Goal: Transaction & Acquisition: Purchase product/service

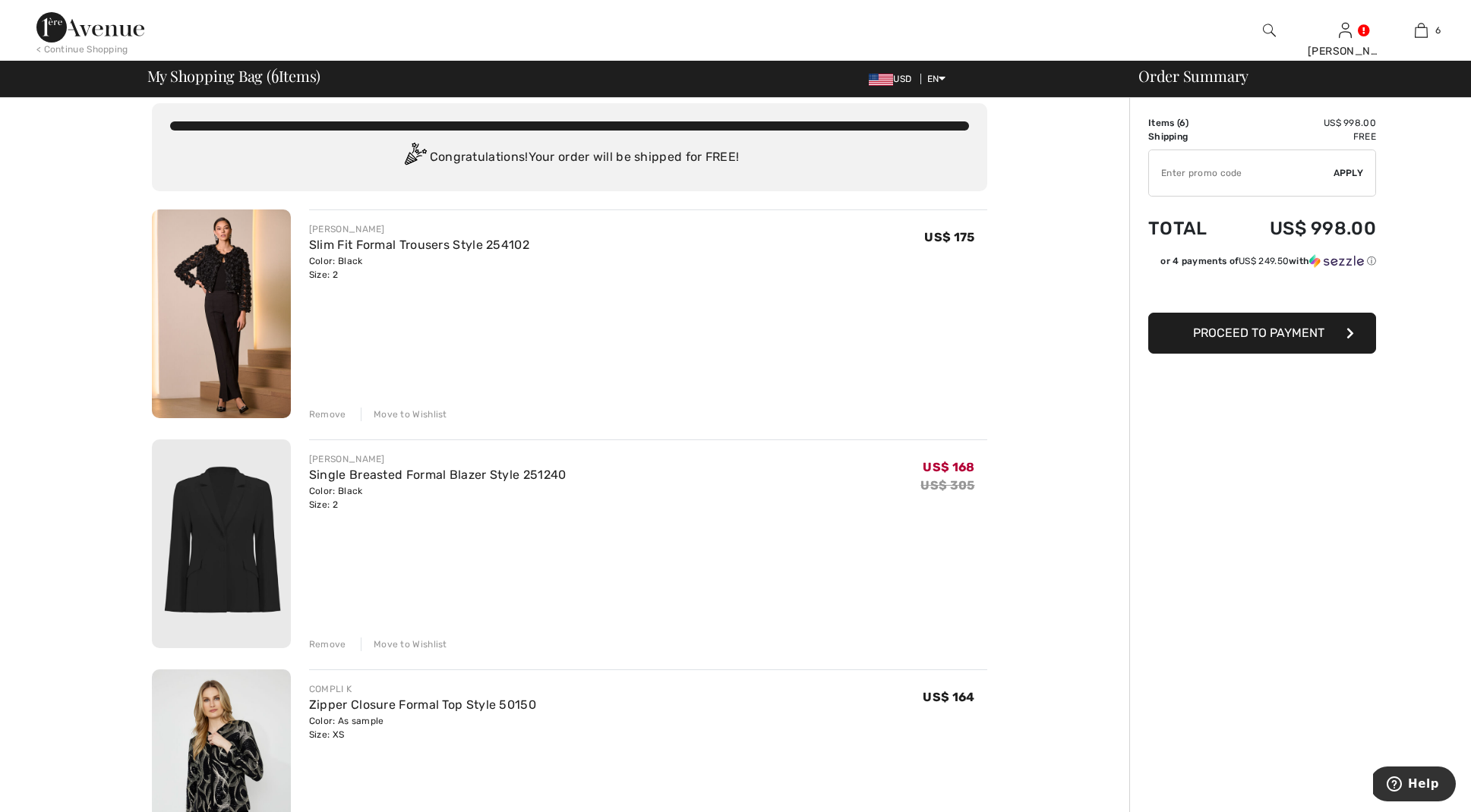
scroll to position [17, 0]
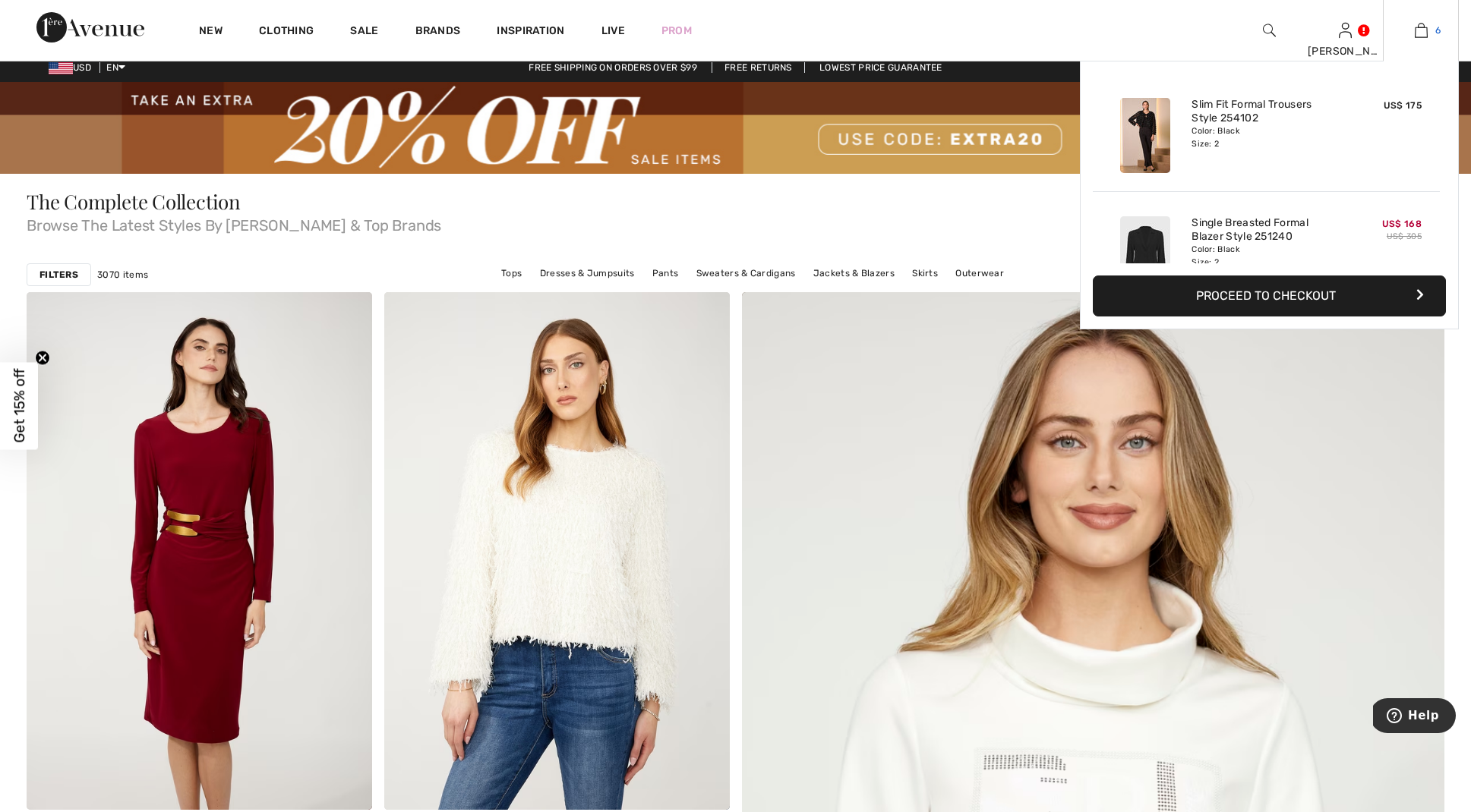
scroll to position [8, 0]
click at [1424, 31] on img at bounding box center [1421, 31] width 13 height 18
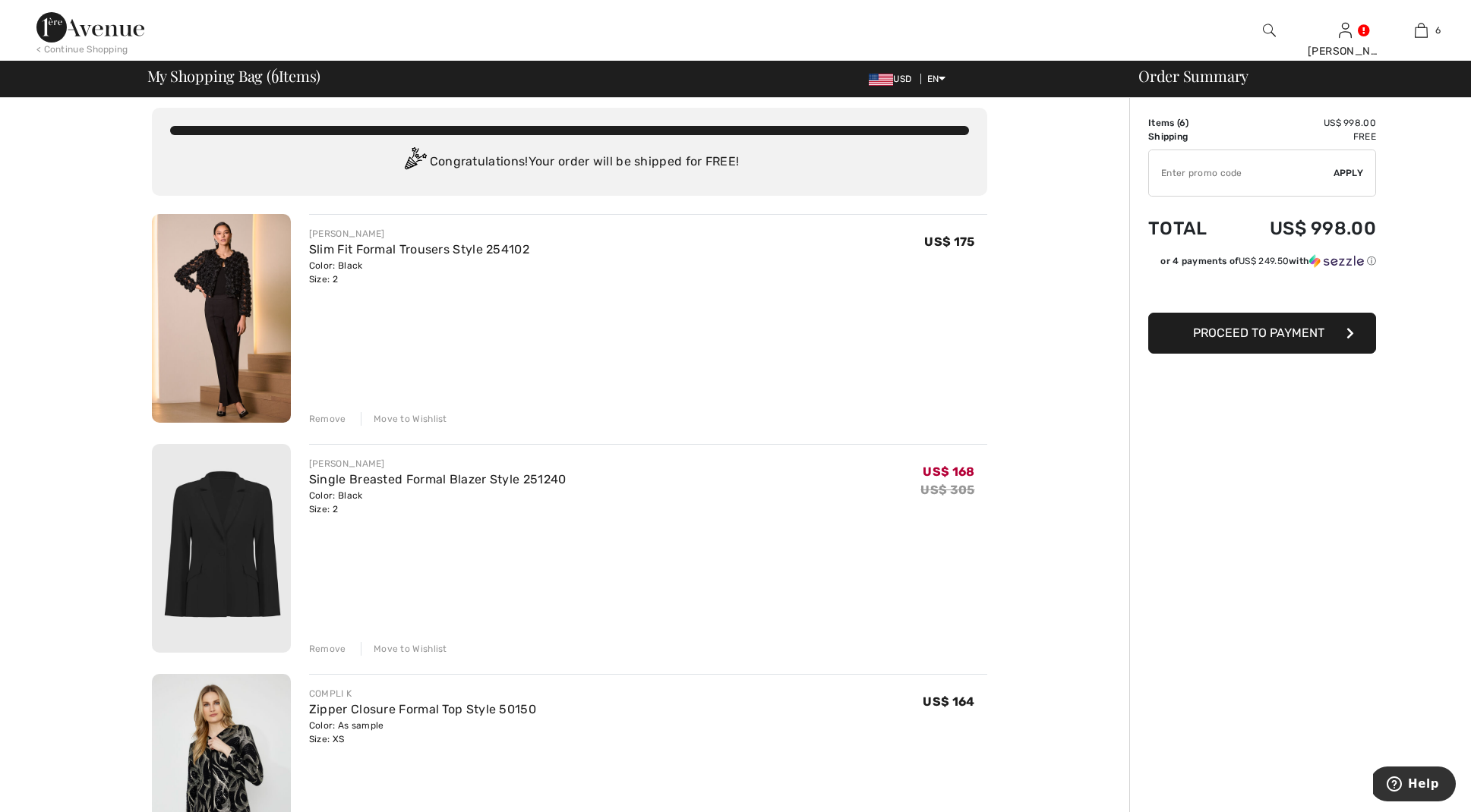
scroll to position [6, 0]
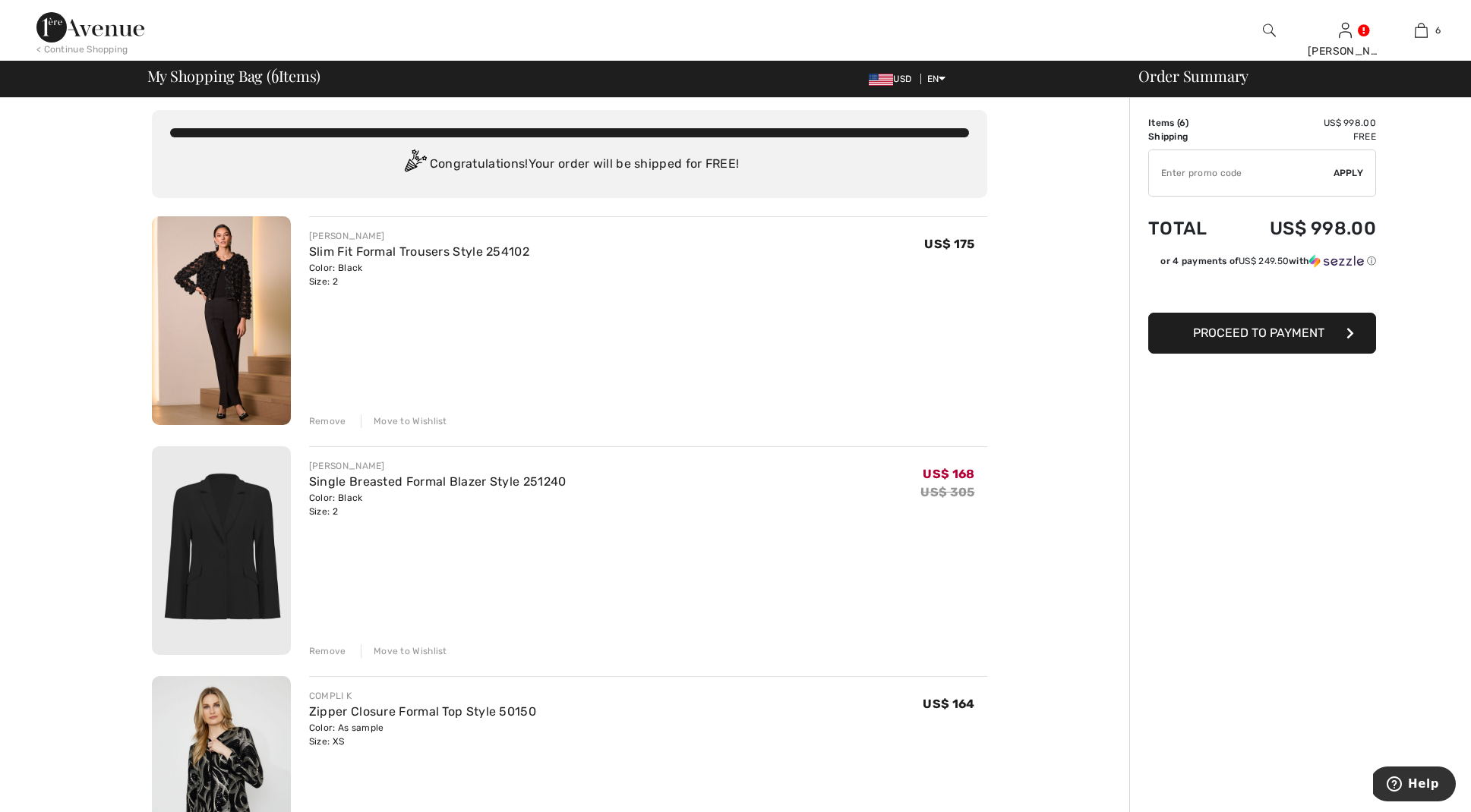
click at [228, 267] on img at bounding box center [221, 320] width 139 height 209
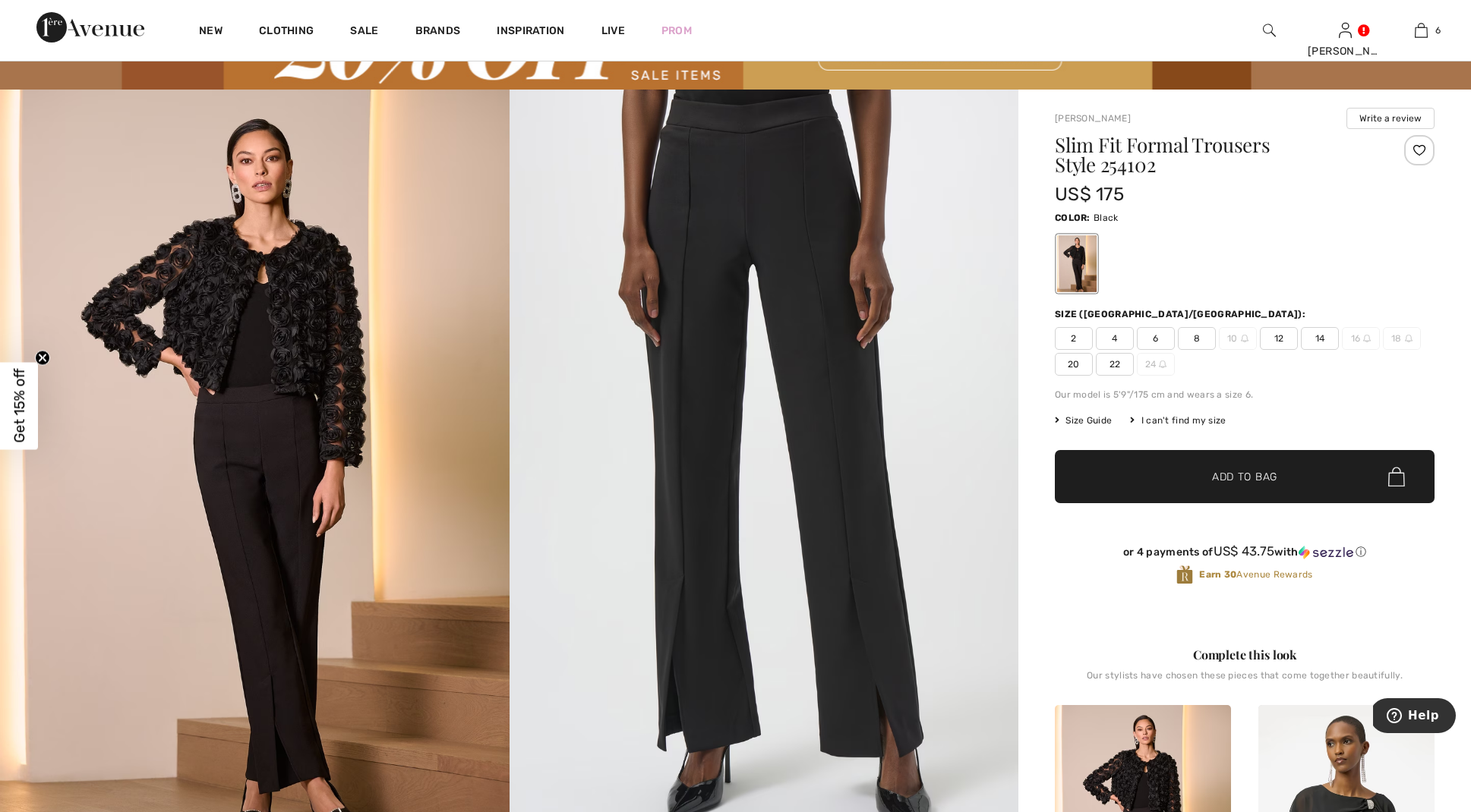
scroll to position [94, 0]
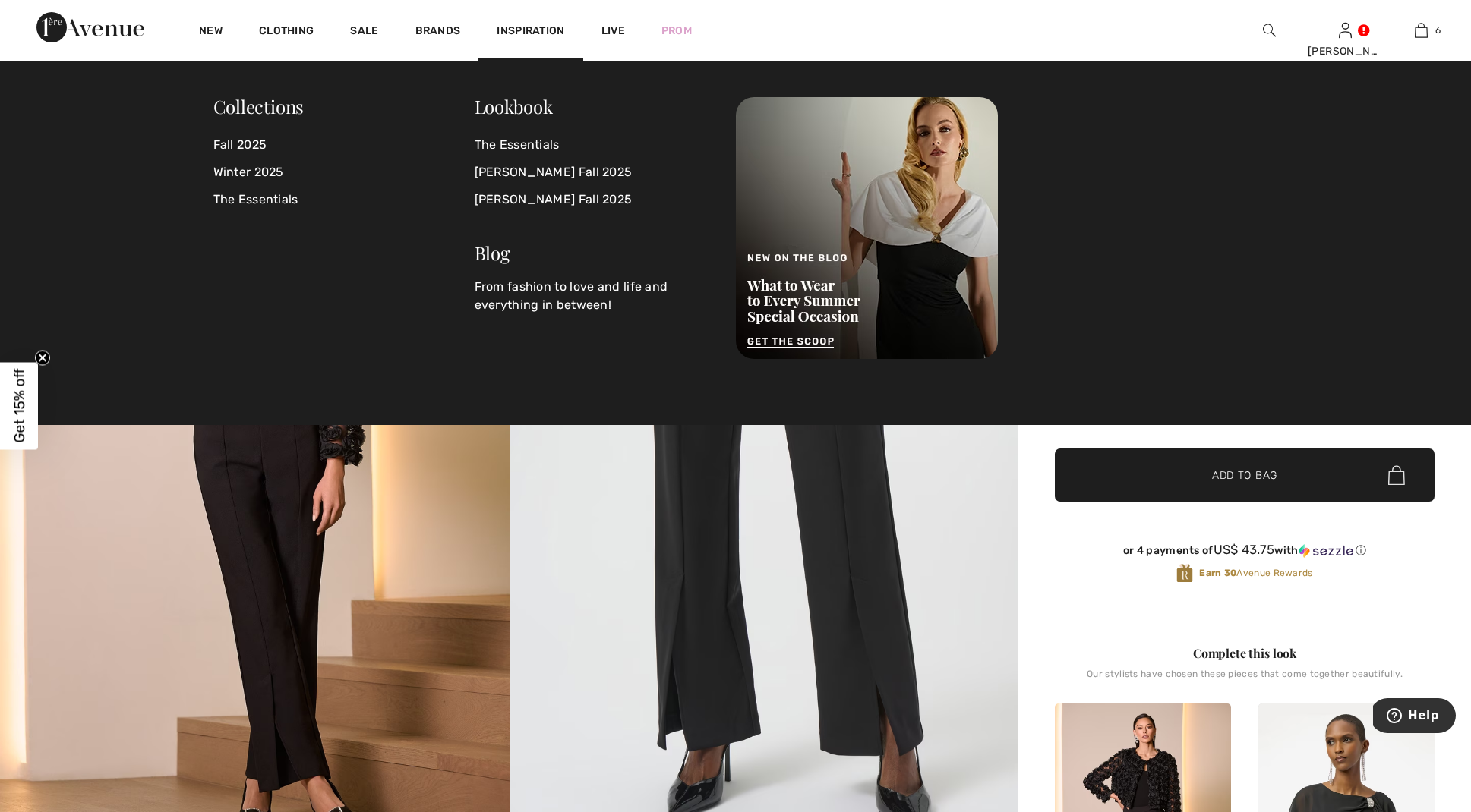
click at [1272, 27] on img at bounding box center [1269, 31] width 13 height 18
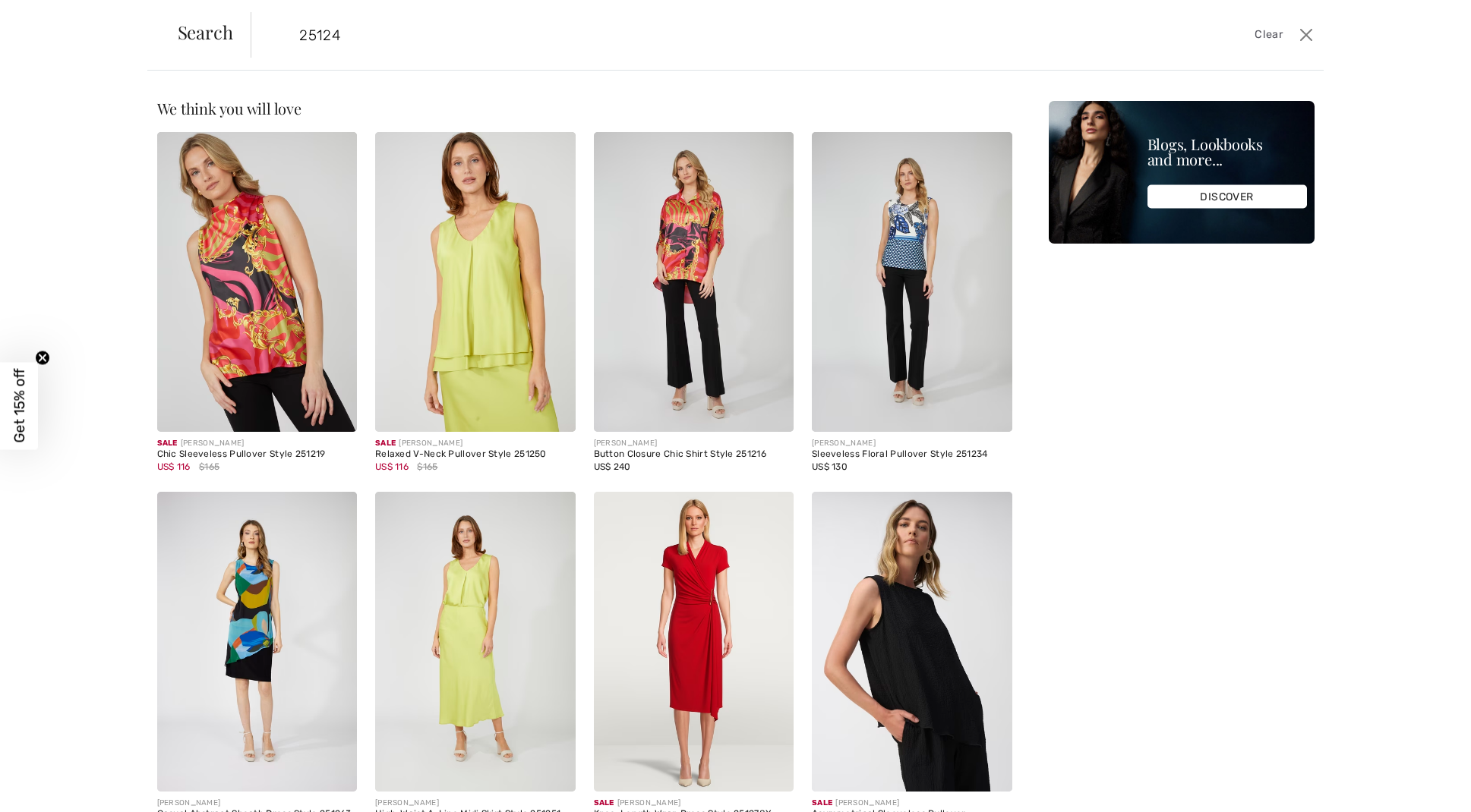
type input "251240"
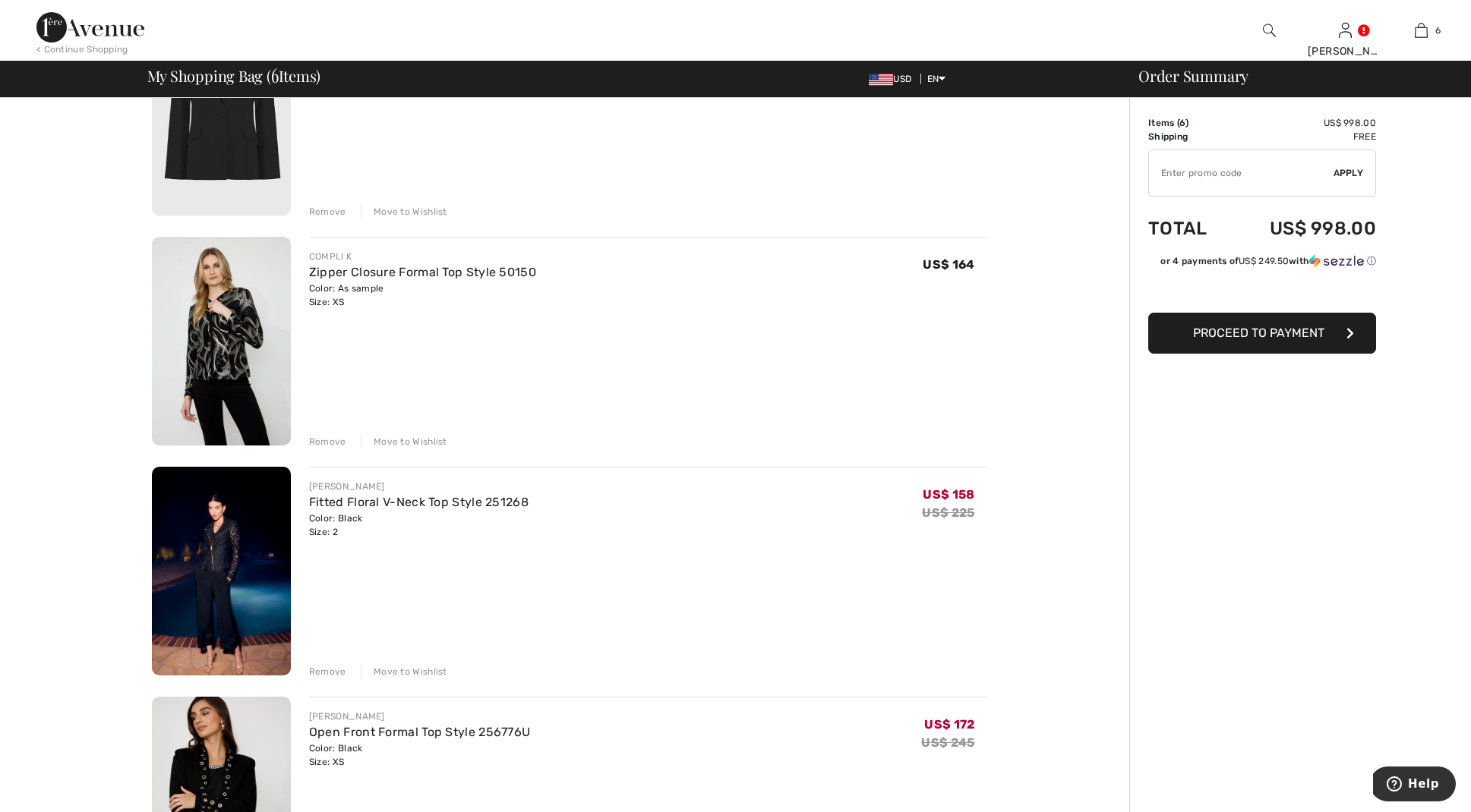
scroll to position [448, 0]
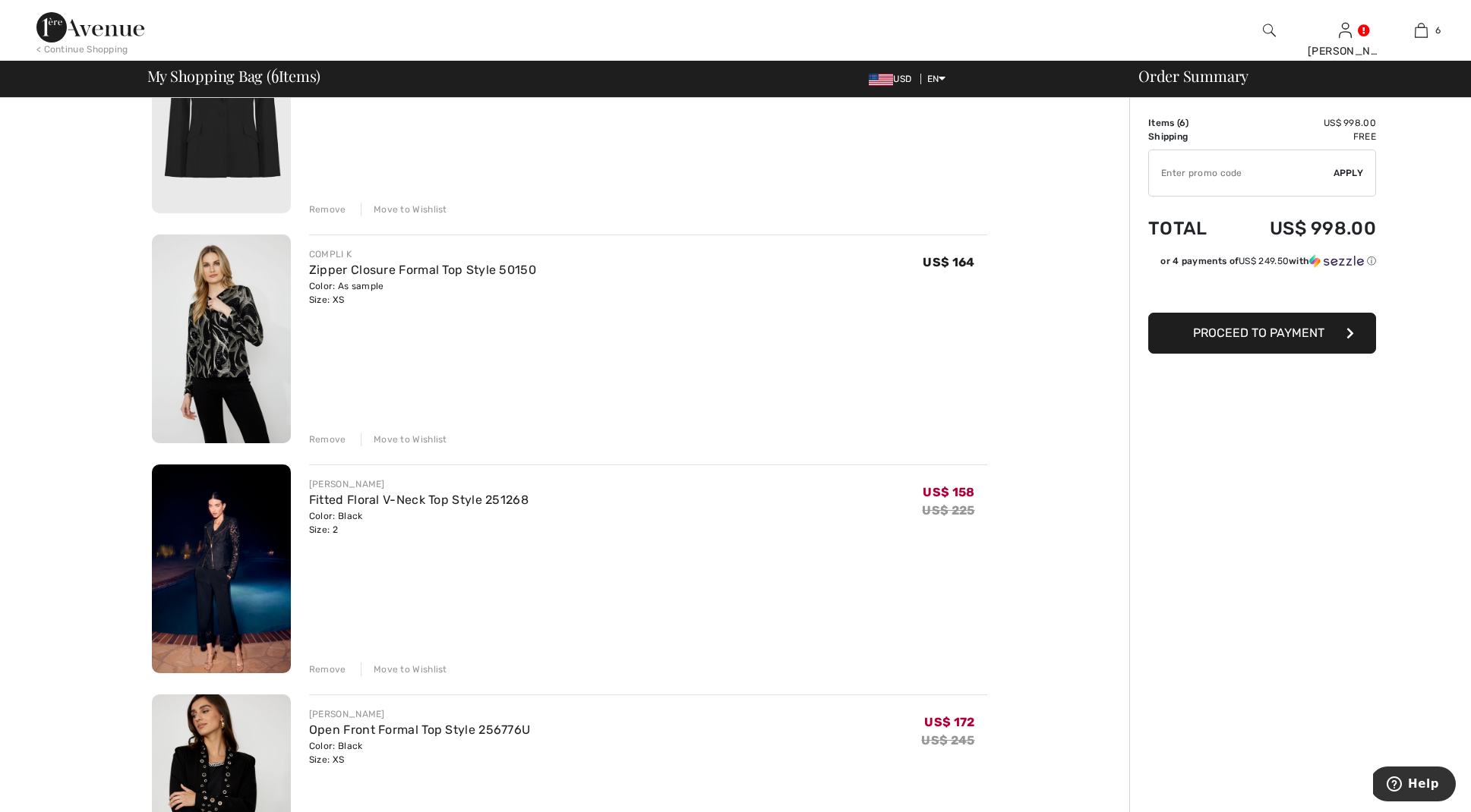
click at [195, 343] on img at bounding box center [221, 339] width 139 height 209
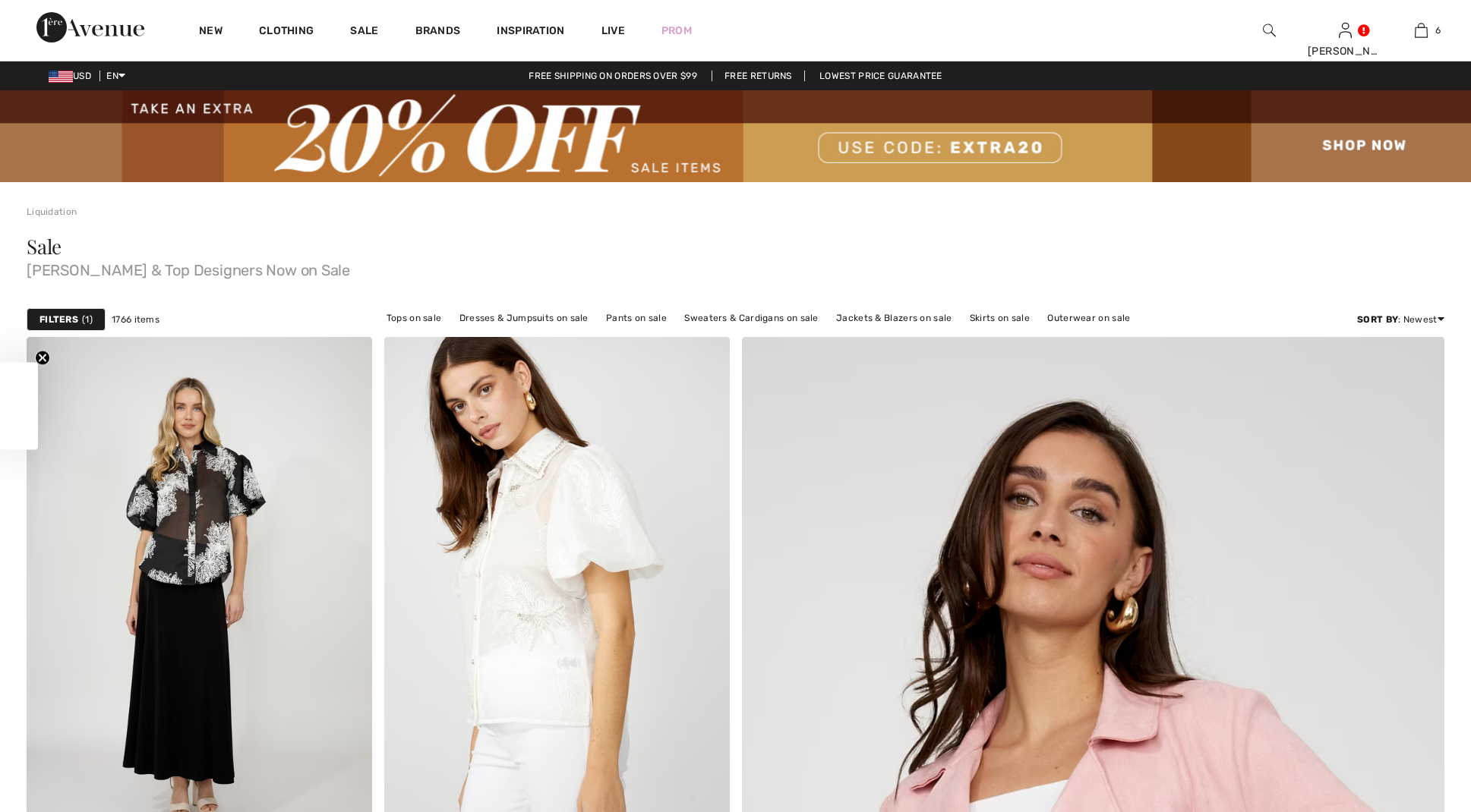
checkbox input "true"
click at [61, 318] on strong "Filters" at bounding box center [59, 319] width 39 height 14
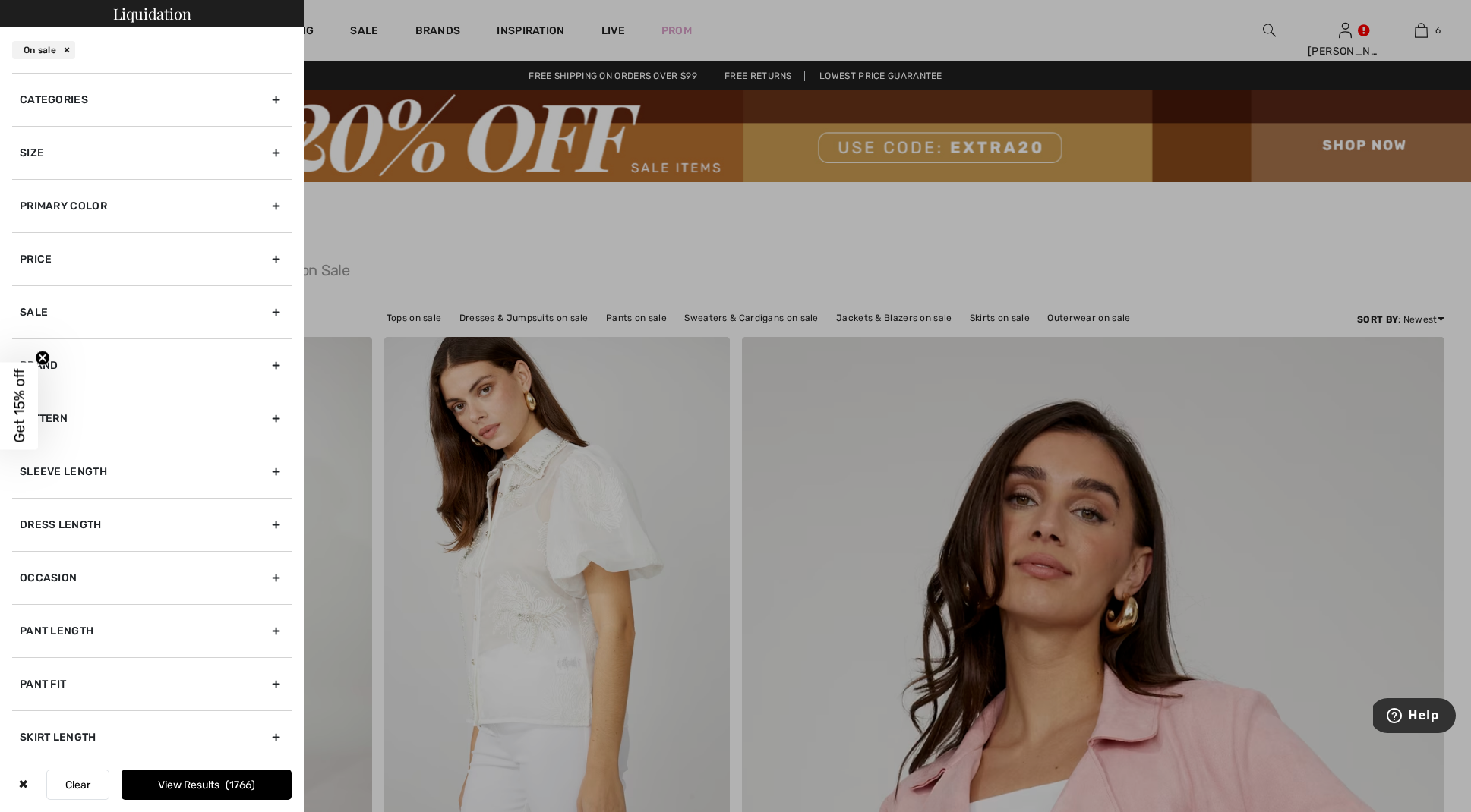
scroll to position [1, 0]
click at [274, 145] on div "Size" at bounding box center [151, 152] width 279 height 53
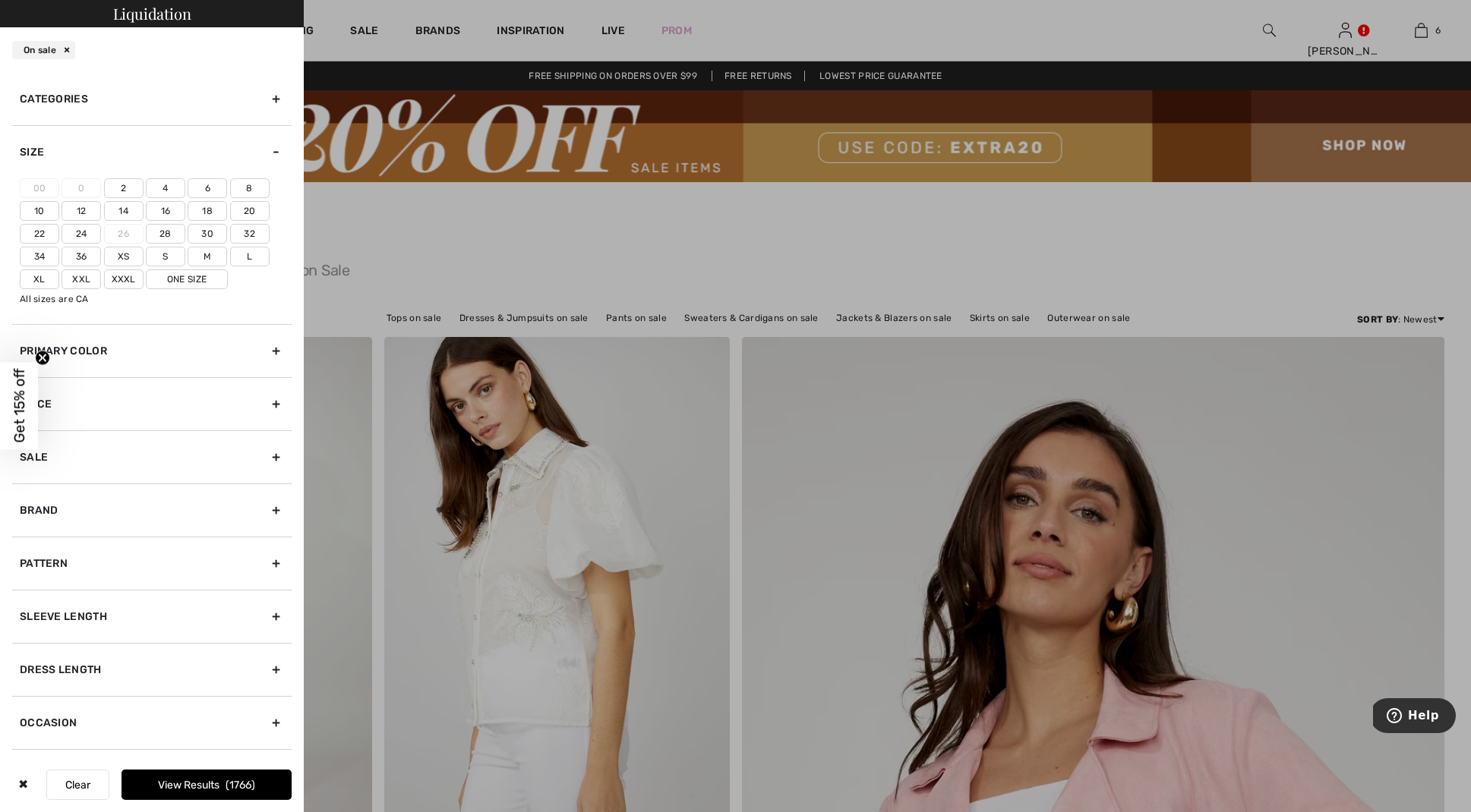
click at [120, 184] on label "2" at bounding box center [124, 188] width 40 height 20
click at [0, 0] on input"] "2" at bounding box center [0, 0] width 0 height 0
click at [277, 504] on div "Brand" at bounding box center [151, 510] width 279 height 53
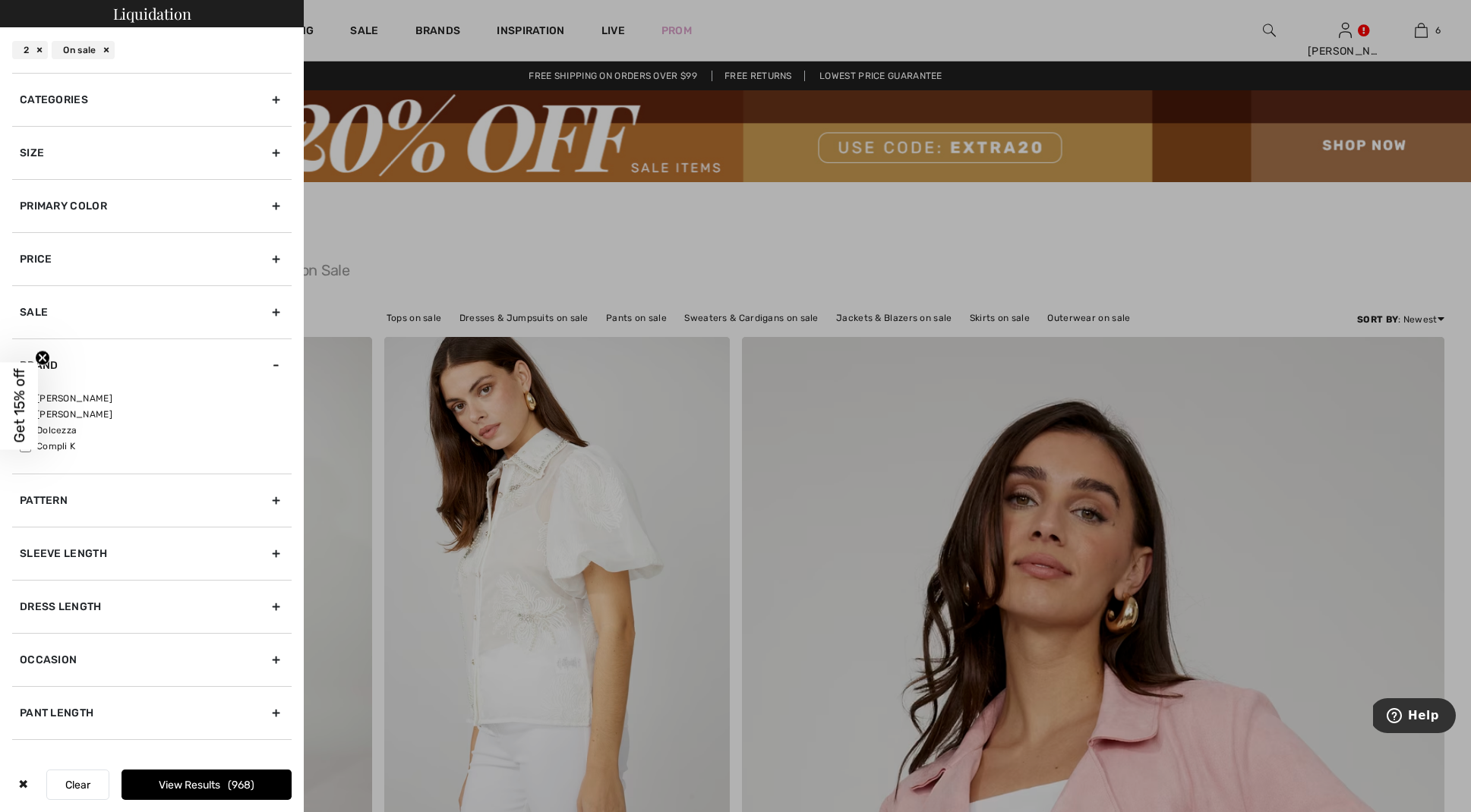
click at [40, 397] on label "[PERSON_NAME]" at bounding box center [155, 398] width 272 height 14
click at [31, 397] on input"] "[PERSON_NAME]" at bounding box center [25, 398] width 12 height 12
checkbox input"] "true"
click at [274, 600] on div "Dress Length" at bounding box center [151, 606] width 279 height 53
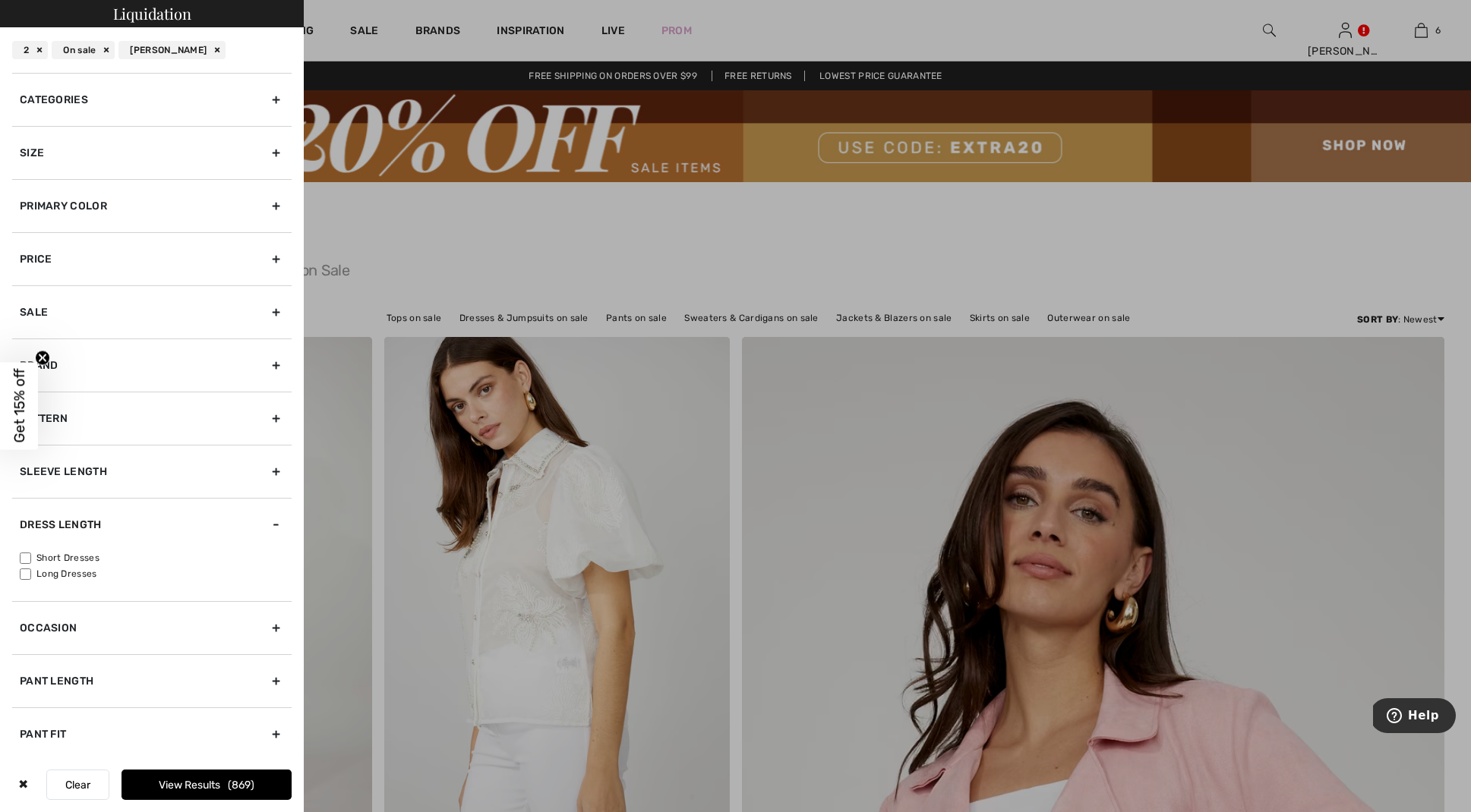
click at [25, 556] on input"] "Short Dresses" at bounding box center [25, 558] width 12 height 12
checkbox input"] "true"
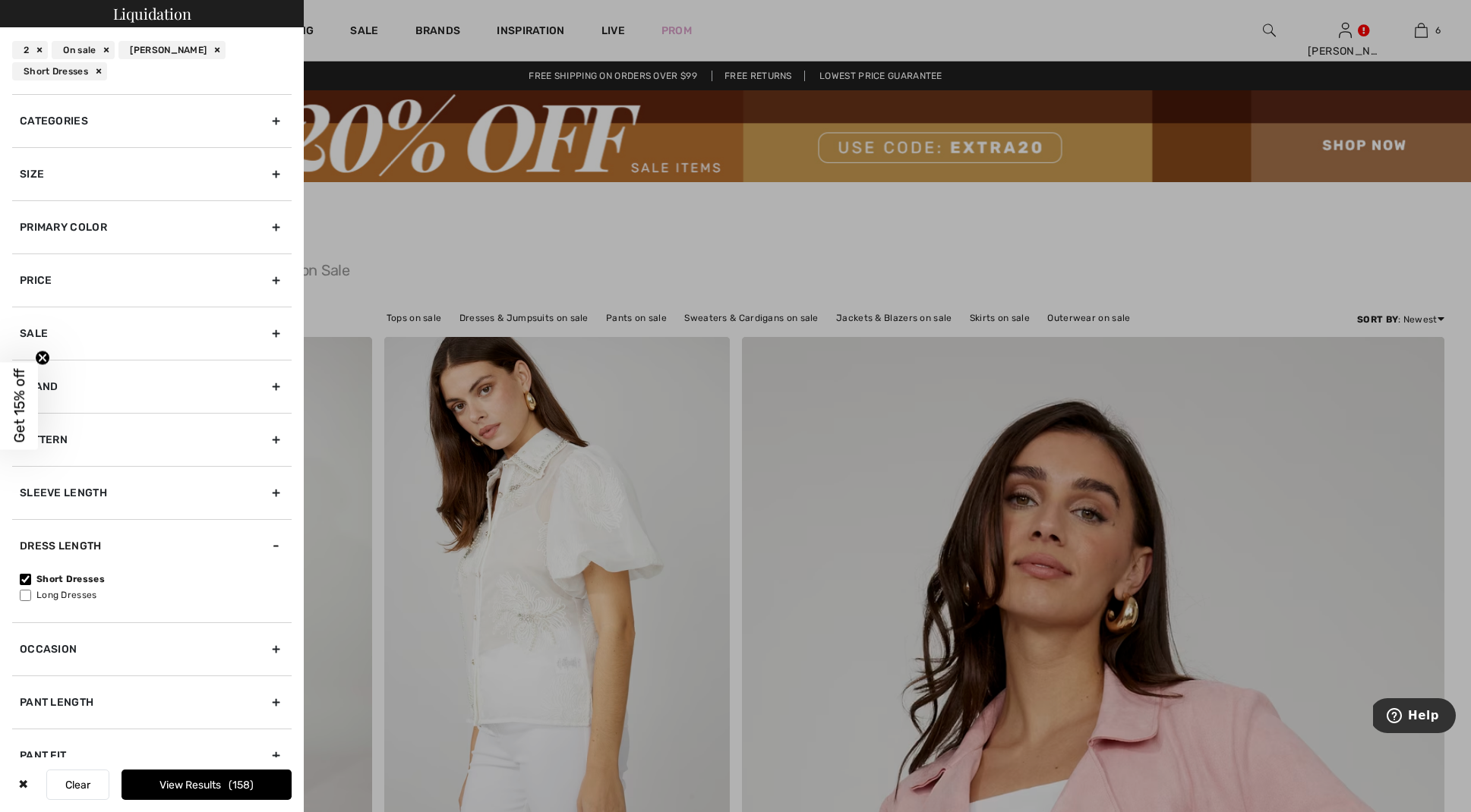
click at [276, 697] on div "Pant Length" at bounding box center [151, 702] width 279 height 53
click at [25, 711] on input"] "Full Length" at bounding box center [25, 711] width 12 height 12
checkbox input"] "true"
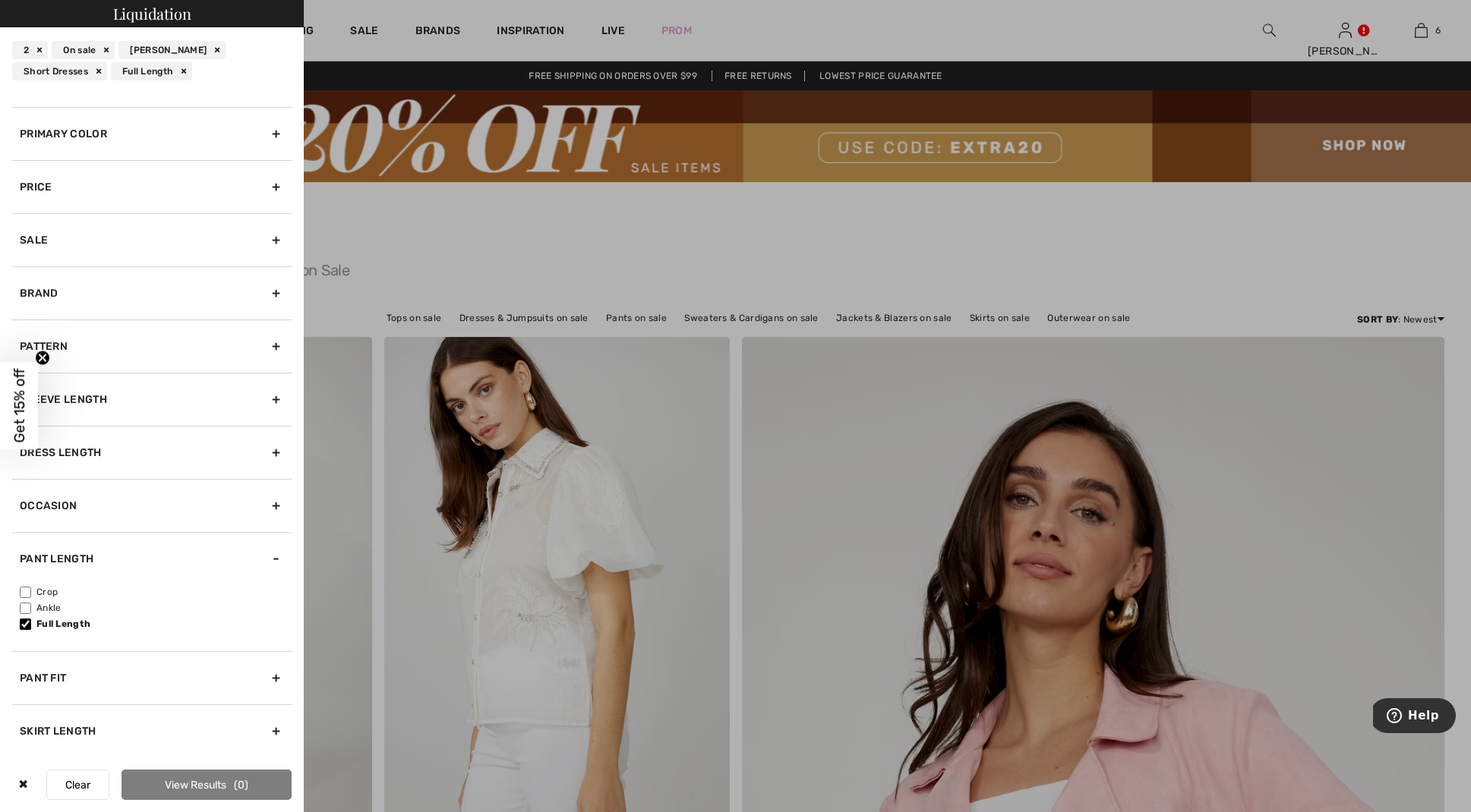
scroll to position [93, 0]
click at [276, 672] on div "Pant Fit" at bounding box center [151, 677] width 279 height 53
click at [25, 661] on input"] "Straight" at bounding box center [25, 661] width 12 height 12
checkbox input"] "true"
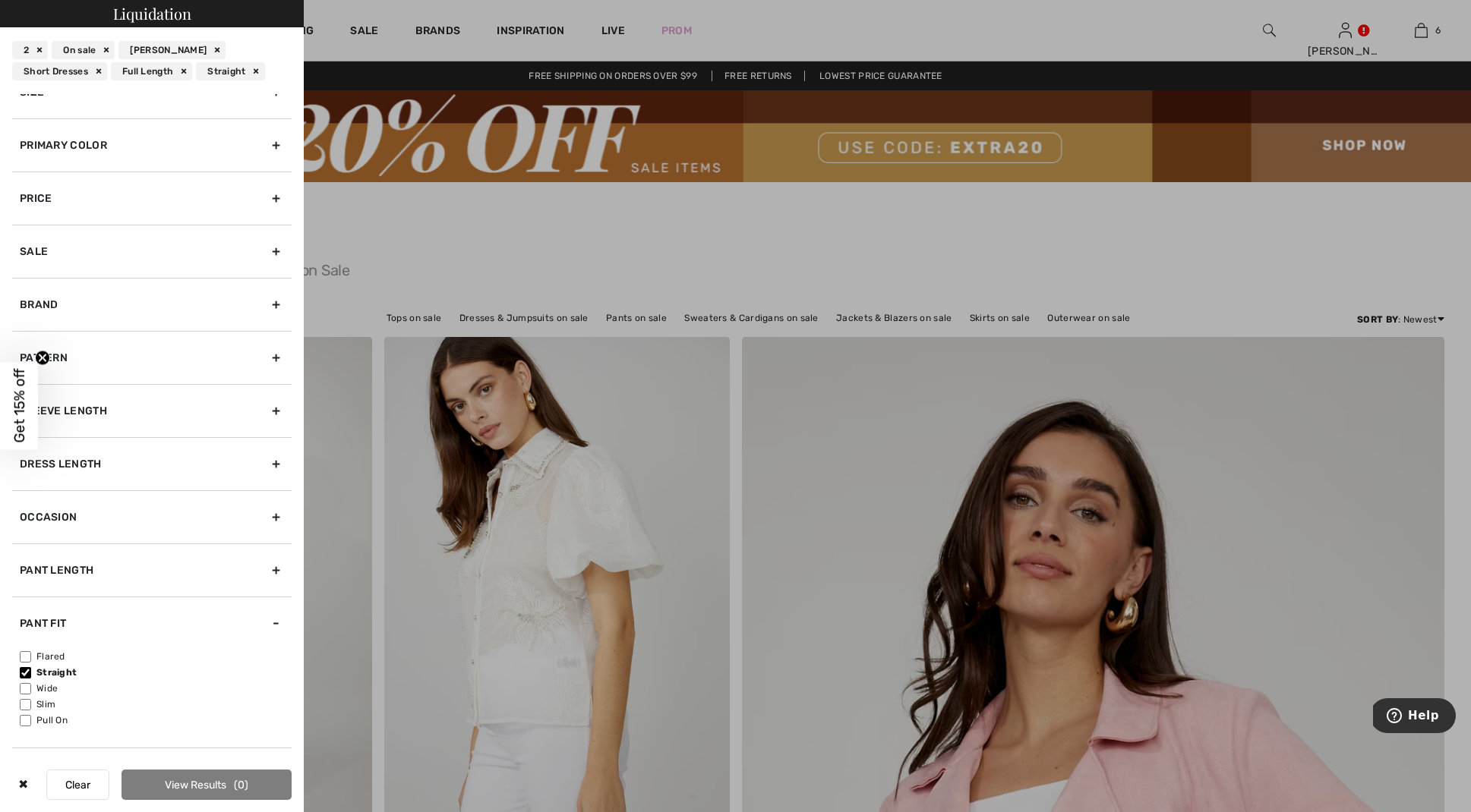
scroll to position [79, 0]
click at [24, 658] on input"] "Flared" at bounding box center [25, 663] width 12 height 12
checkbox input"] "true"
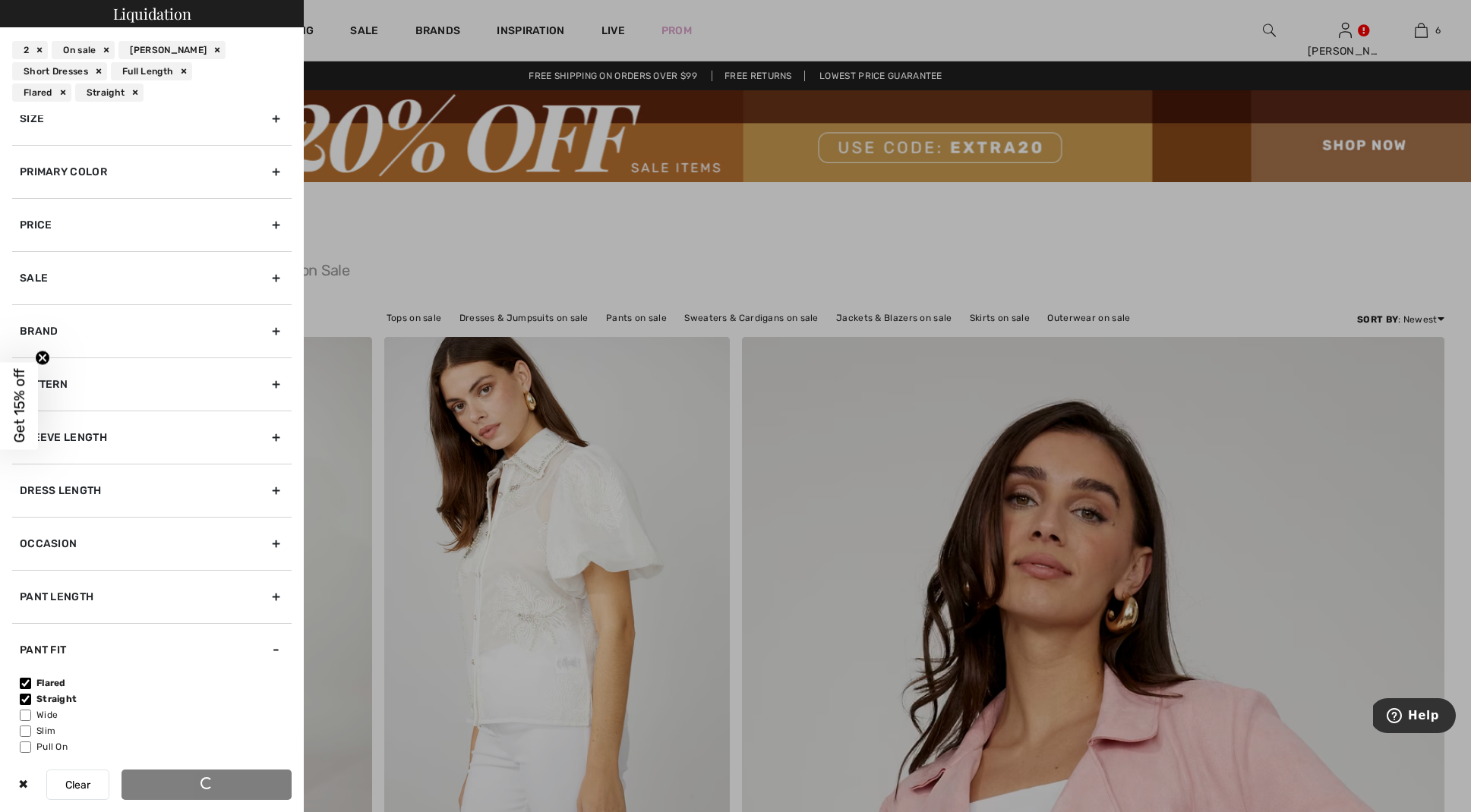
scroll to position [75, 0]
drag, startPoint x: 384, startPoint y: 772, endPoint x: 369, endPoint y: 784, distance: 19.2
click at [381, 777] on div at bounding box center [736, 406] width 1471 height 812
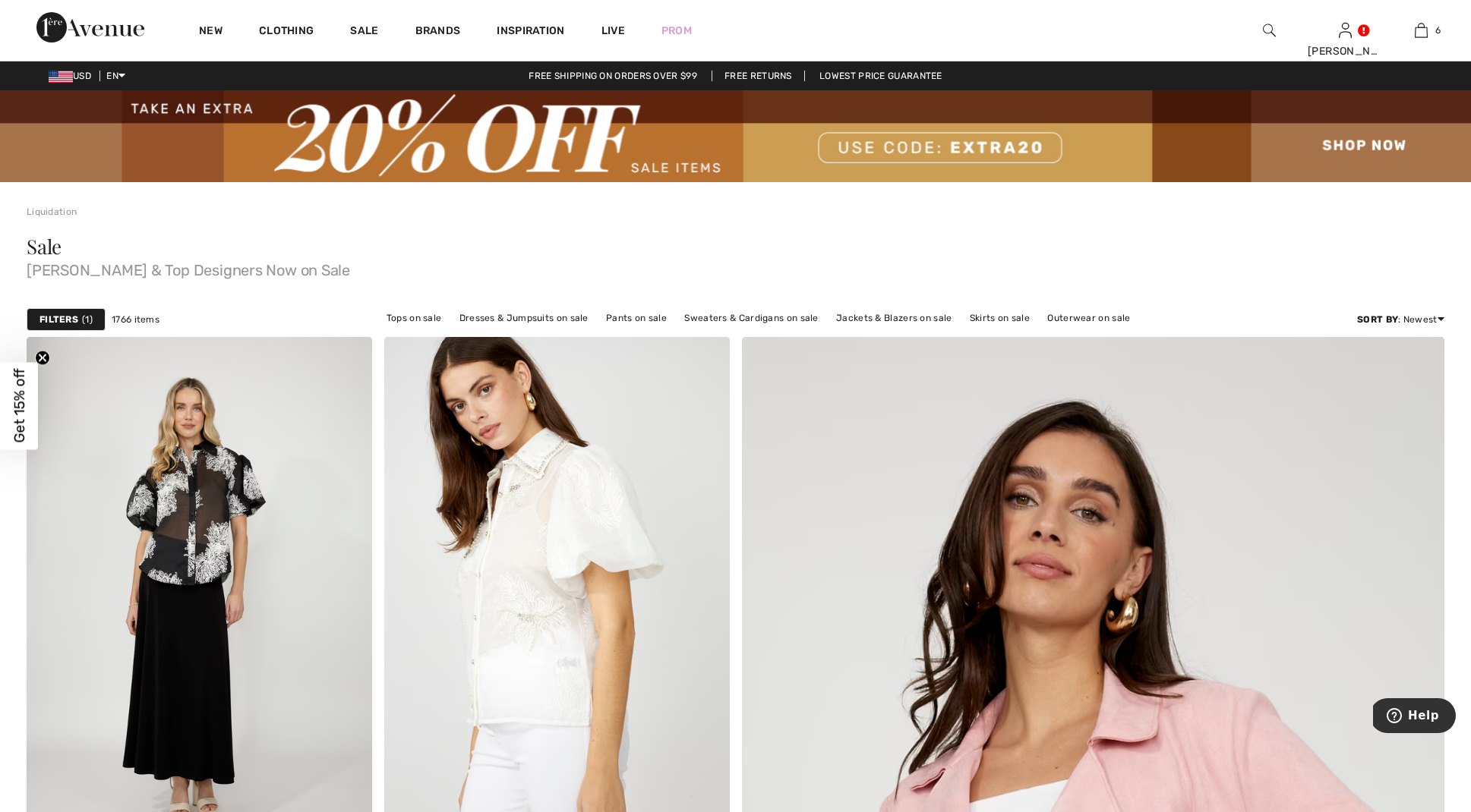
click at [58, 321] on strong "Filters" at bounding box center [59, 319] width 39 height 14
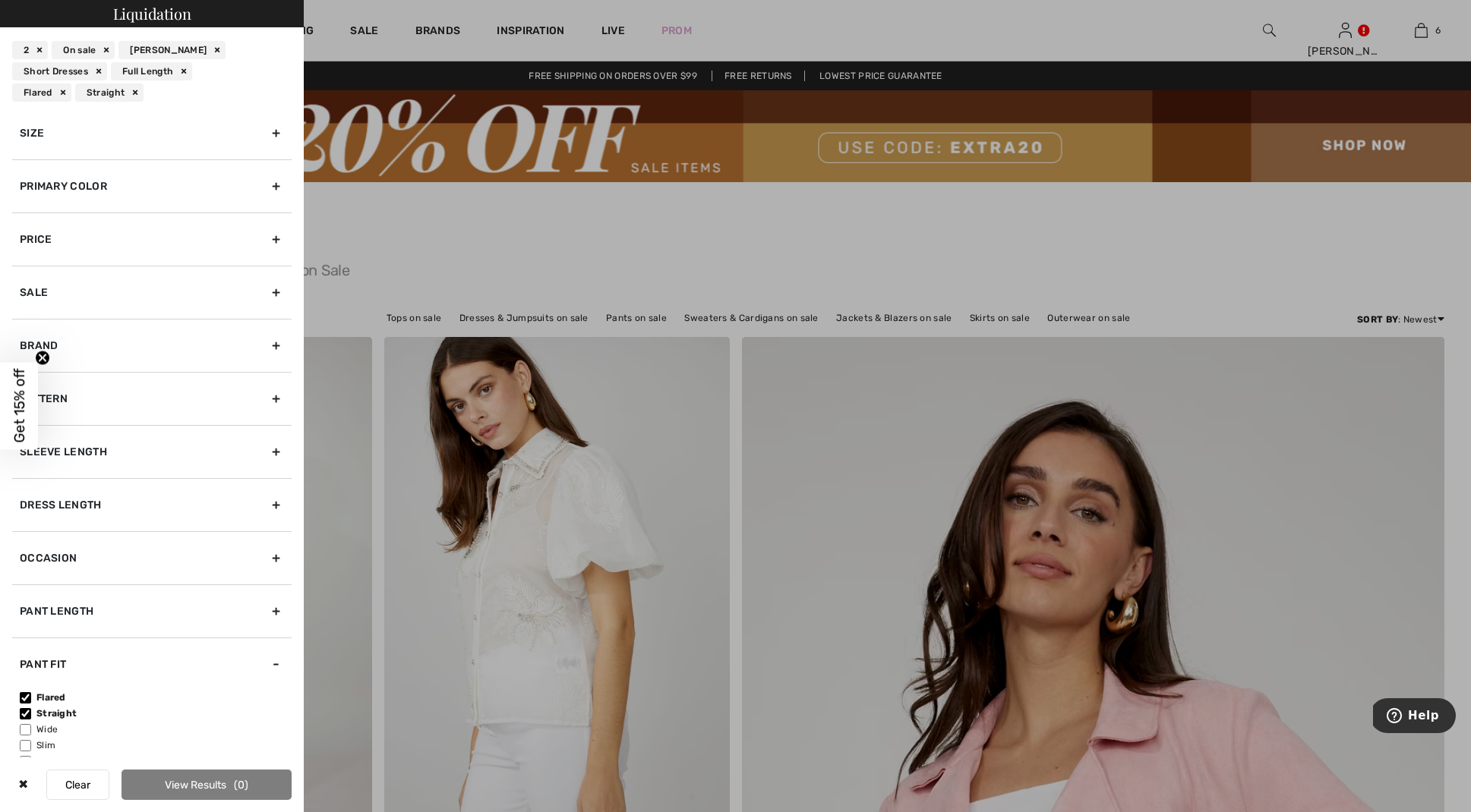
scroll to position [64, 0]
click at [268, 126] on div "Size" at bounding box center [151, 130] width 279 height 53
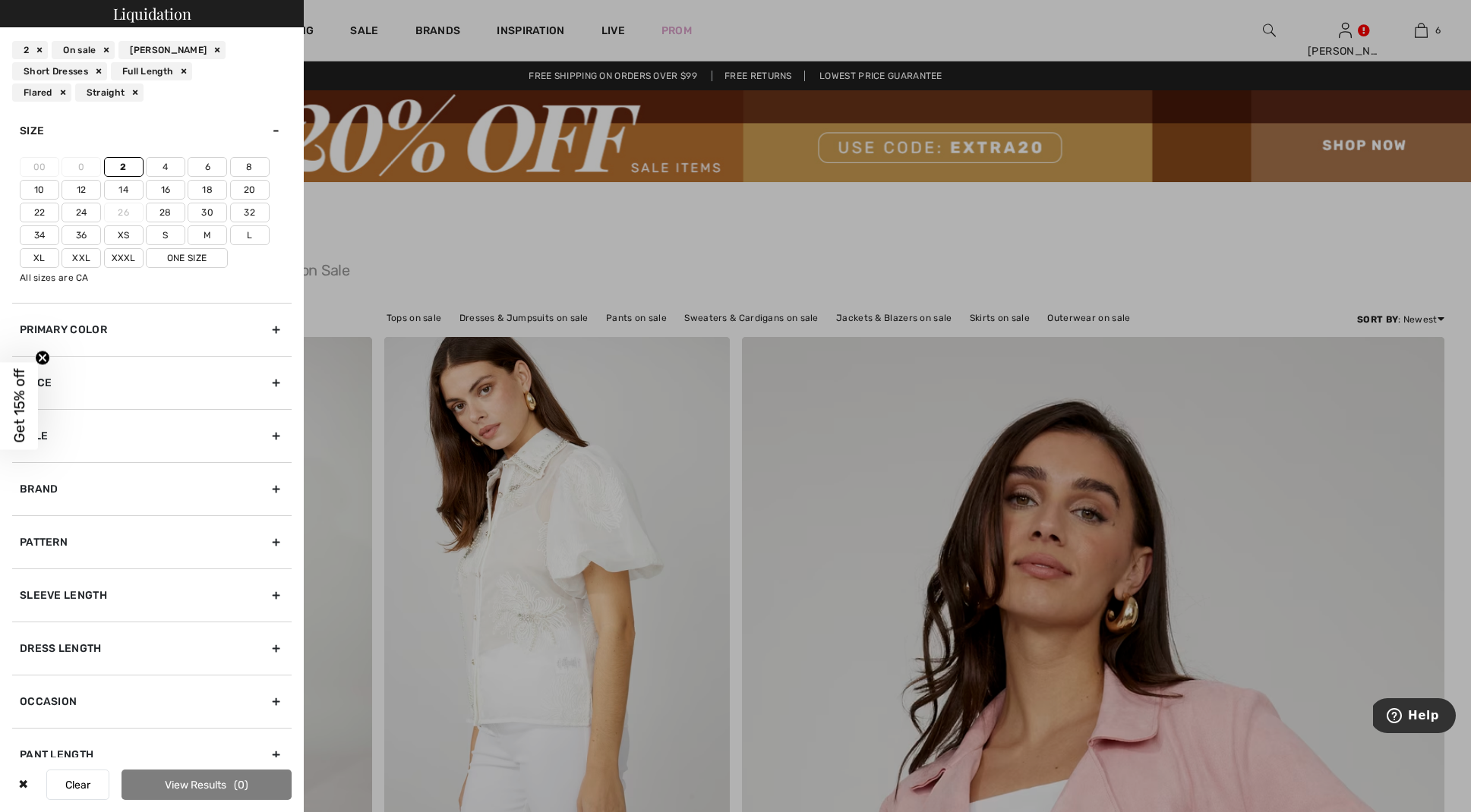
click at [276, 488] on div "Brand" at bounding box center [151, 489] width 279 height 53
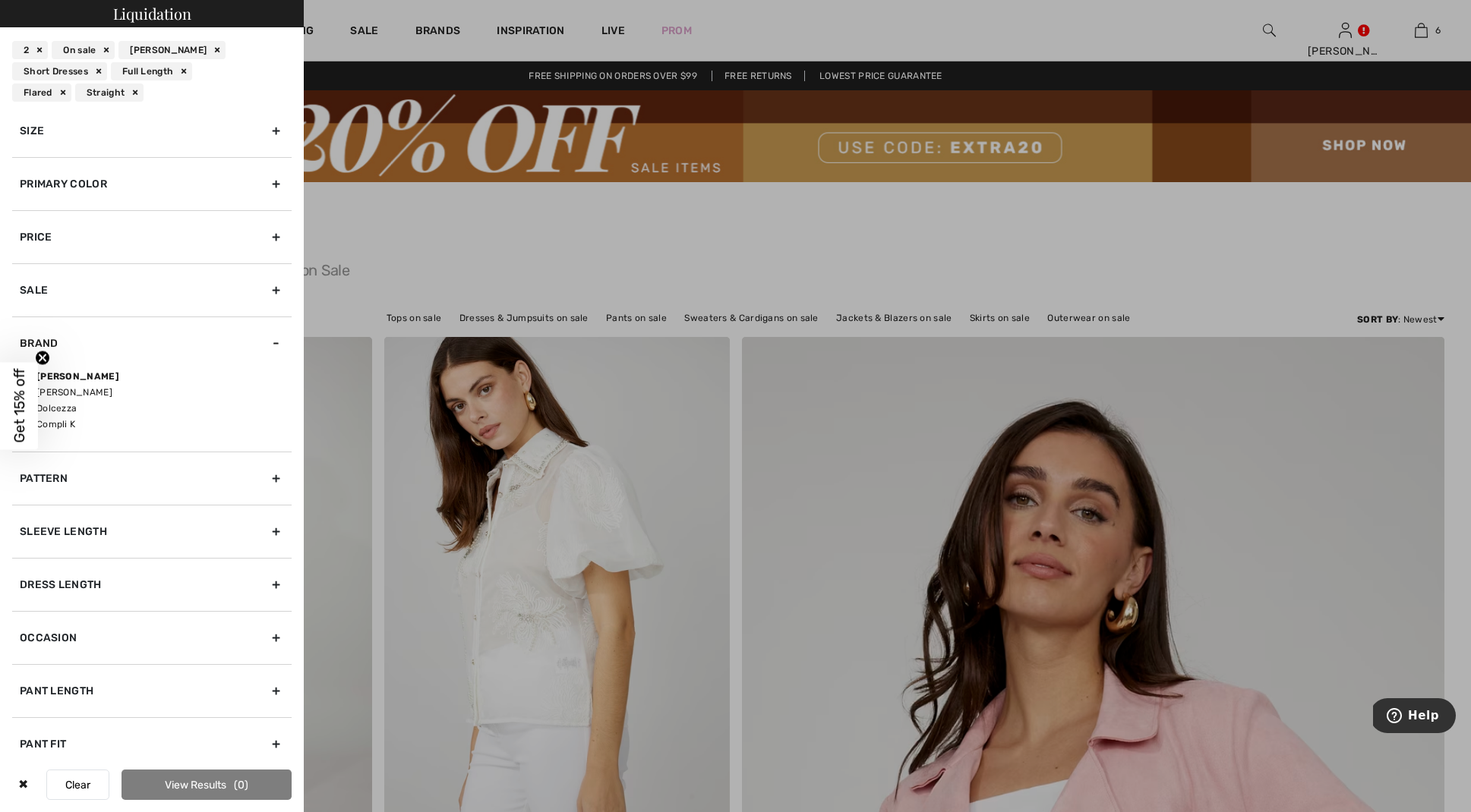
click at [274, 285] on div "Sale" at bounding box center [151, 290] width 279 height 53
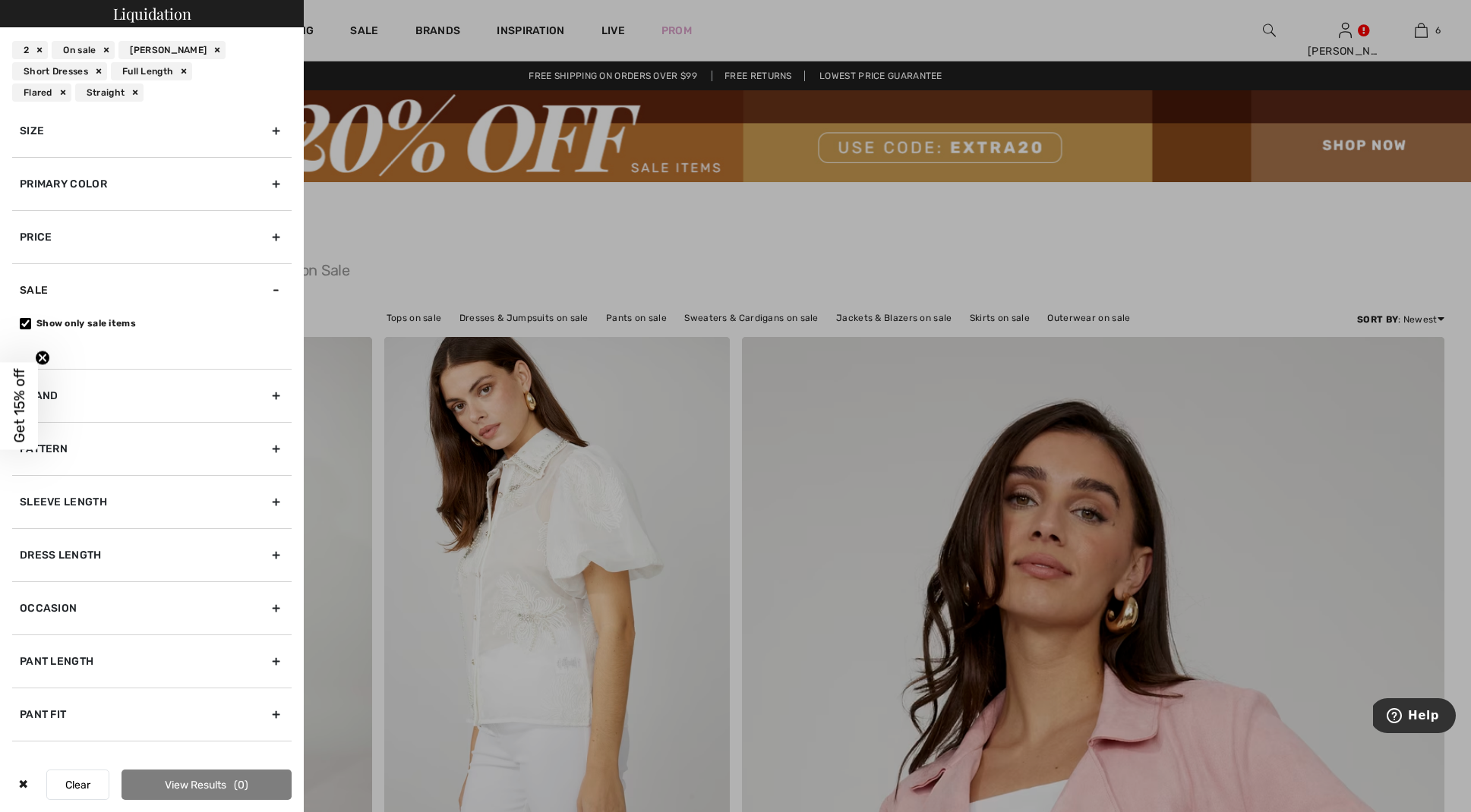
click at [25, 322] on input "Show only sale items" at bounding box center [25, 323] width 12 height 12
checkbox input "false"
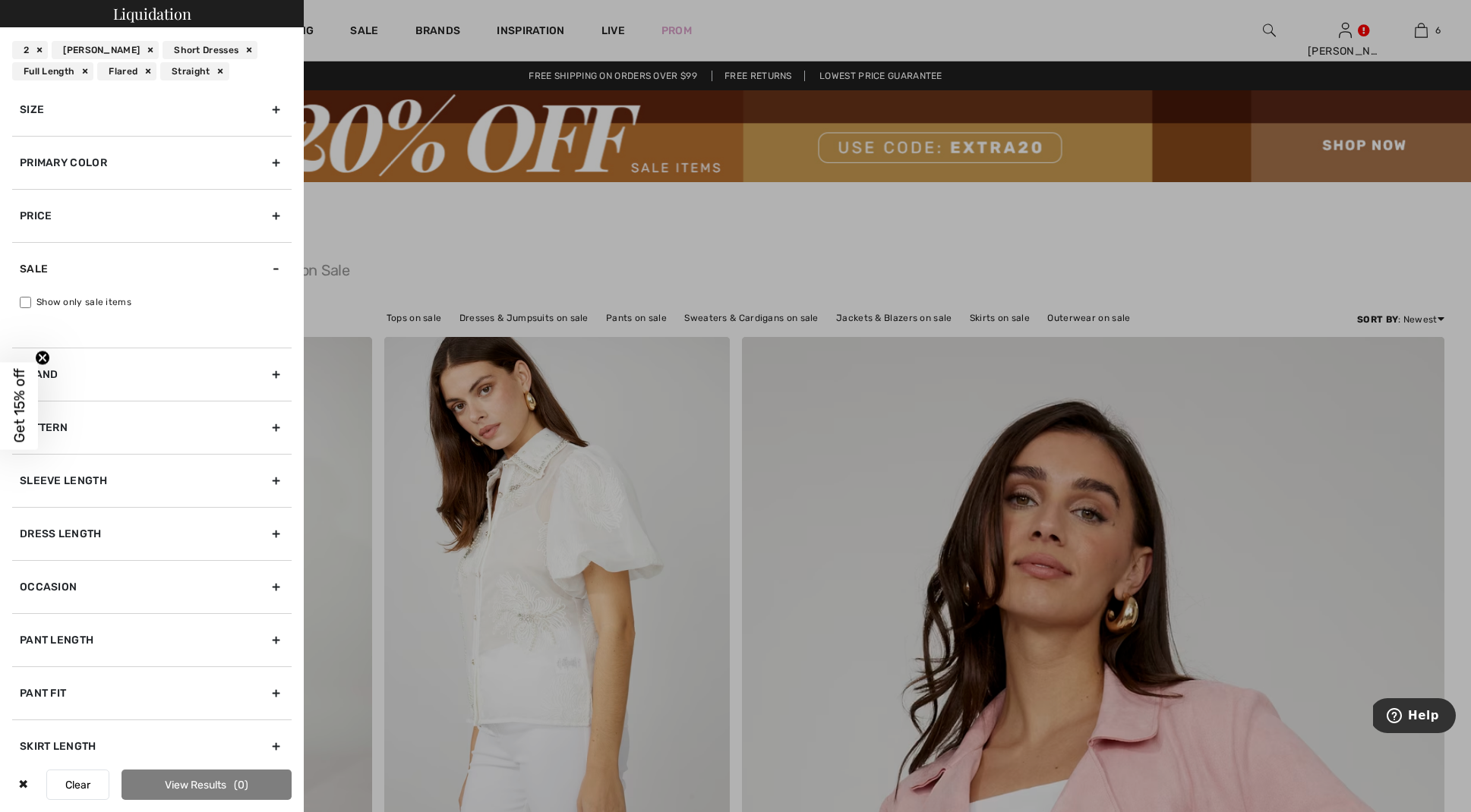
scroll to position [69, 0]
click at [275, 368] on div "Brand" at bounding box center [151, 370] width 279 height 53
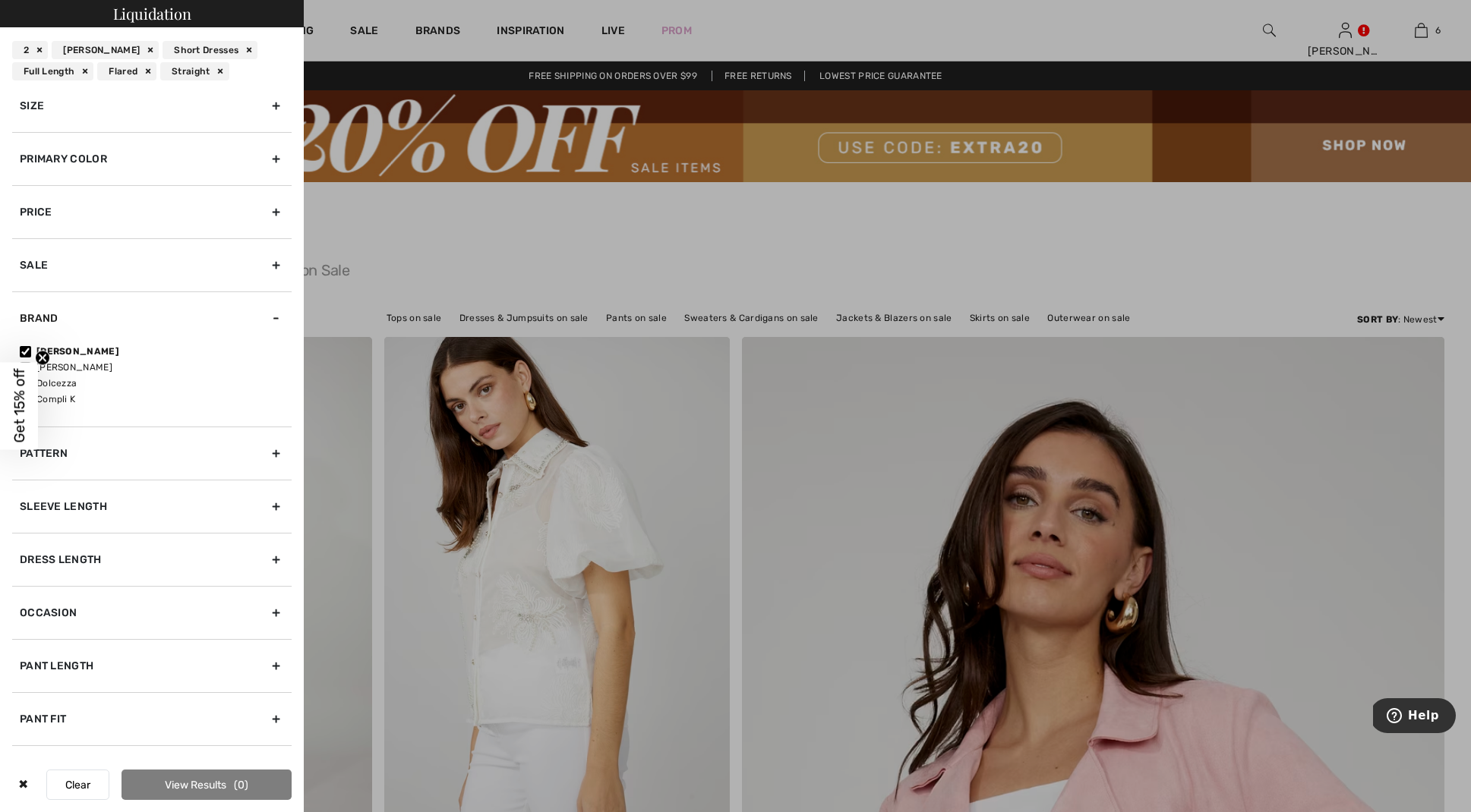
scroll to position [67, 0]
click at [278, 666] on div "Pant Length" at bounding box center [151, 665] width 279 height 53
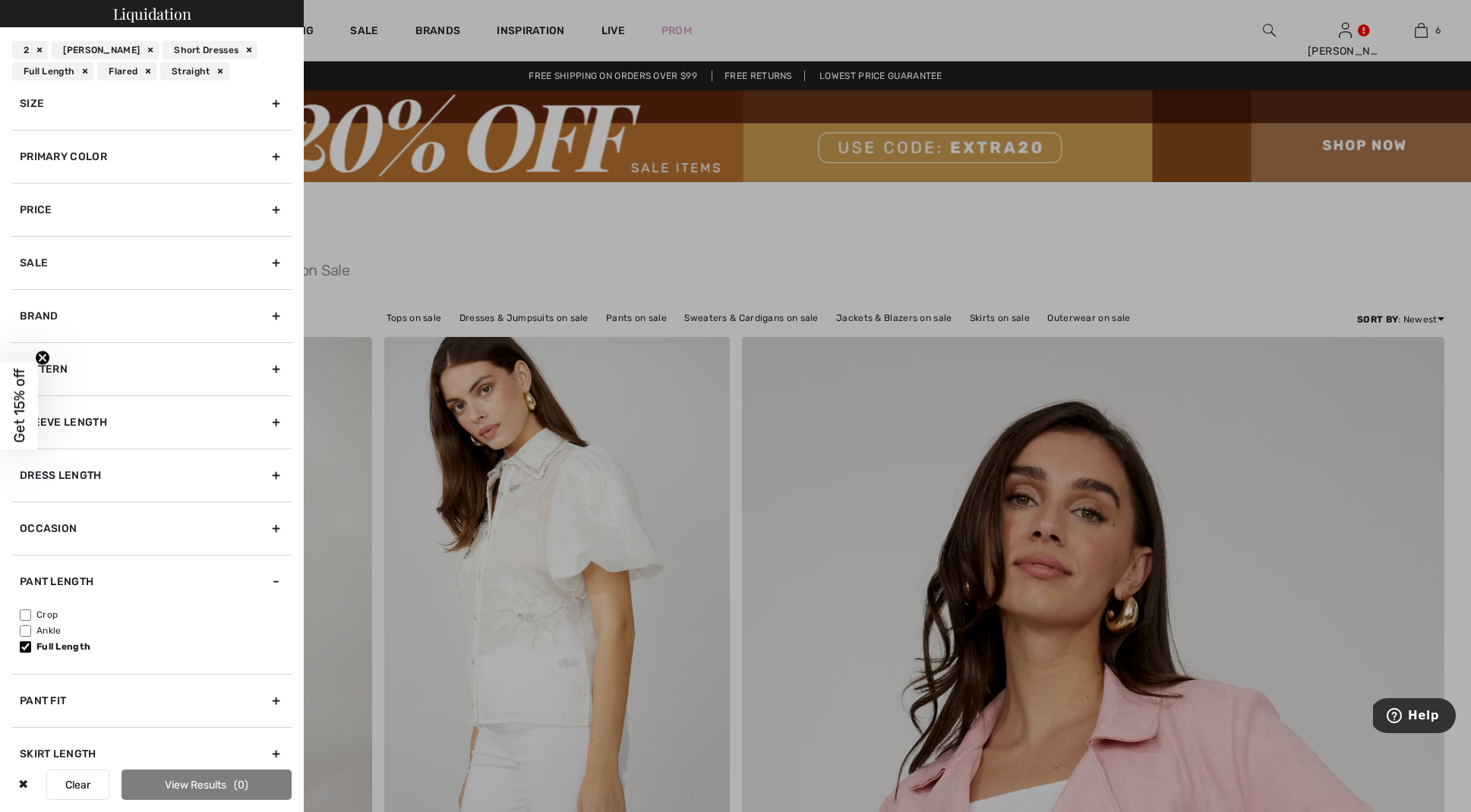
click at [25, 645] on input"] "Full Length" at bounding box center [25, 647] width 12 height 12
checkbox input"] "false"
click at [278, 471] on div "Dress Length" at bounding box center [151, 472] width 279 height 53
click at [23, 504] on input"] "Short Dresses" at bounding box center [25, 507] width 12 height 12
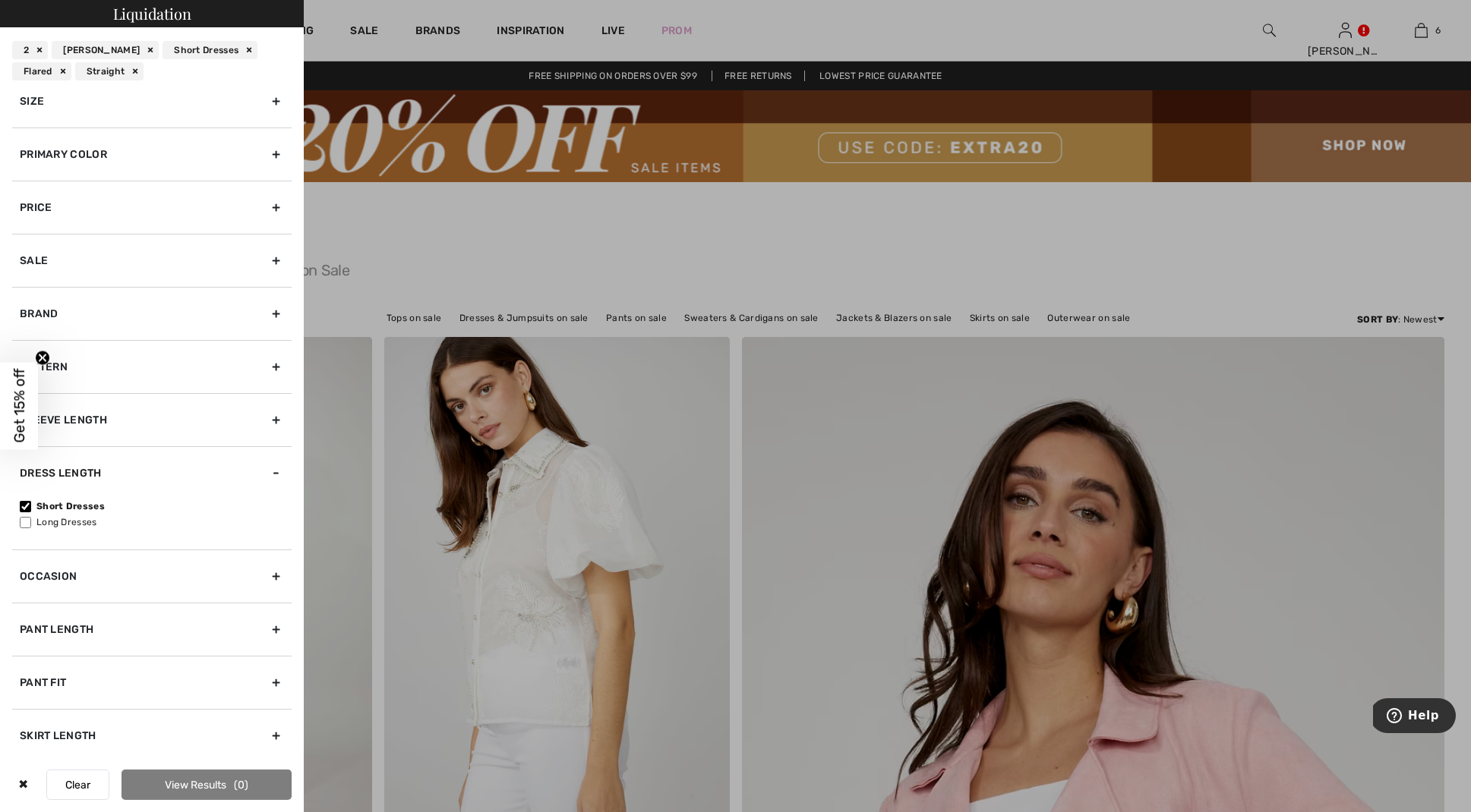
checkbox input"] "false"
click at [191, 783] on button "View Results 54" at bounding box center [206, 785] width 170 height 31
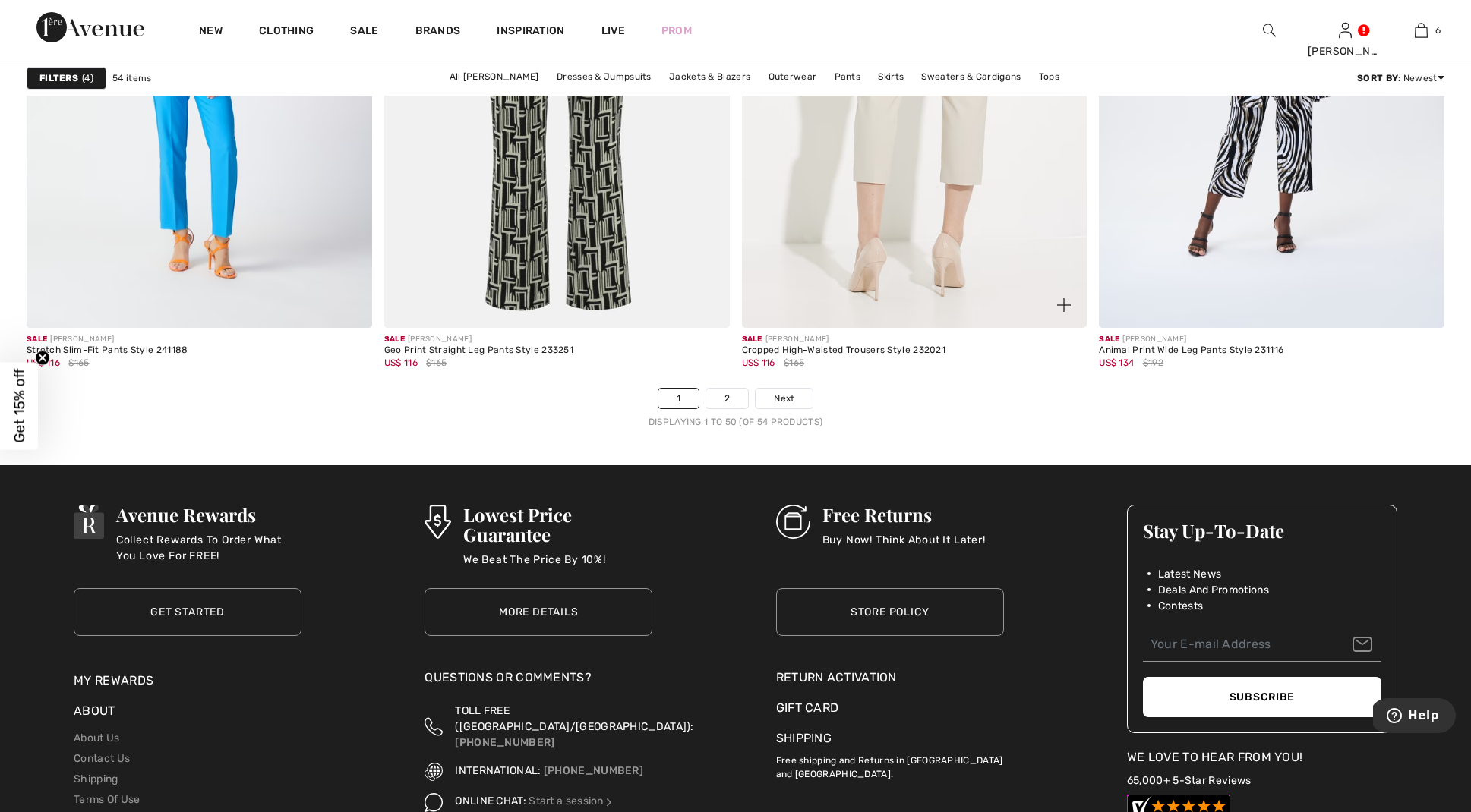
scroll to position [8832, 0]
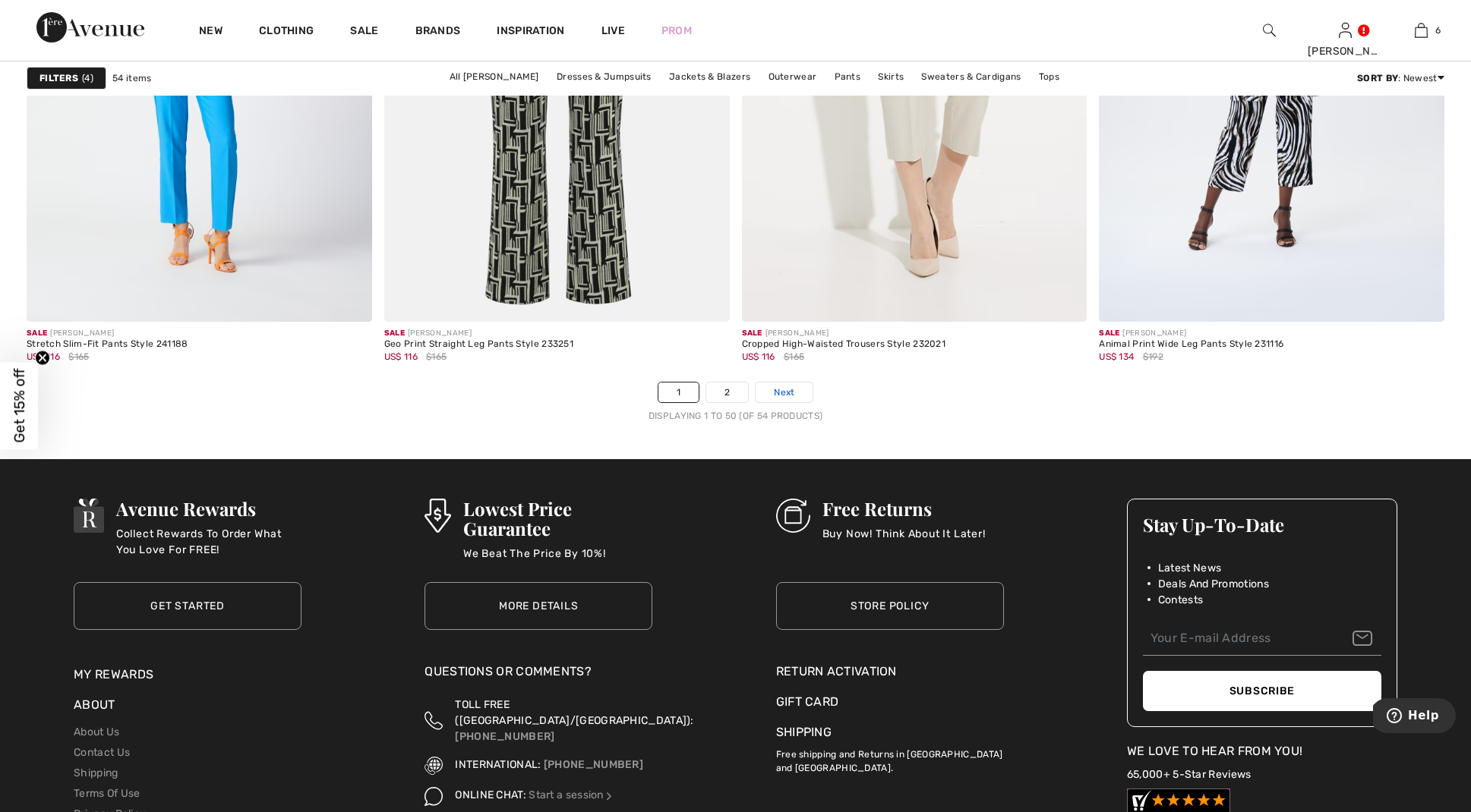
click at [780, 384] on link "Next" at bounding box center [783, 393] width 57 height 20
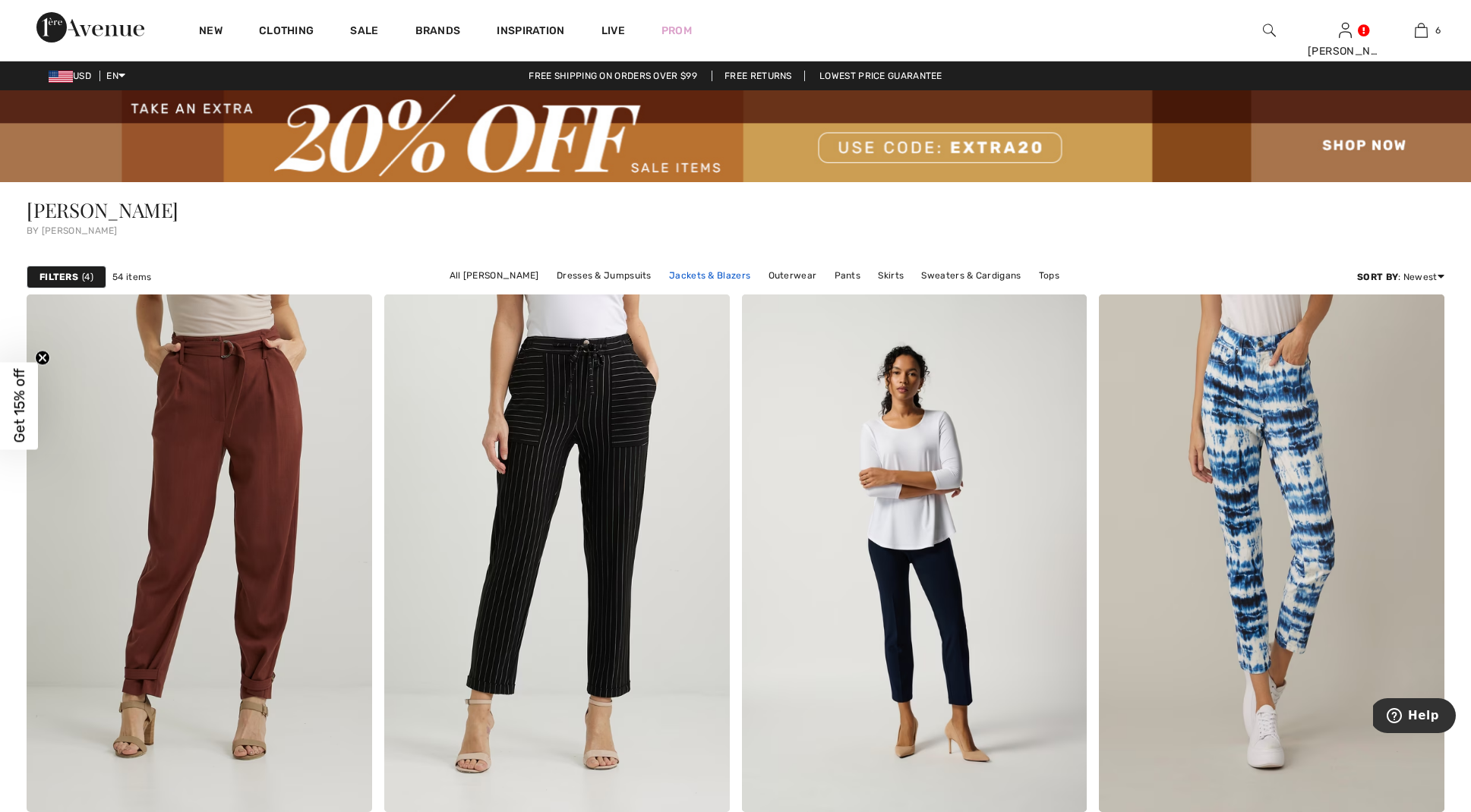
click at [704, 275] on link "Jackets & Blazers" at bounding box center [709, 275] width 97 height 20
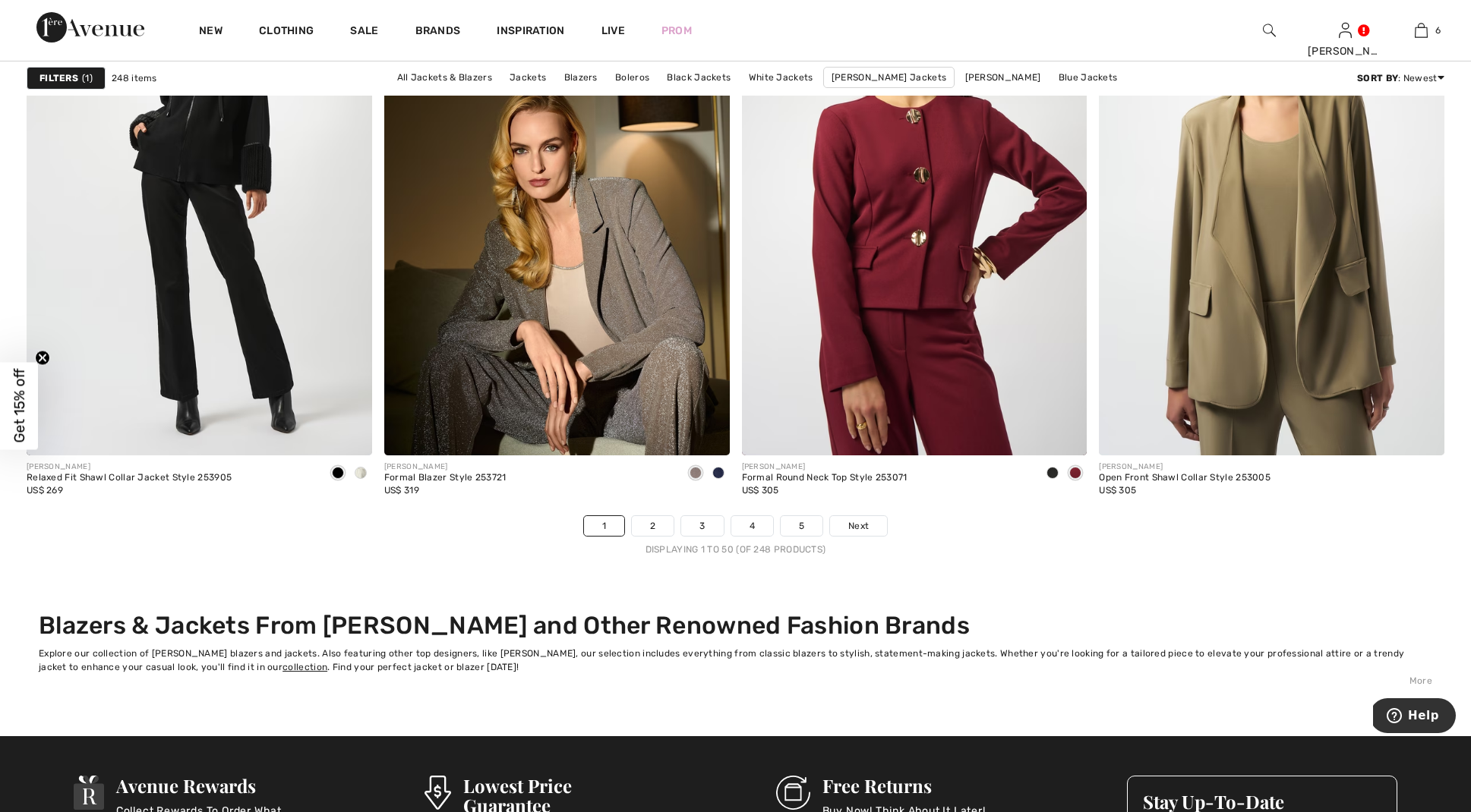
scroll to position [8720, 0]
click at [648, 522] on link "2" at bounding box center [652, 526] width 42 height 20
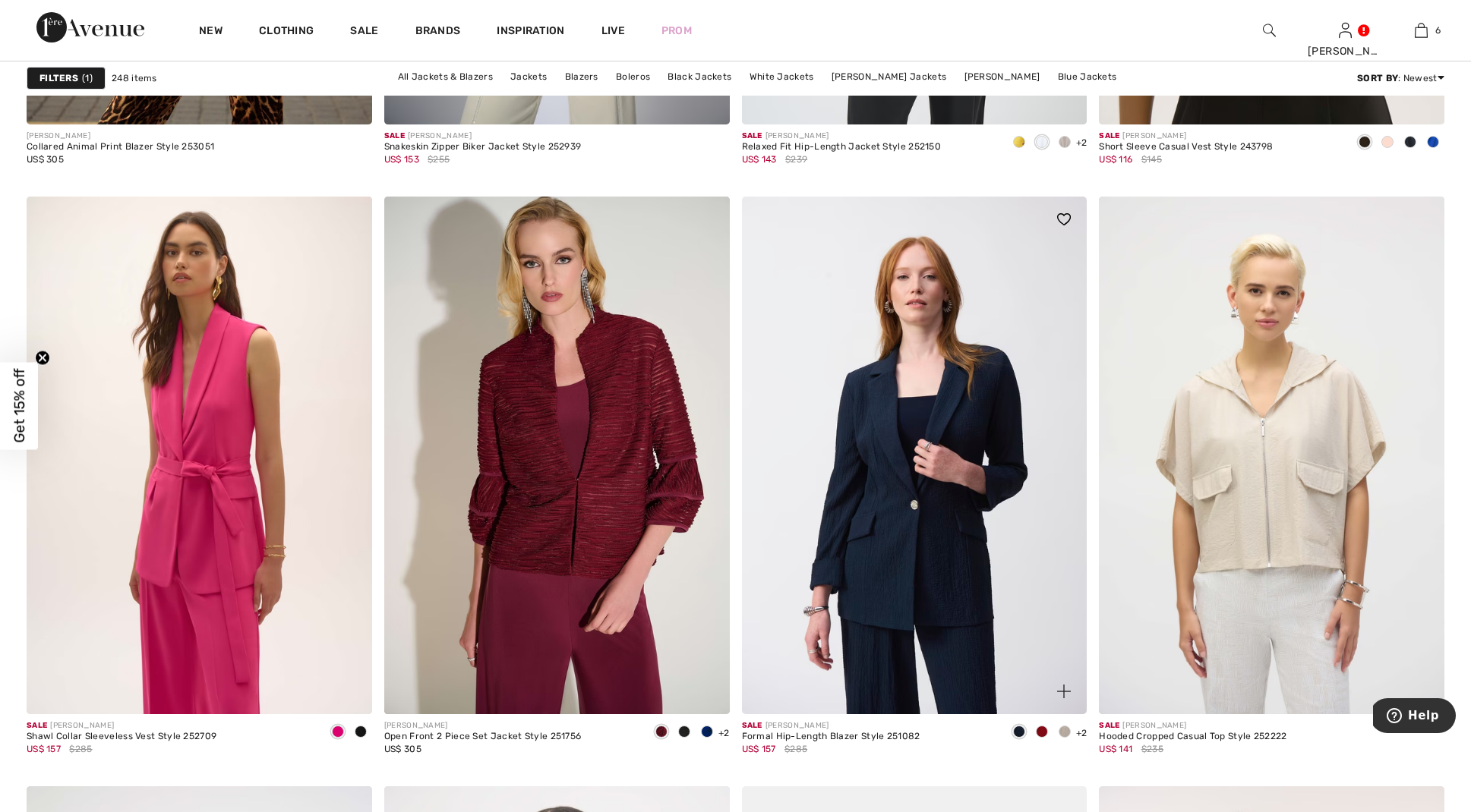
scroll to position [7875, 0]
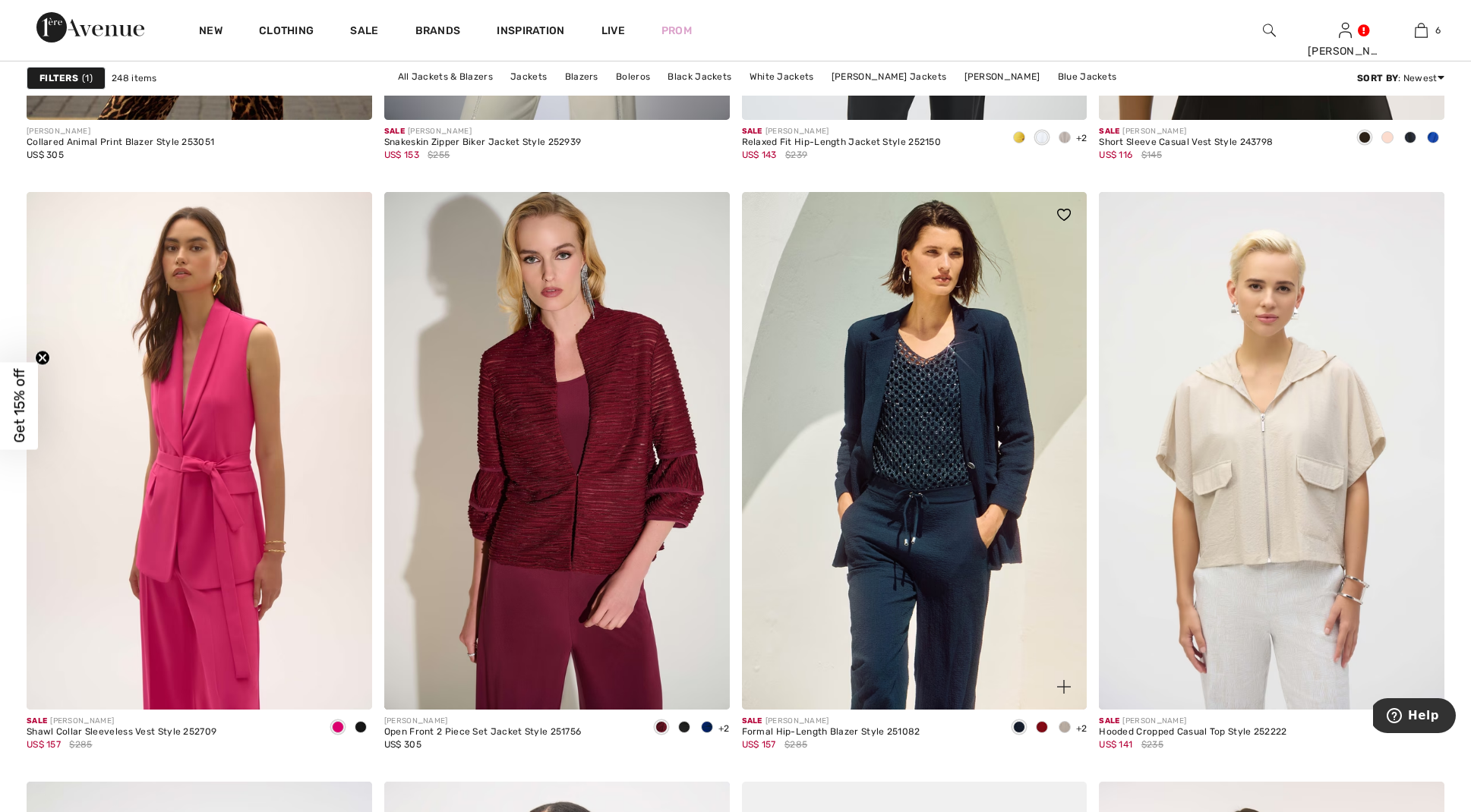
click at [1042, 728] on span at bounding box center [1041, 726] width 12 height 12
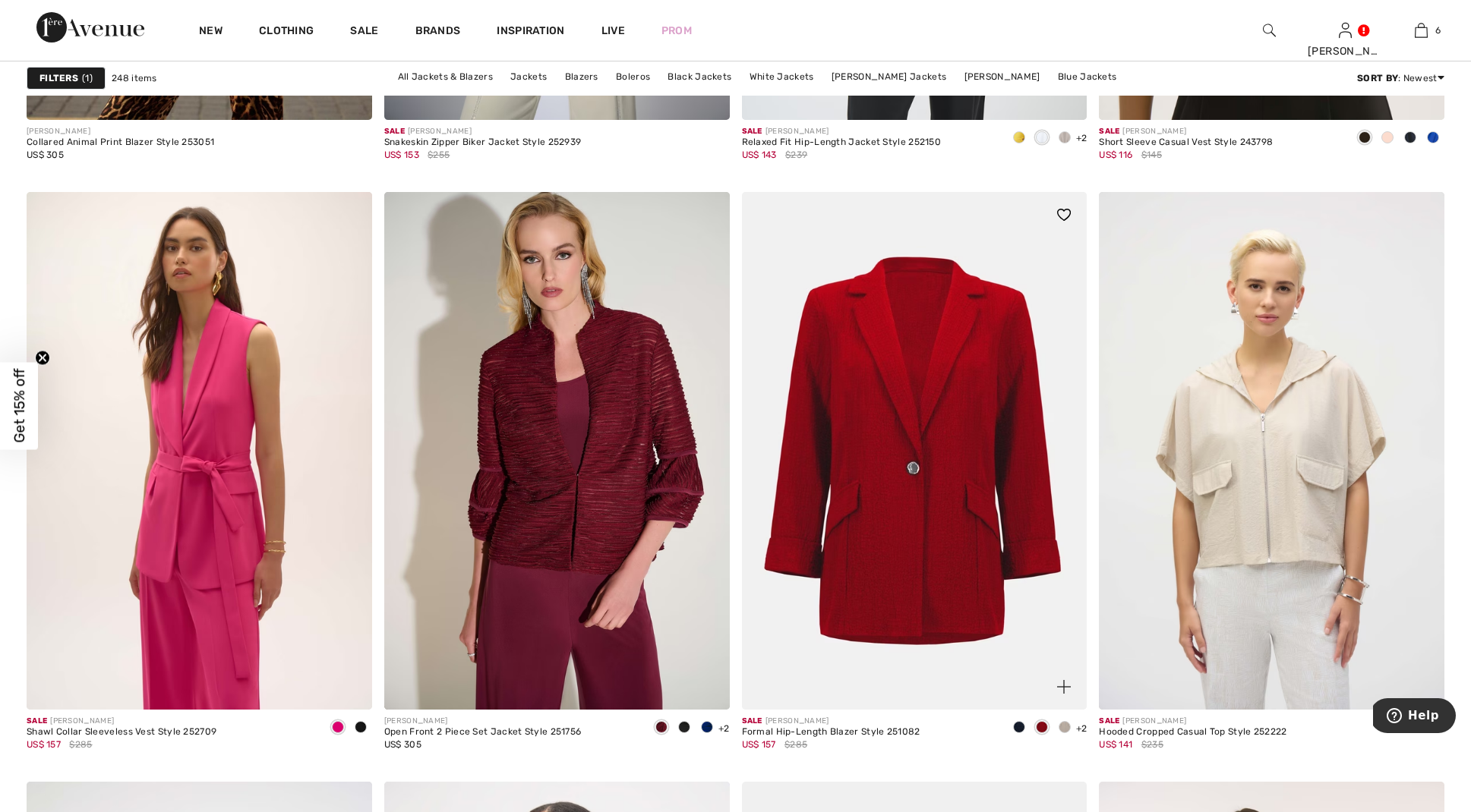
click at [1020, 728] on span at bounding box center [1018, 726] width 12 height 12
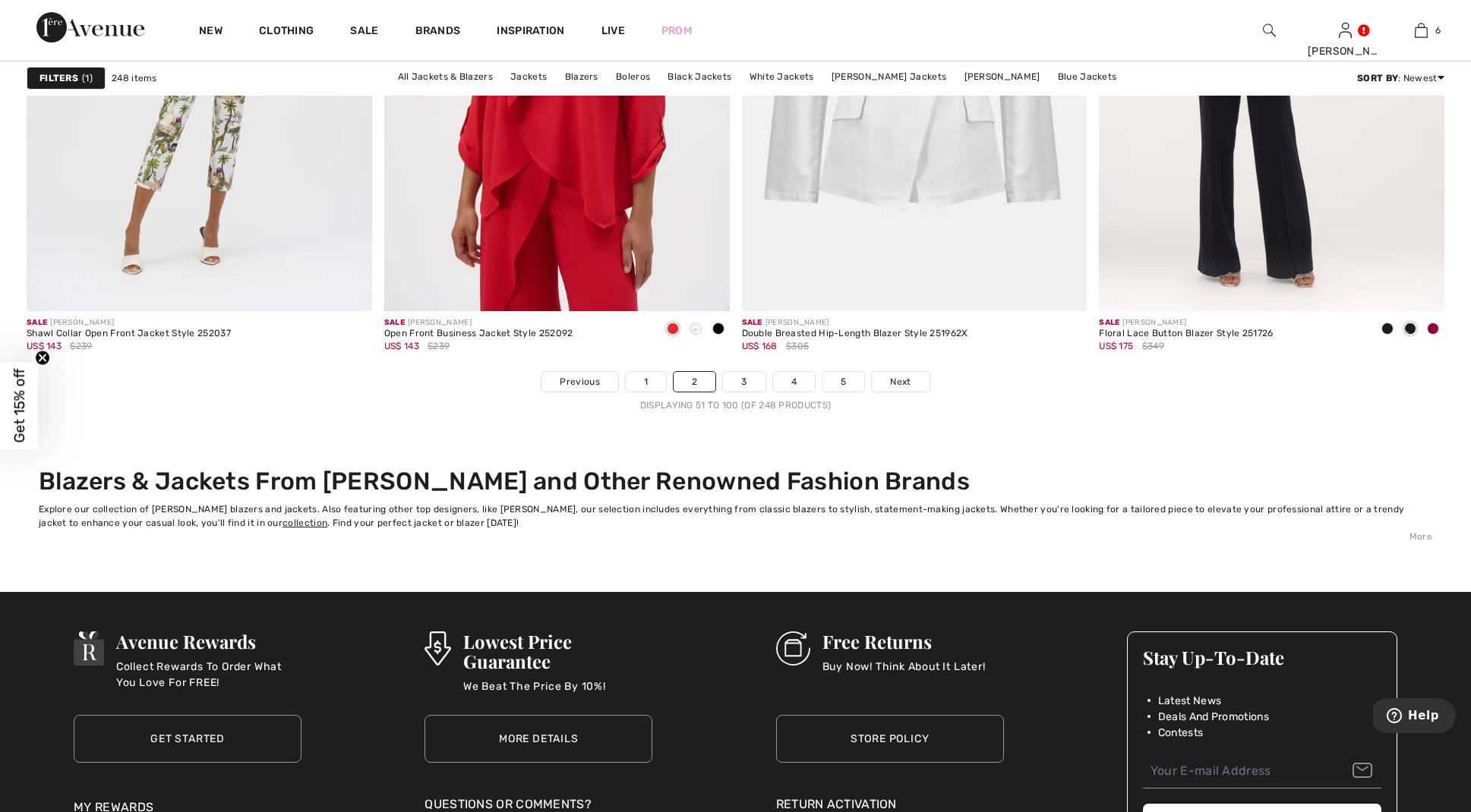
scroll to position [8864, 0]
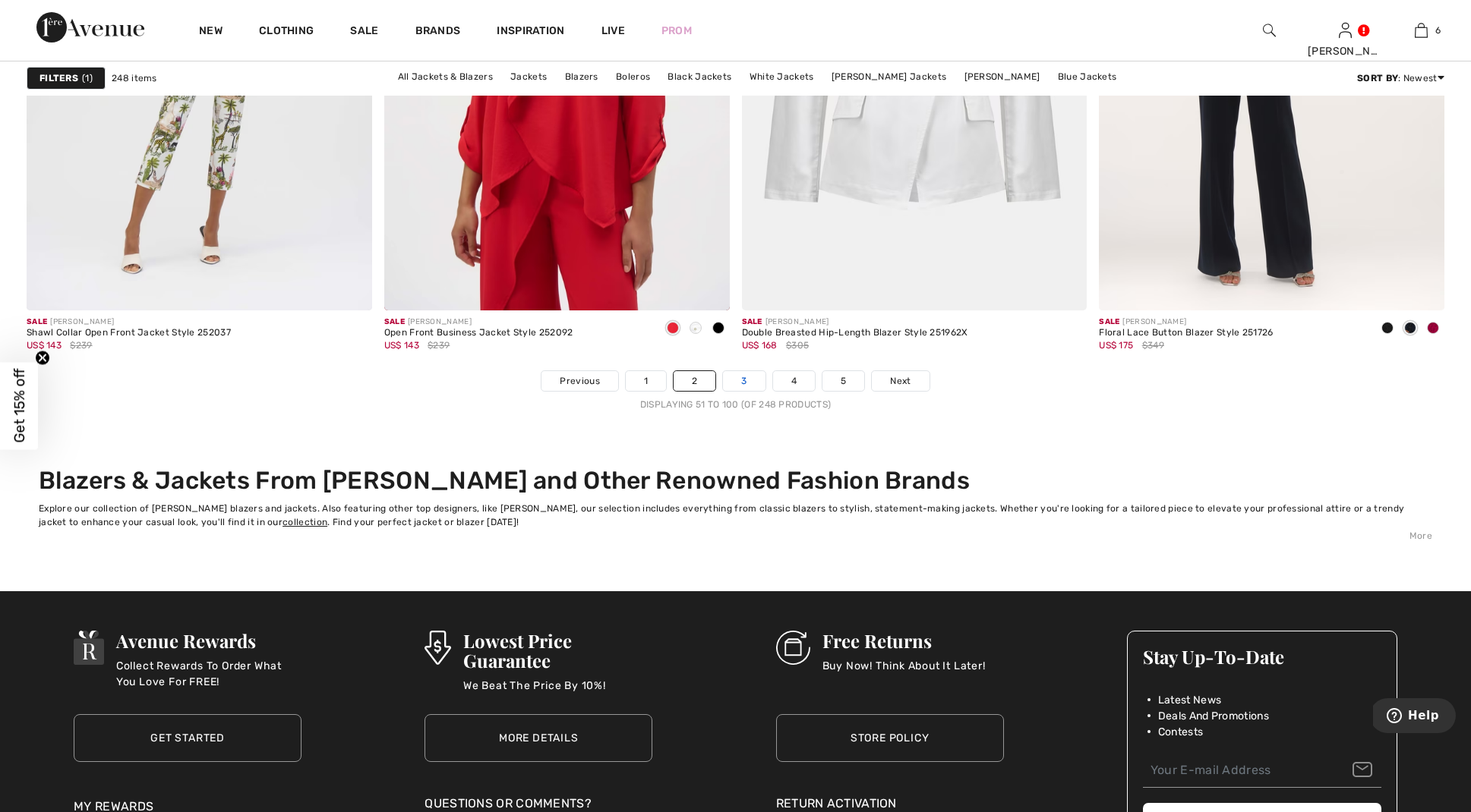
click at [740, 377] on link "3" at bounding box center [744, 381] width 42 height 20
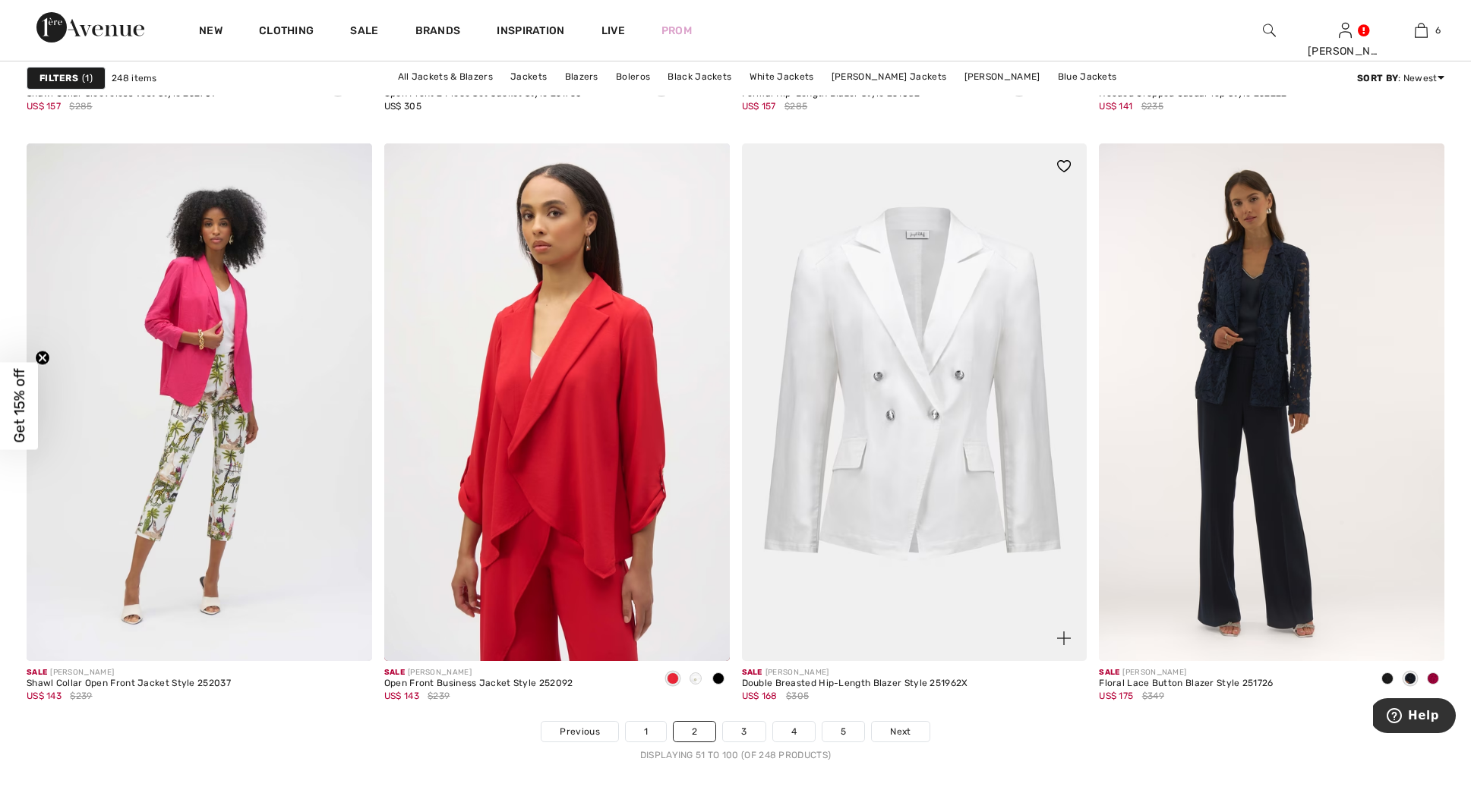
scroll to position [8515, 0]
click at [739, 726] on link "3" at bounding box center [744, 731] width 42 height 20
click at [740, 727] on link "3" at bounding box center [744, 731] width 42 height 20
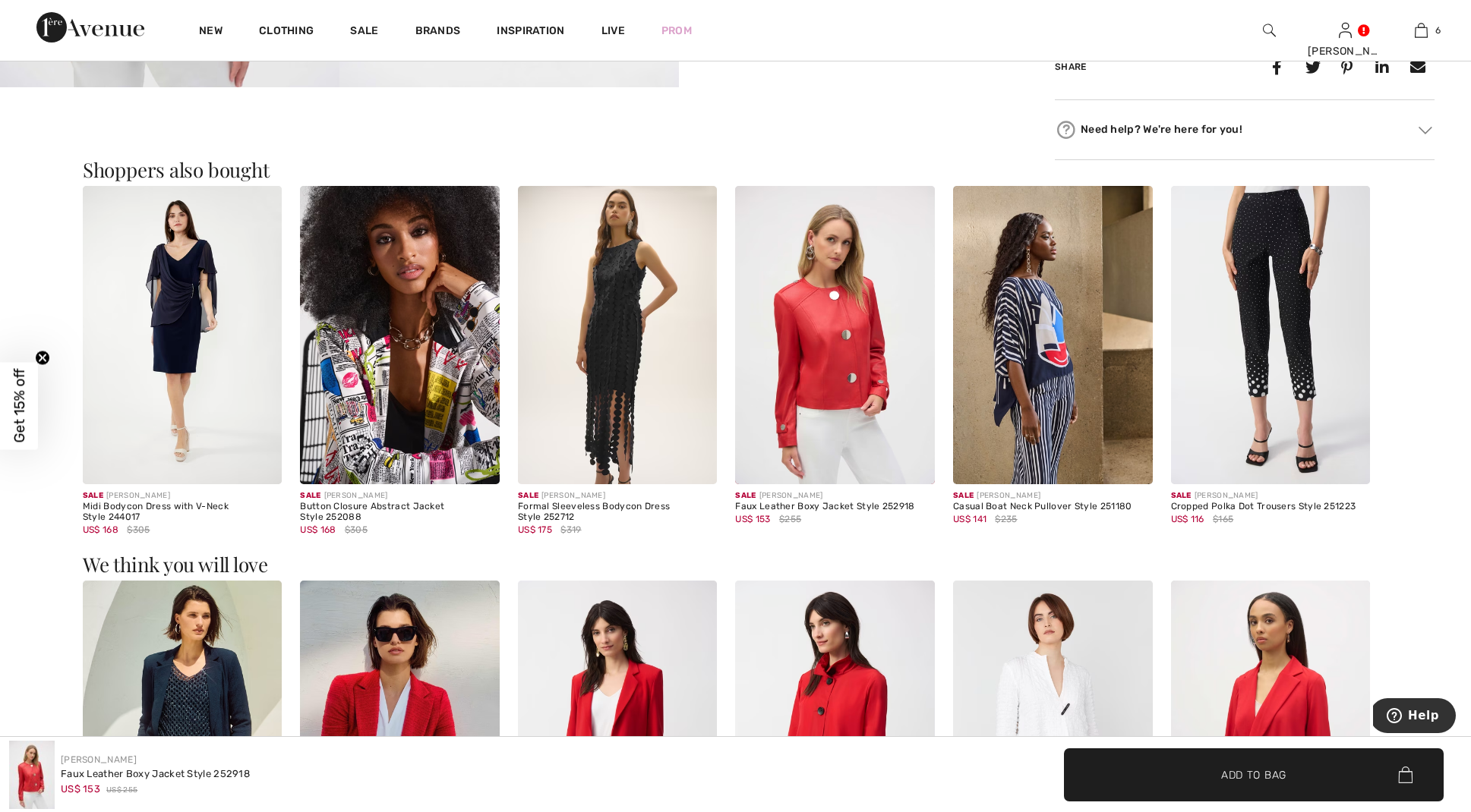
scroll to position [1367, 0]
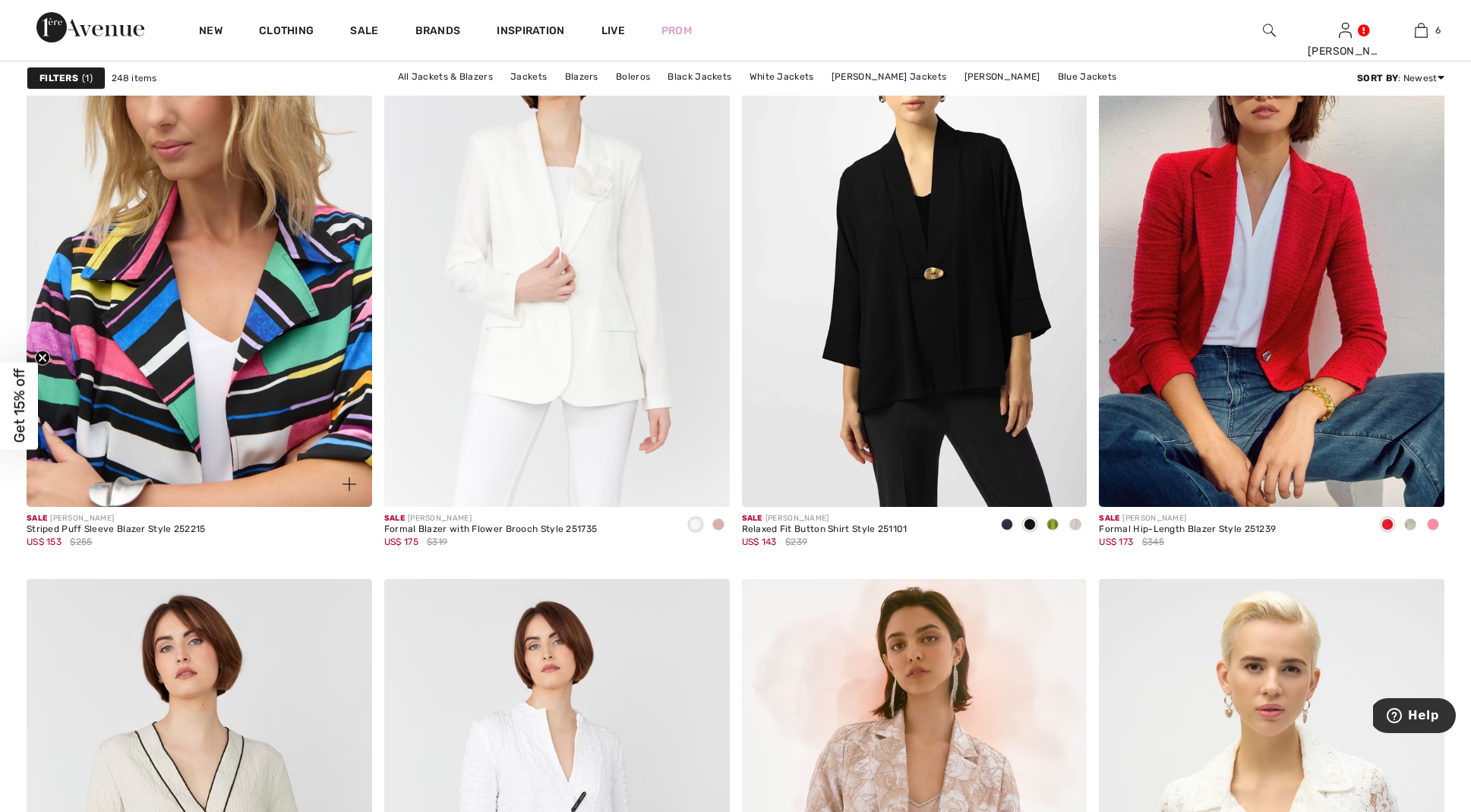
scroll to position [1507, 0]
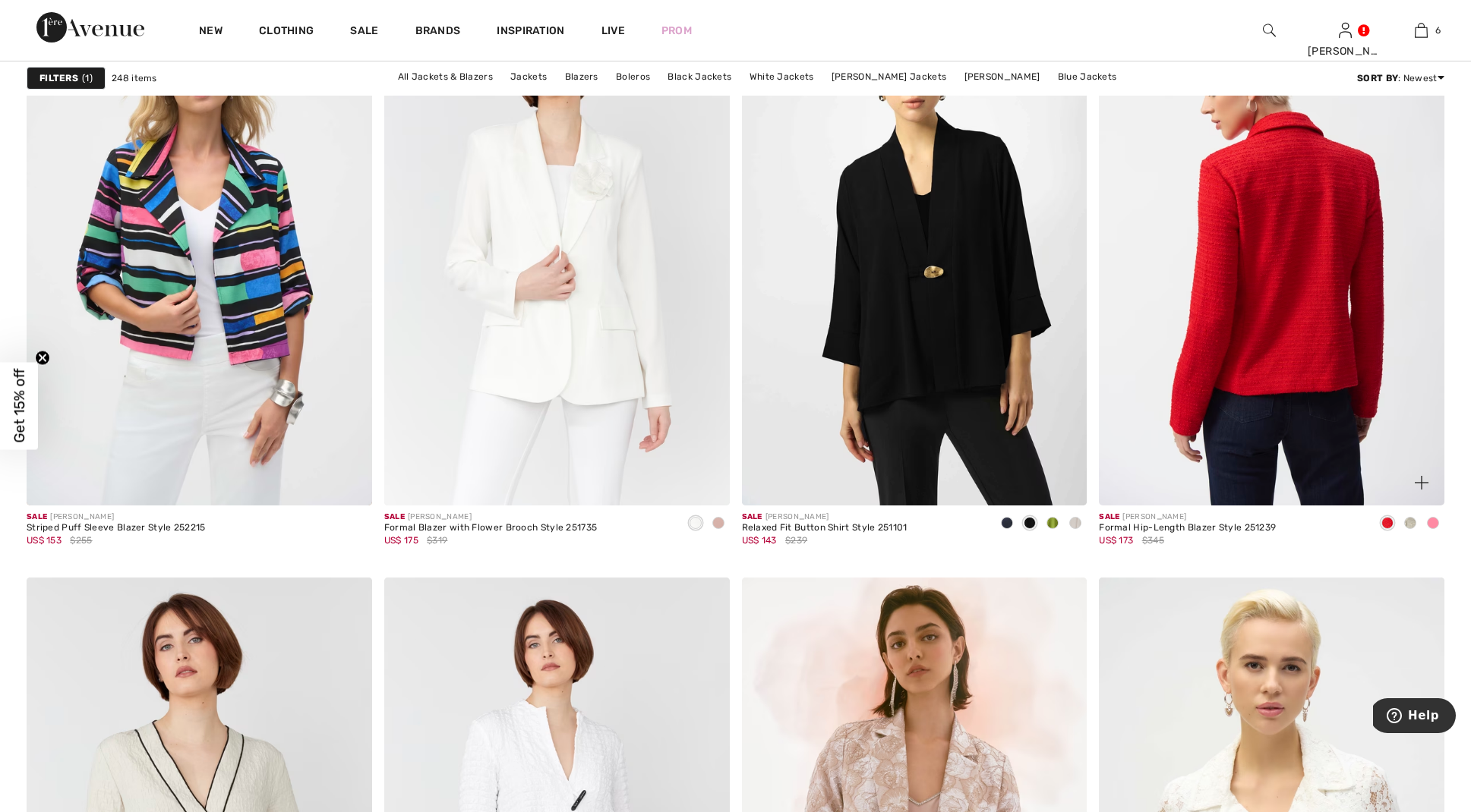
click at [1187, 417] on img at bounding box center [1271, 247] width 345 height 518
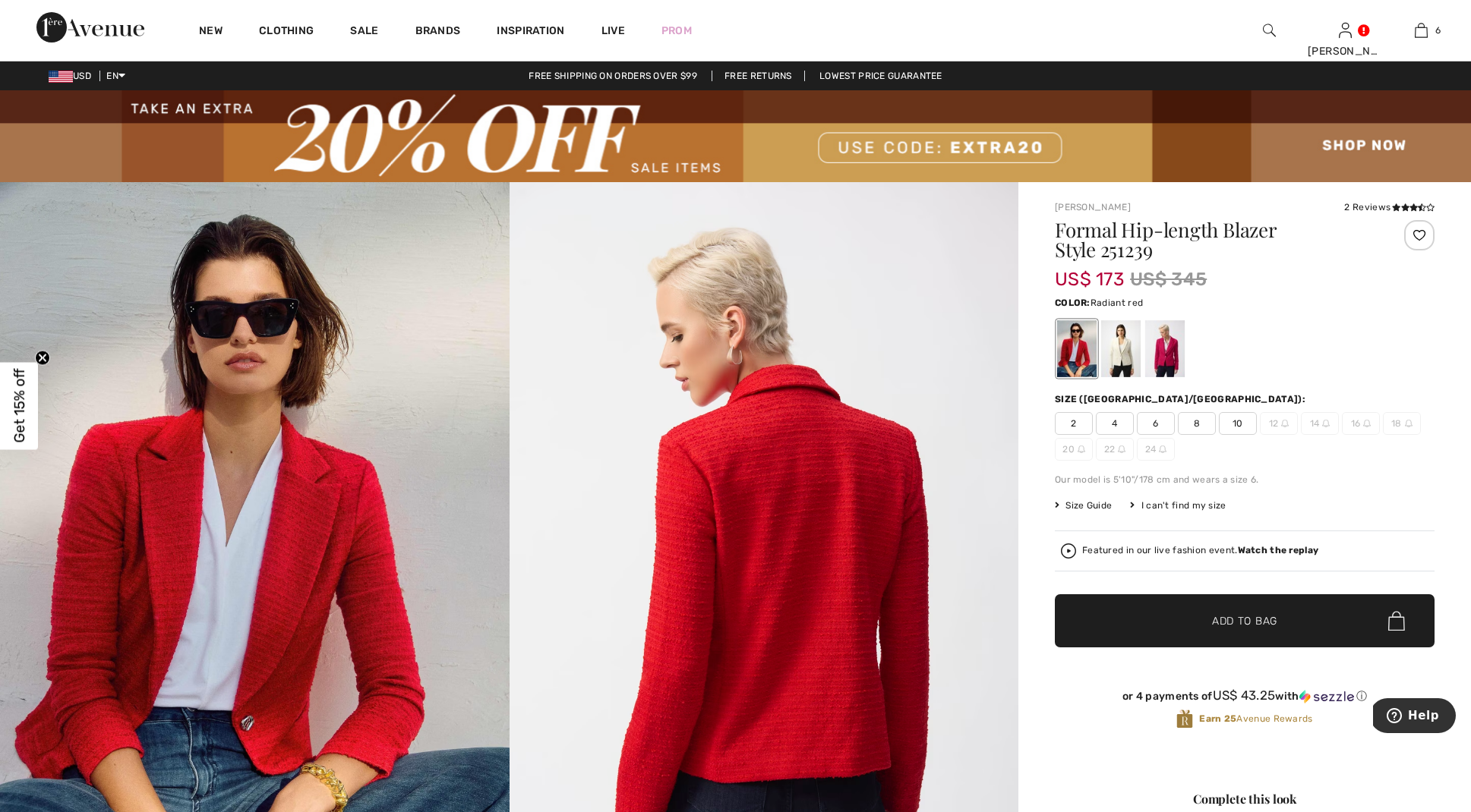
click at [1074, 421] on span "2" at bounding box center [1073, 423] width 38 height 23
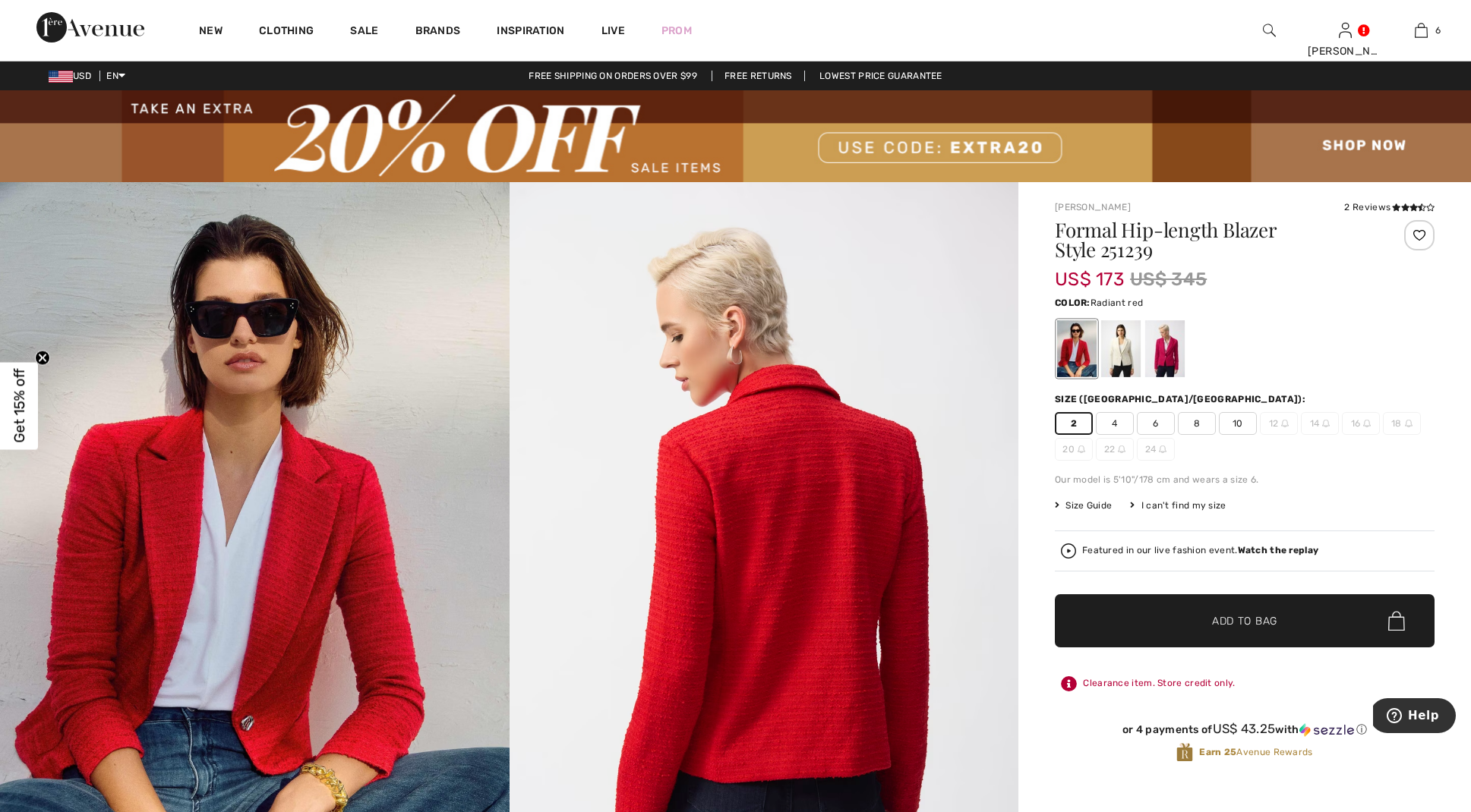
click at [1234, 624] on span "Add to Bag" at bounding box center [1244, 621] width 65 height 16
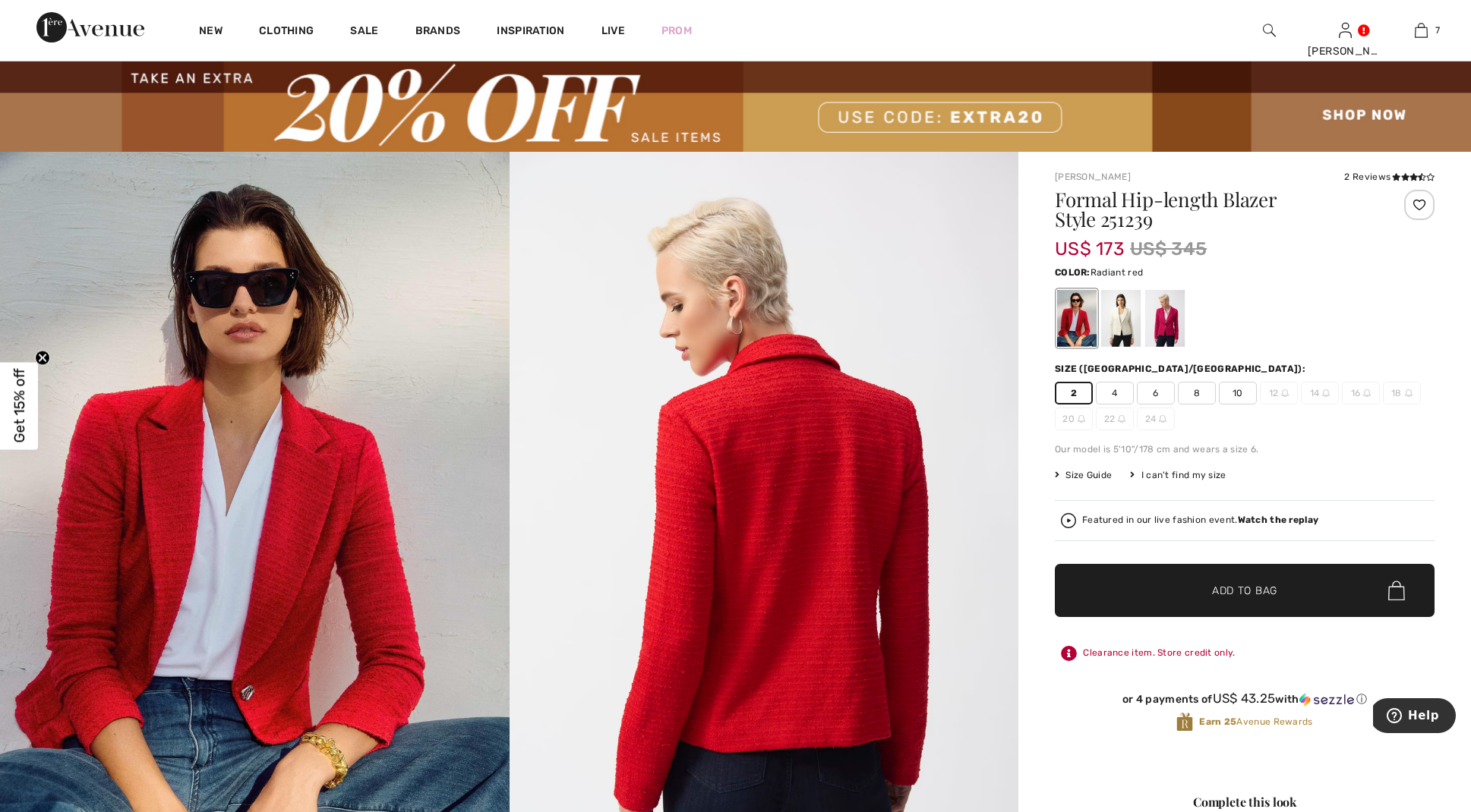
scroll to position [29, 0]
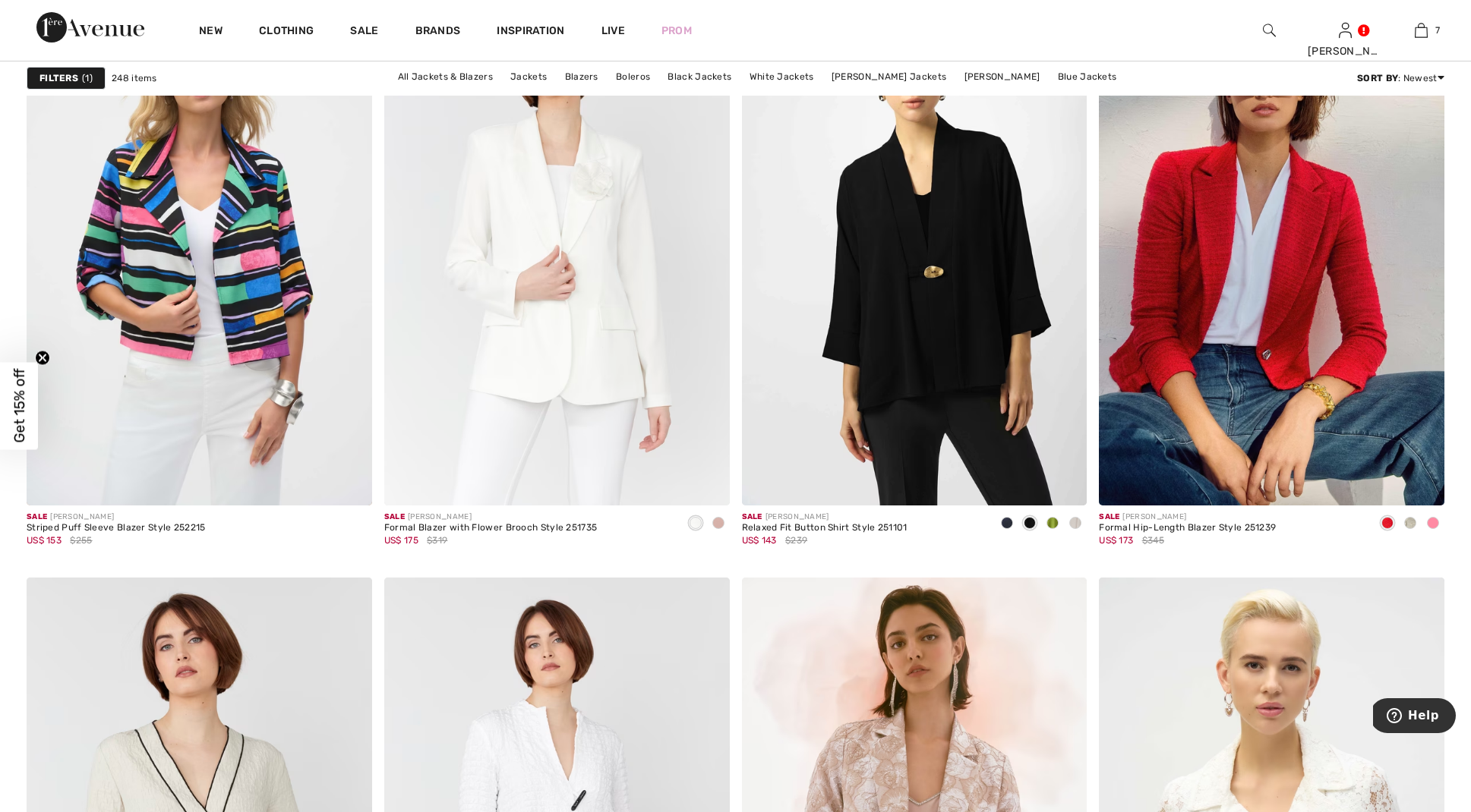
click at [70, 59] on div "New Clothing Sale Brands Inspiration Live Prom Donna Hi, Donna! 195 Reward poin…" at bounding box center [736, 30] width 1471 height 61
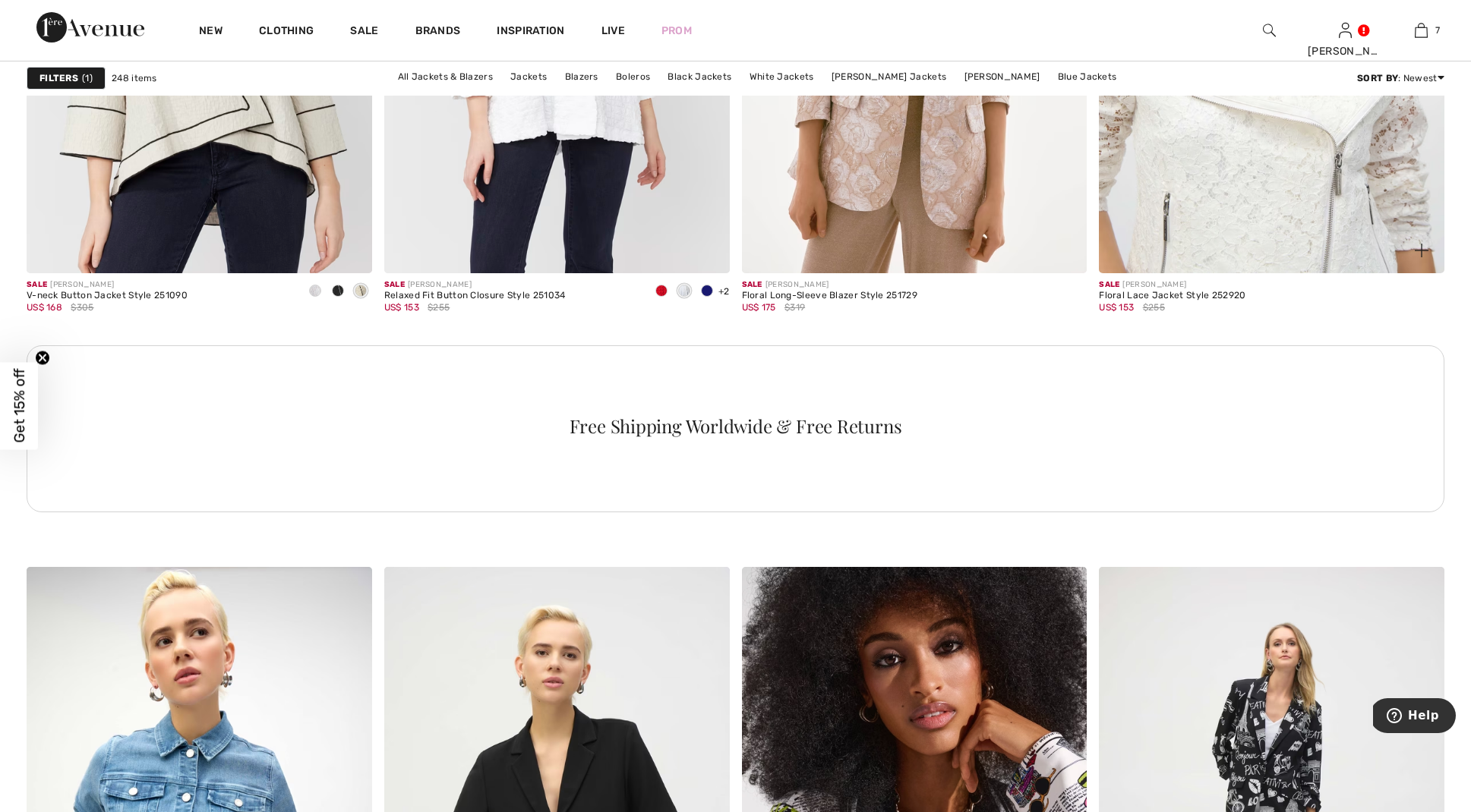
scroll to position [2319, 0]
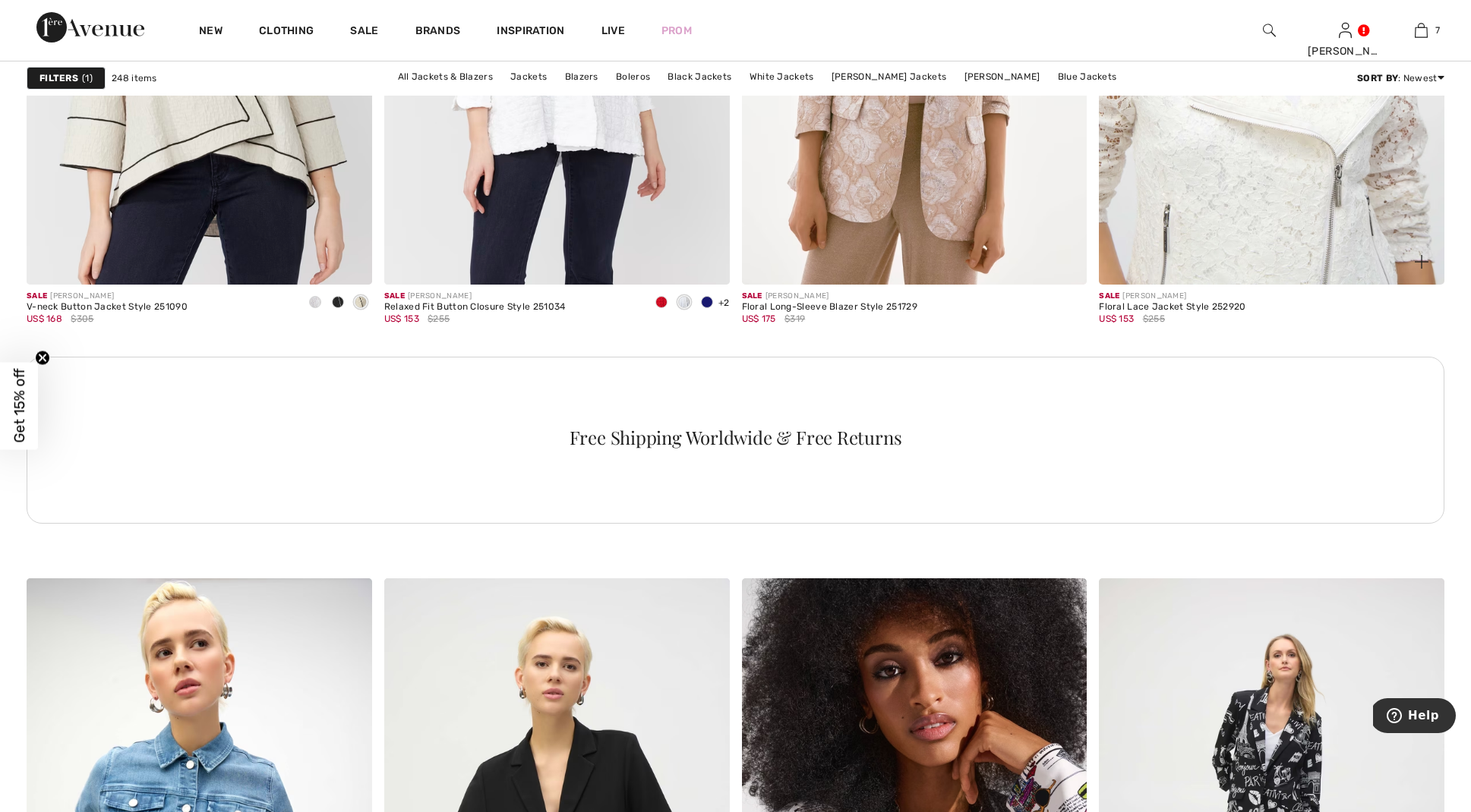
click at [1141, 220] on img at bounding box center [1271, 24] width 345 height 518
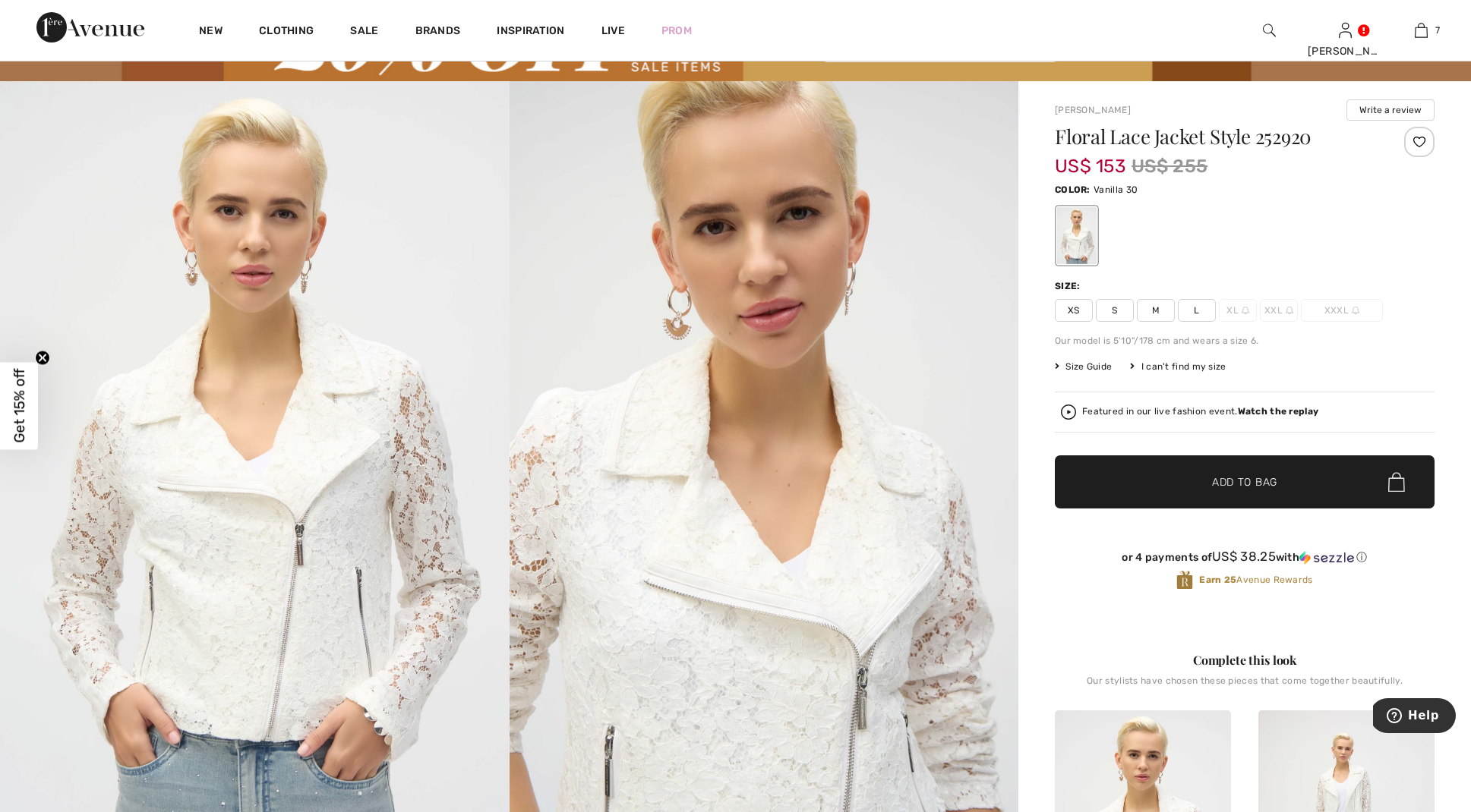
scroll to position [100, 0]
click at [1073, 307] on span "XS" at bounding box center [1073, 311] width 38 height 23
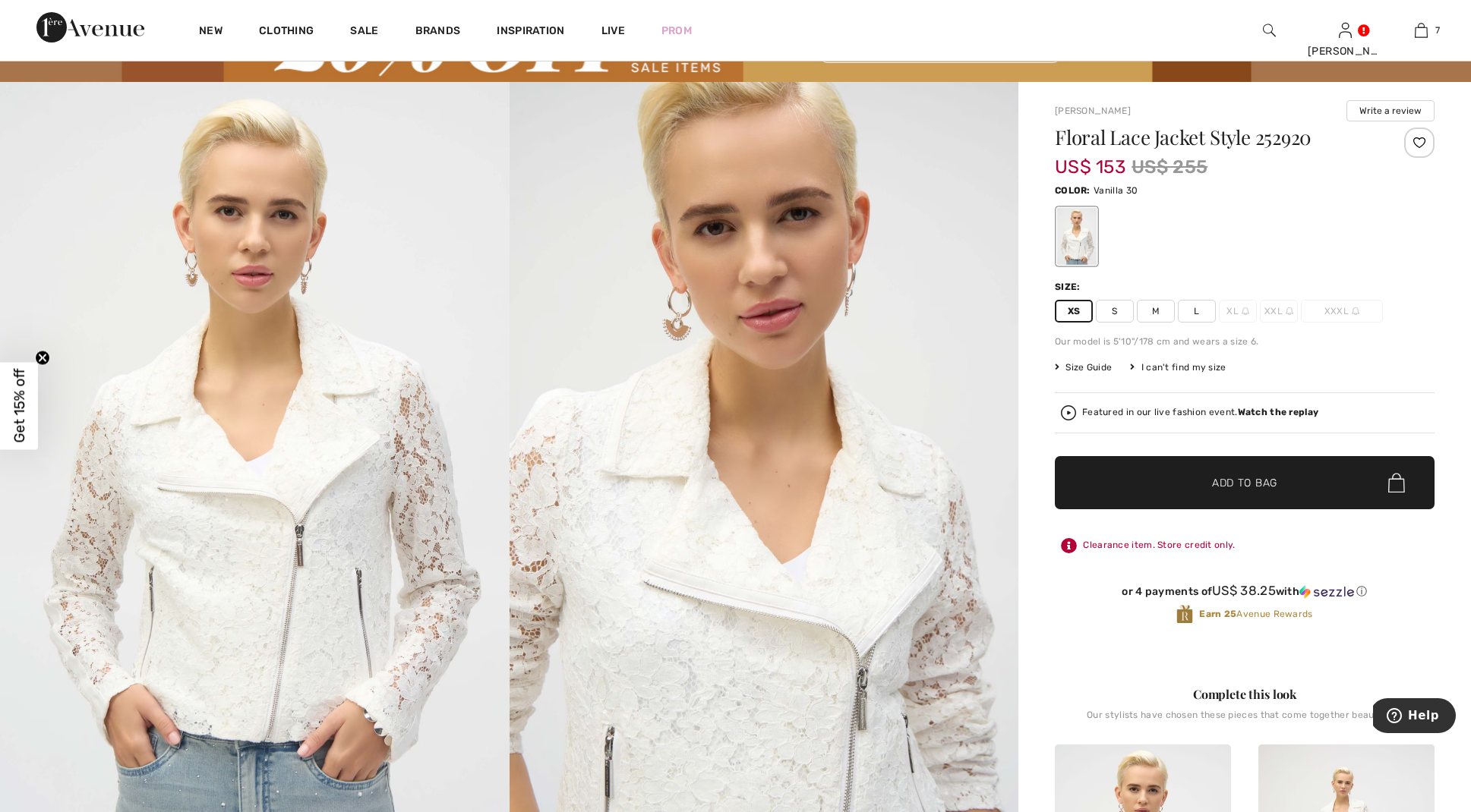
click at [1241, 479] on span "Add to Bag" at bounding box center [1244, 483] width 65 height 16
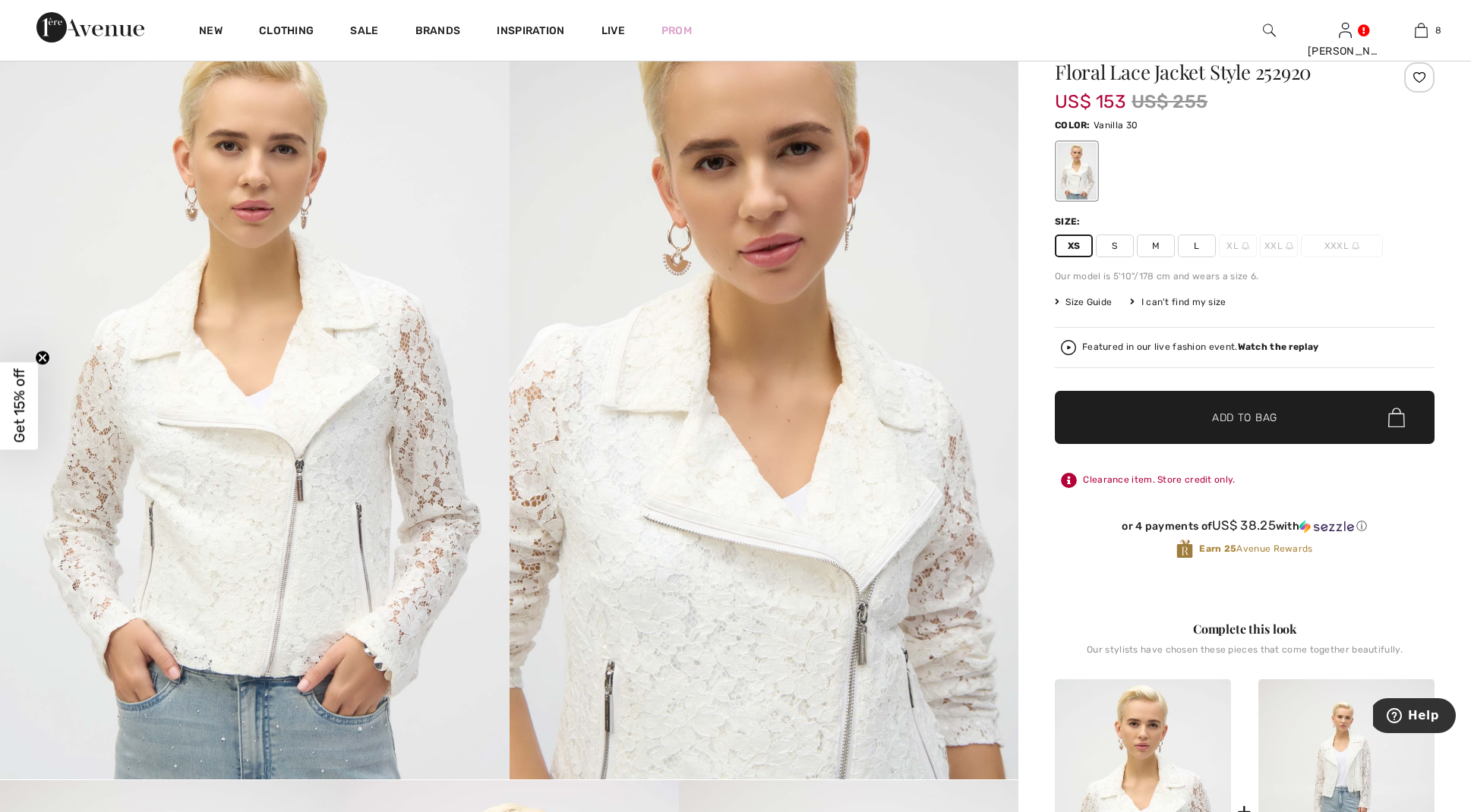
scroll to position [177, 0]
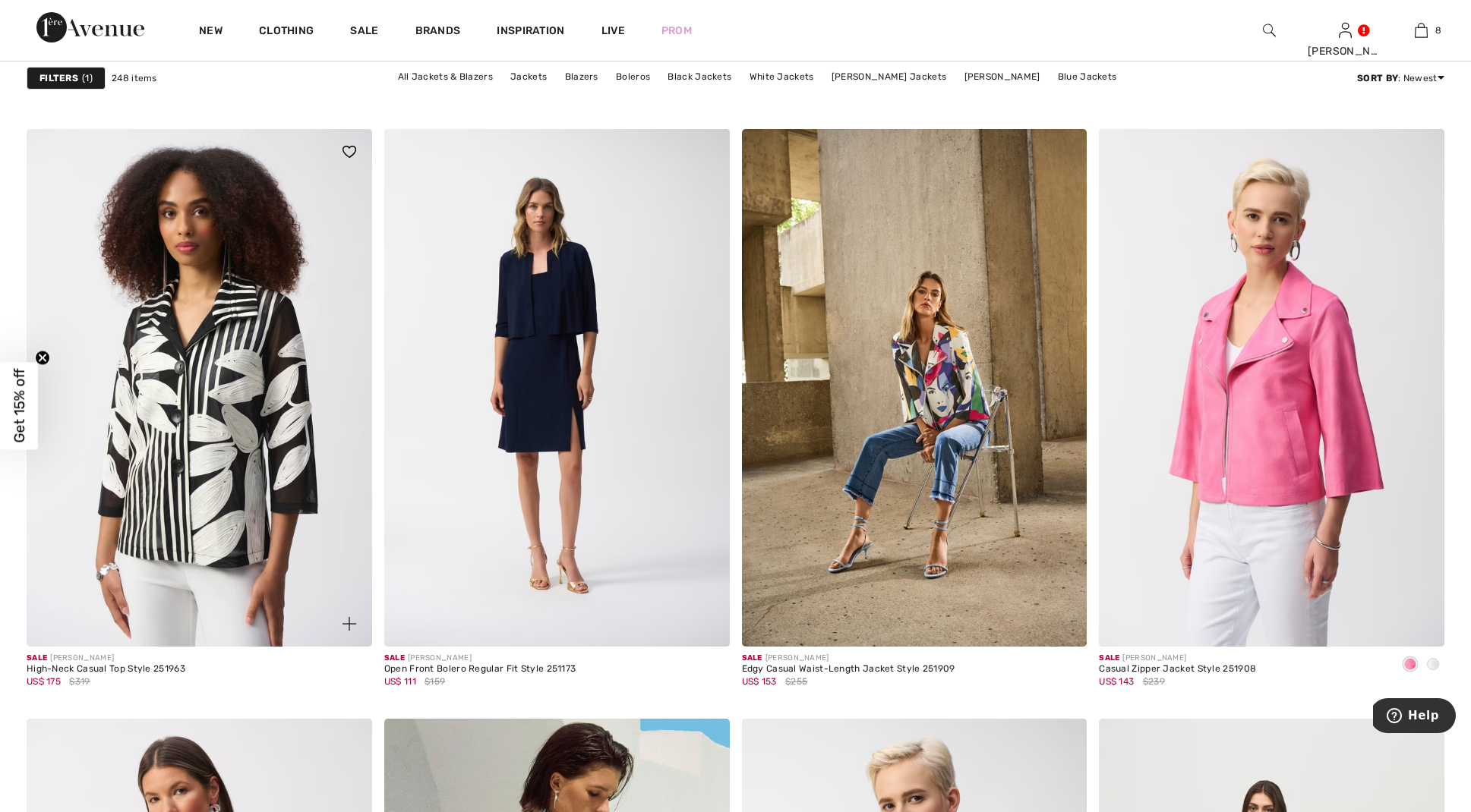
scroll to position [7348, 0]
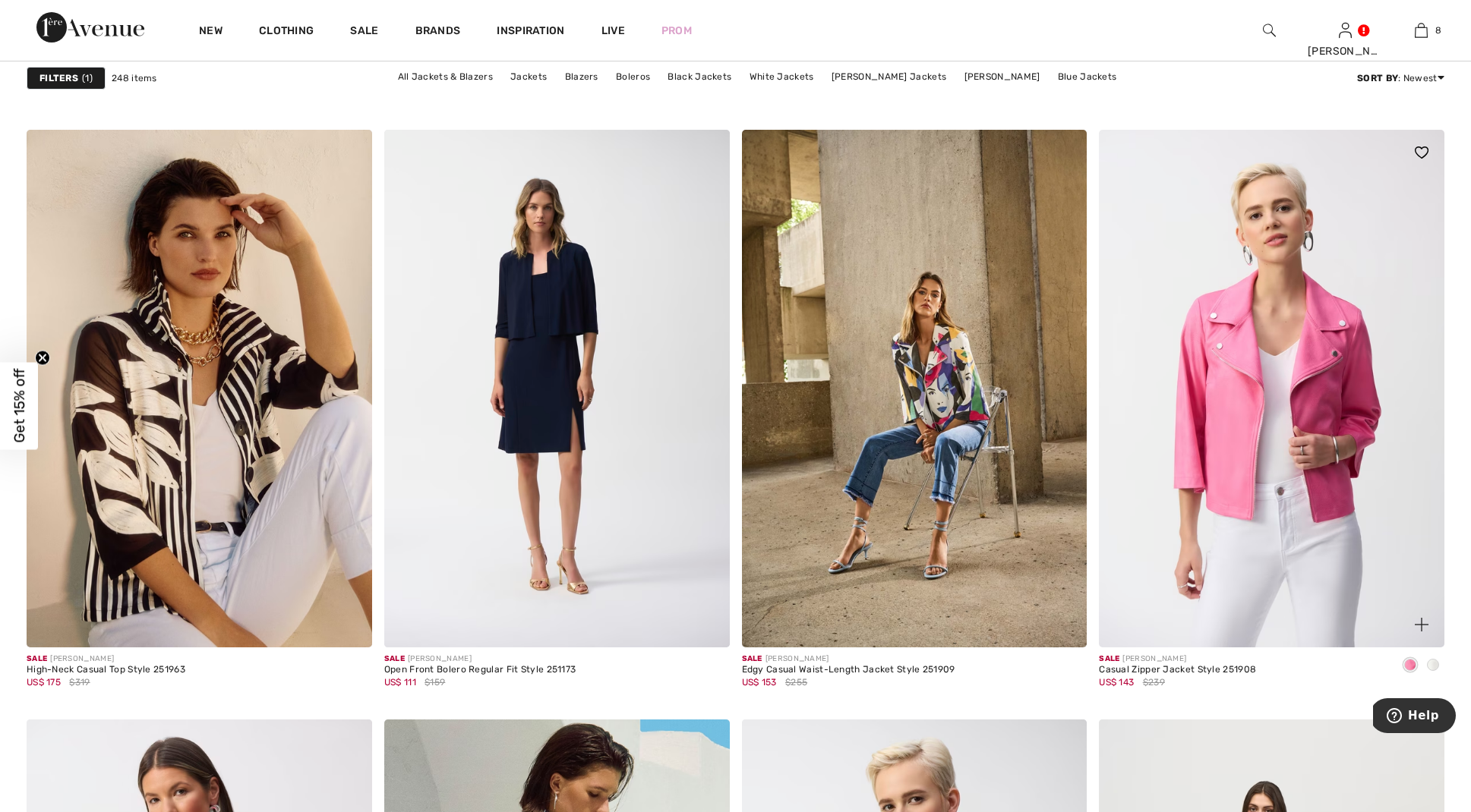
click at [1251, 530] on img at bounding box center [1271, 388] width 345 height 518
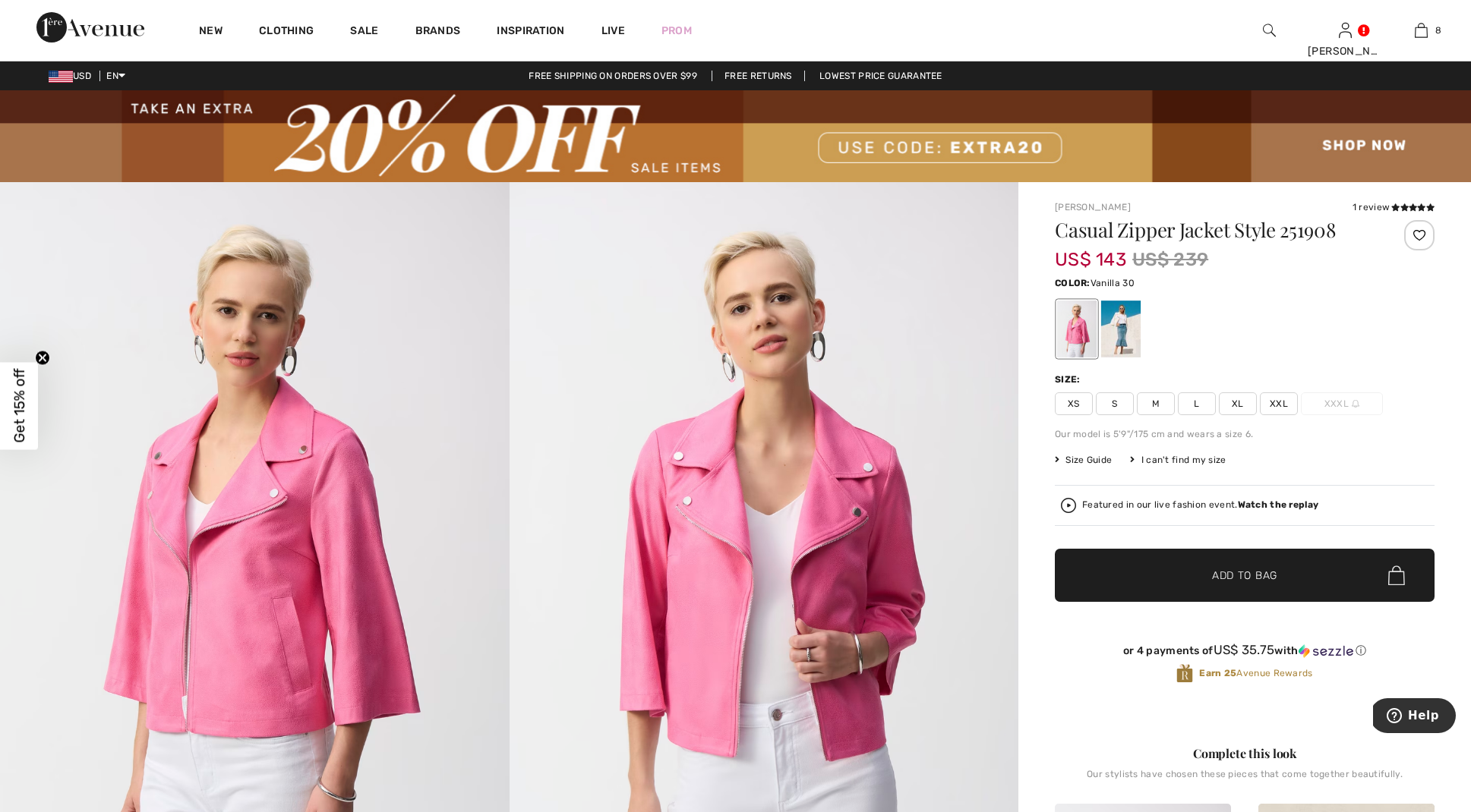
click at [1124, 334] on div at bounding box center [1120, 329] width 40 height 57
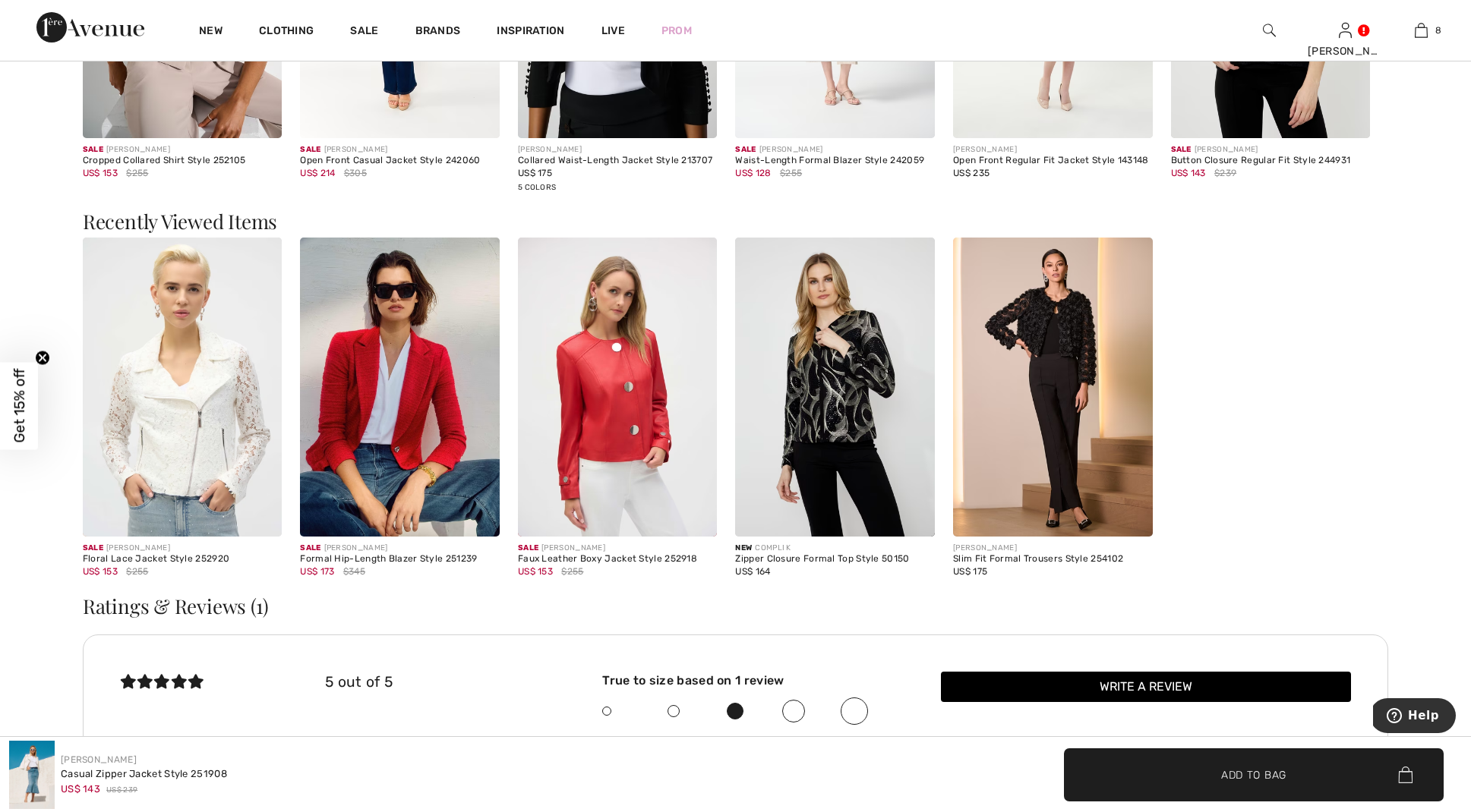
scroll to position [2567, 0]
click at [619, 459] on img at bounding box center [617, 386] width 200 height 299
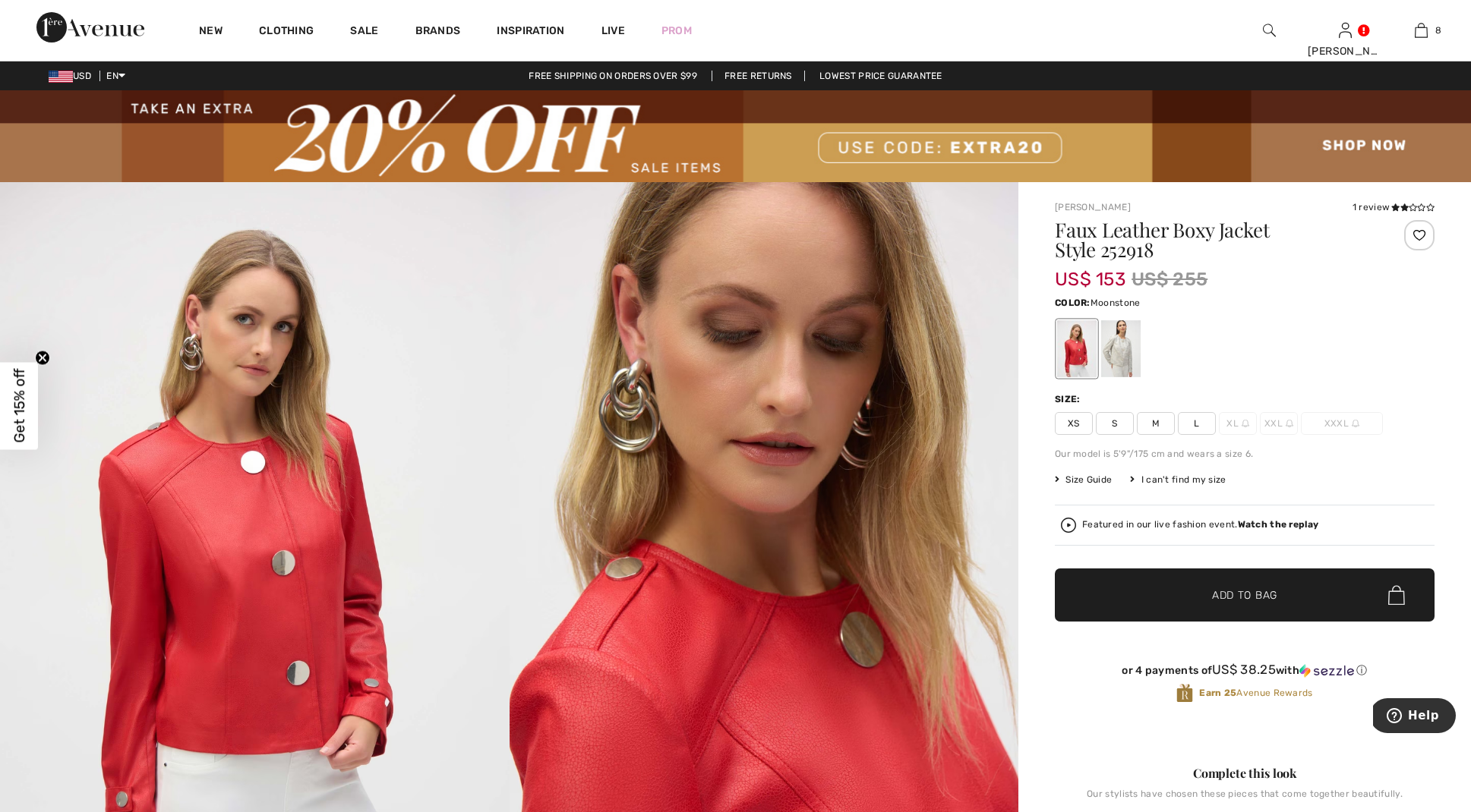
click at [1129, 349] on div at bounding box center [1120, 349] width 40 height 57
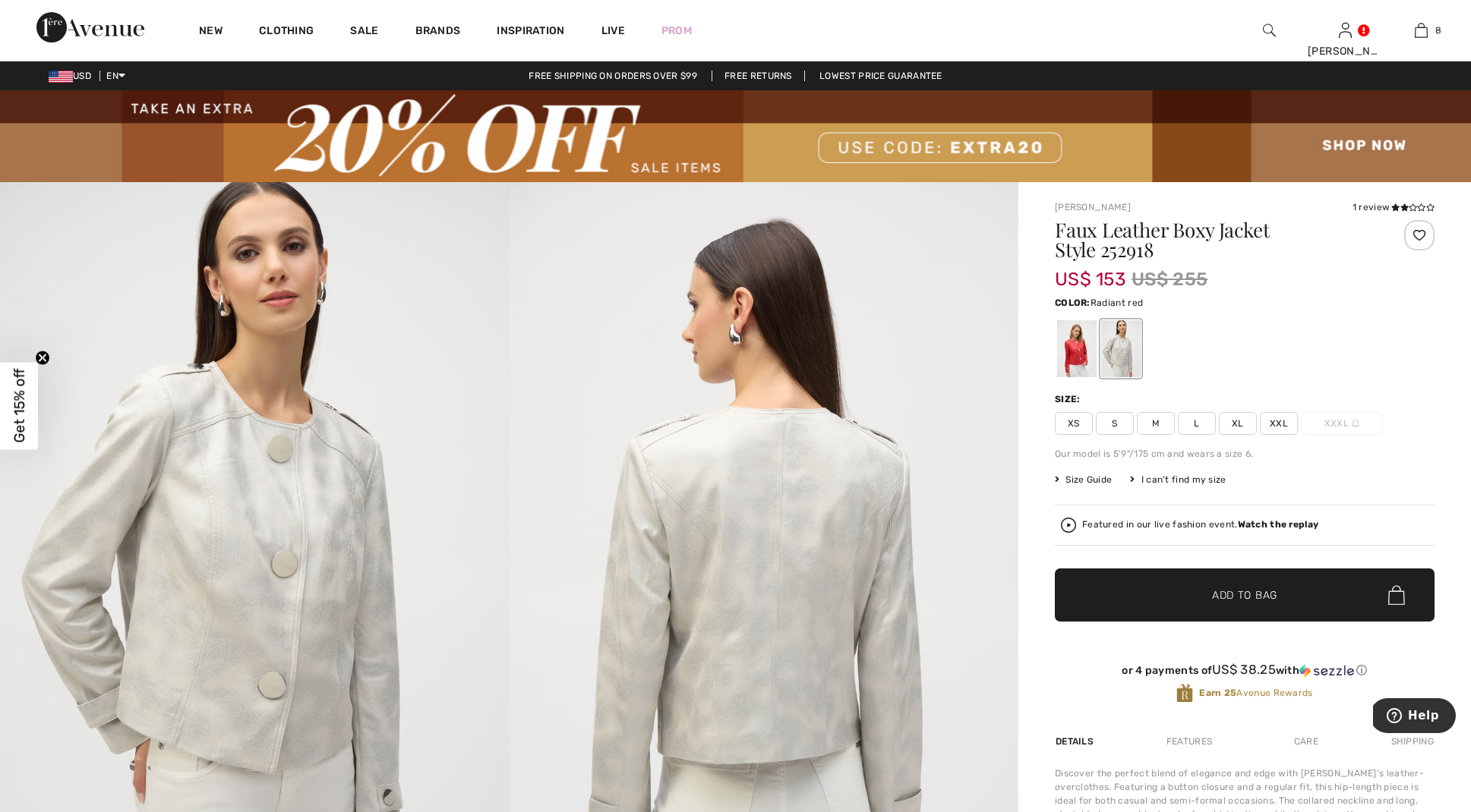
click at [1077, 351] on div at bounding box center [1077, 349] width 40 height 57
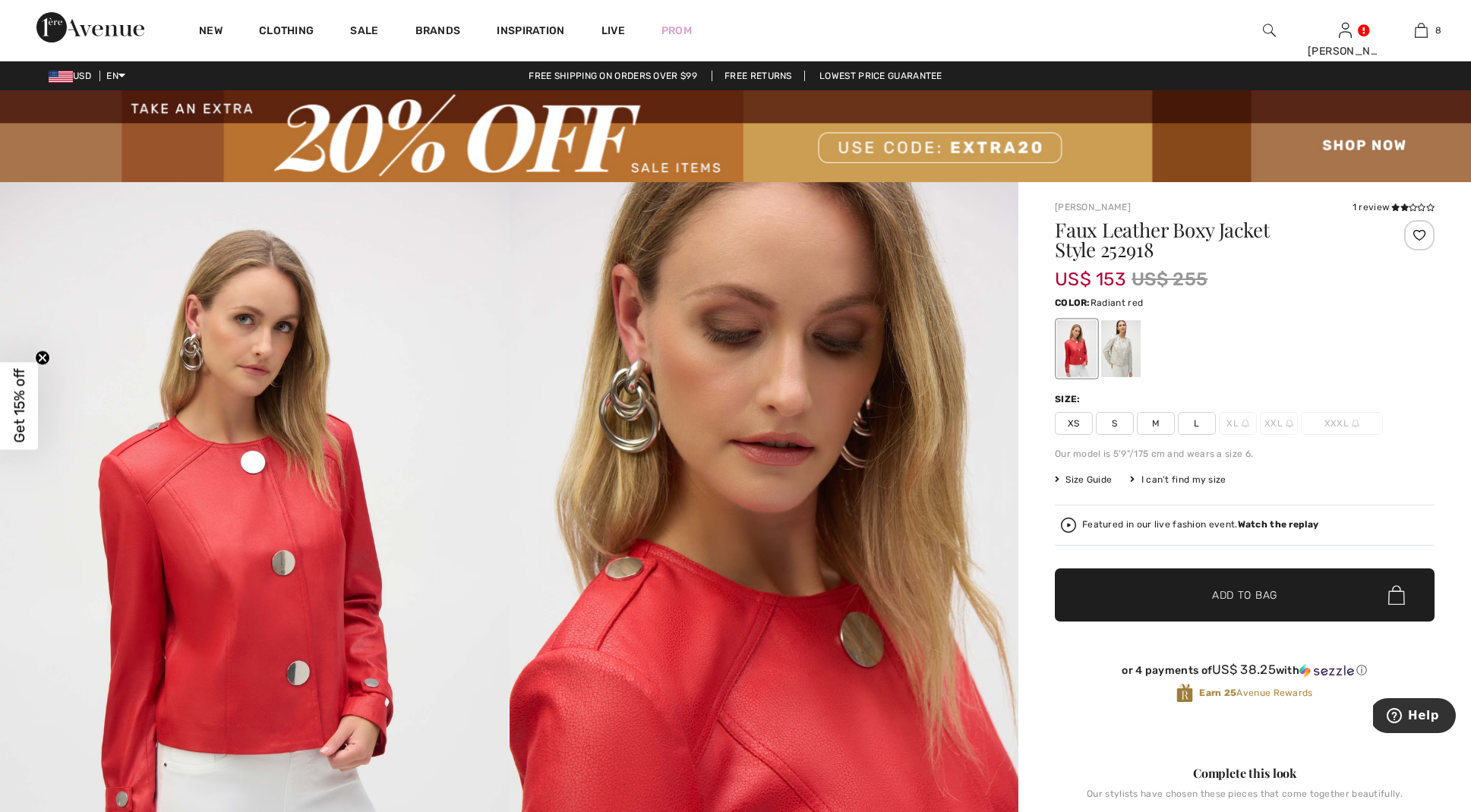
scroll to position [2, 0]
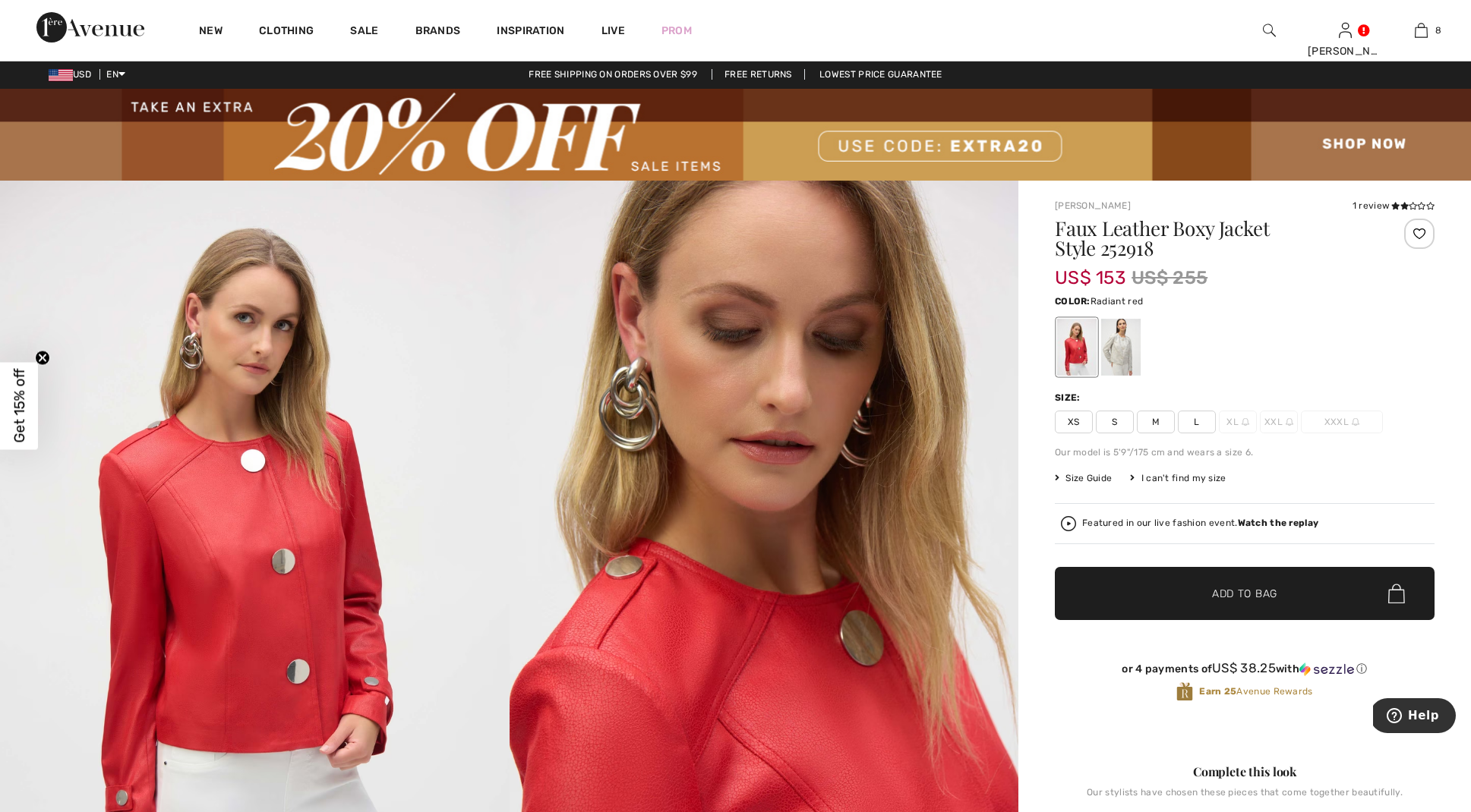
click at [1073, 416] on span "XS" at bounding box center [1073, 422] width 38 height 23
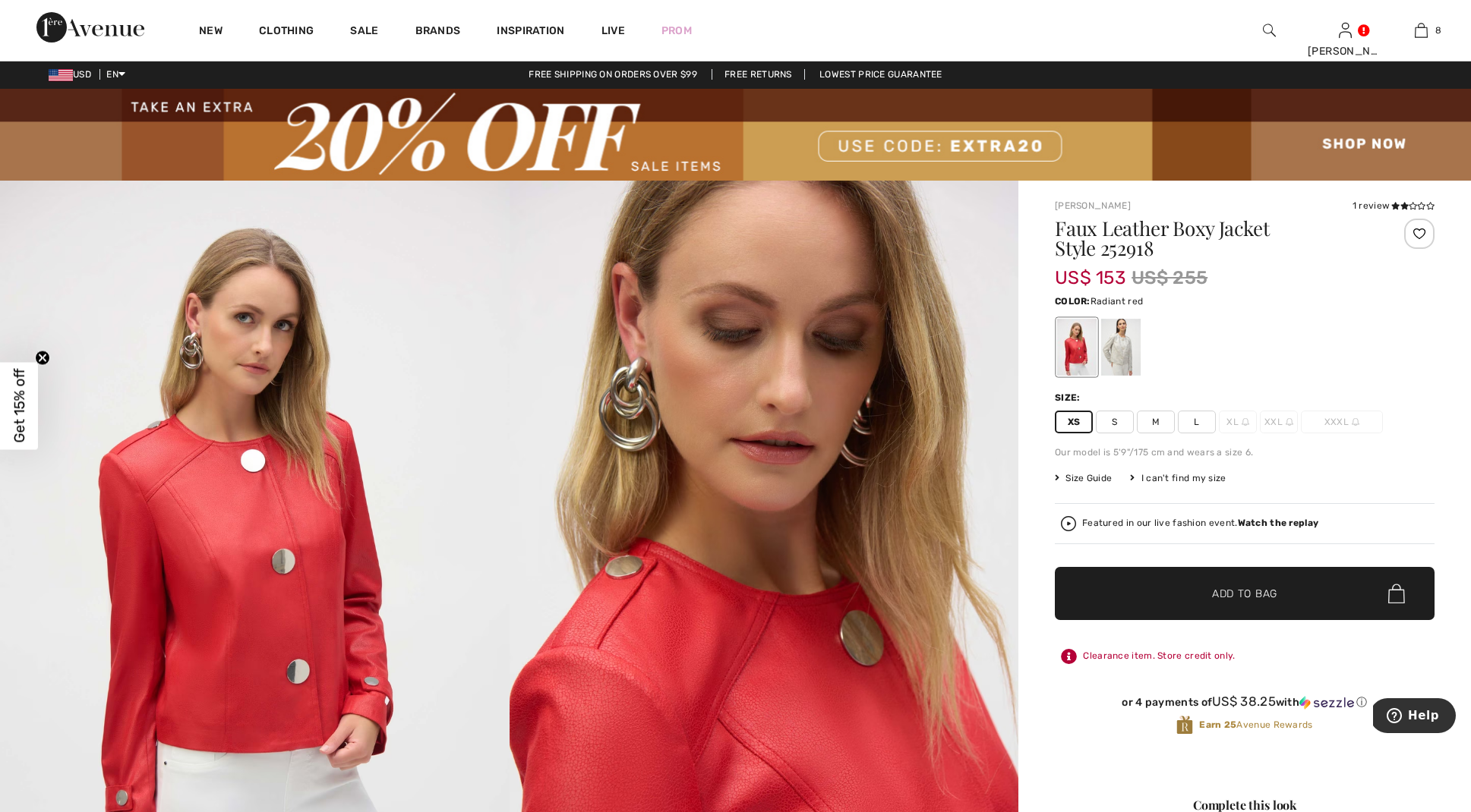
click at [1256, 587] on span "Add to Bag" at bounding box center [1244, 594] width 65 height 16
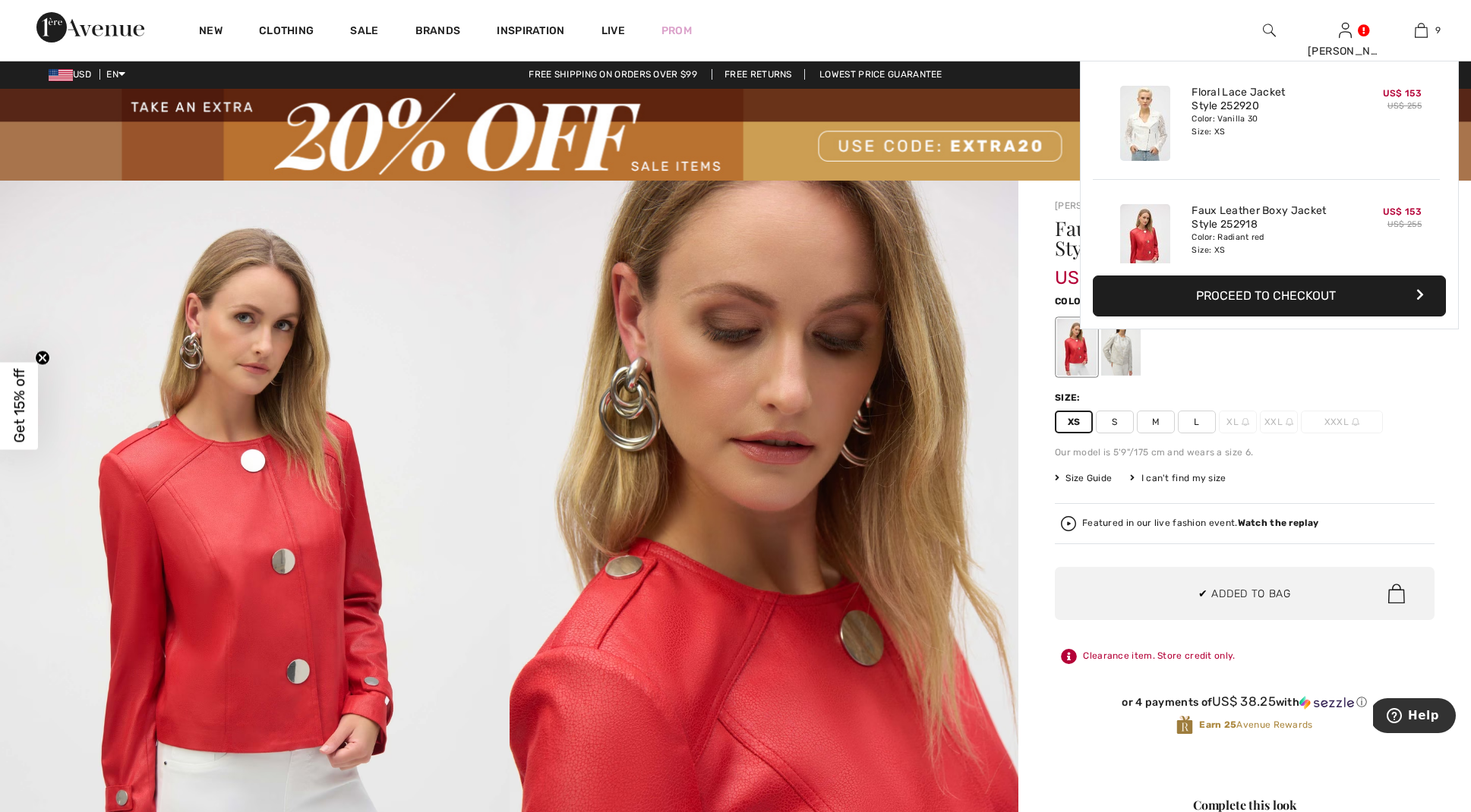
scroll to position [0, 0]
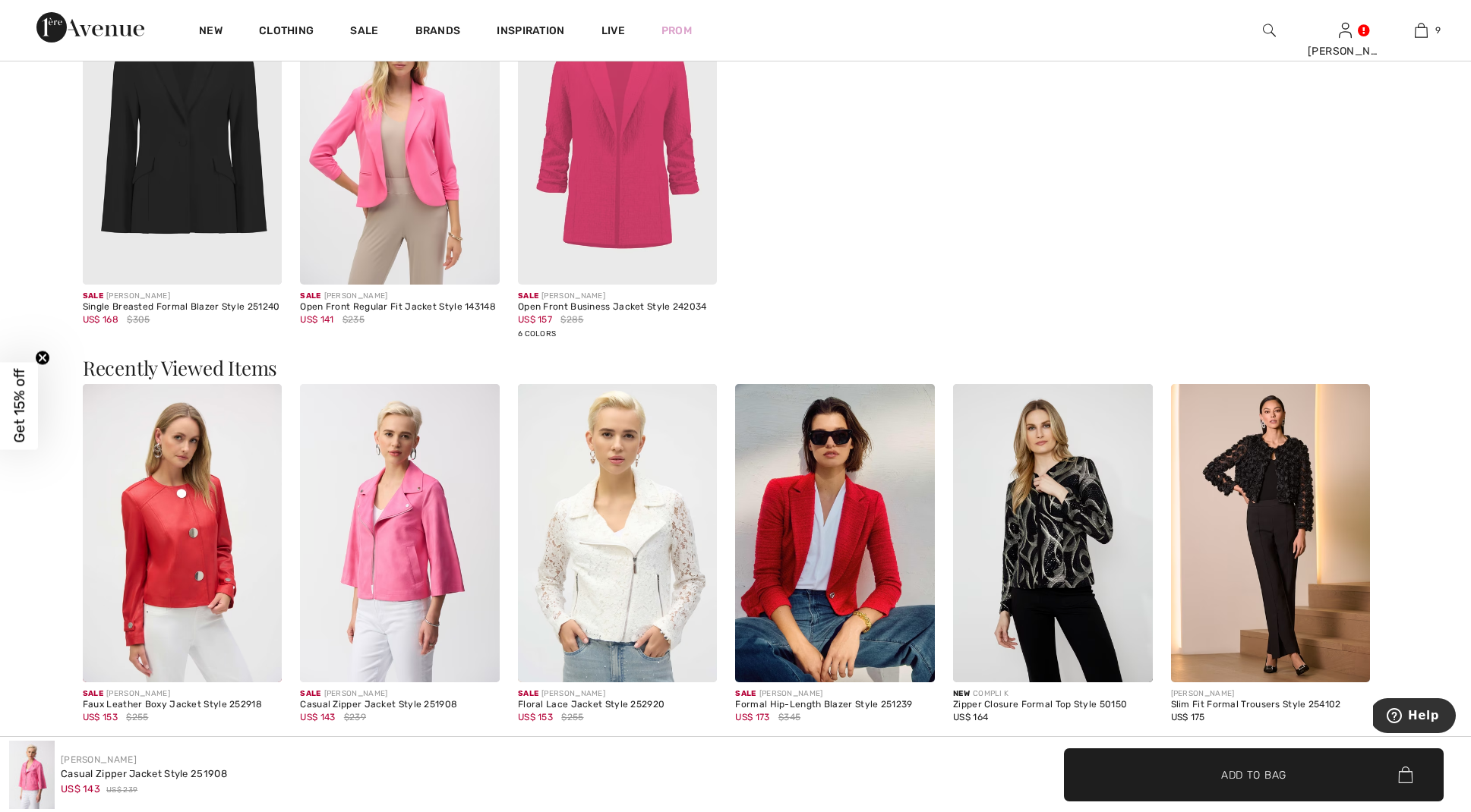
scroll to position [1988, 0]
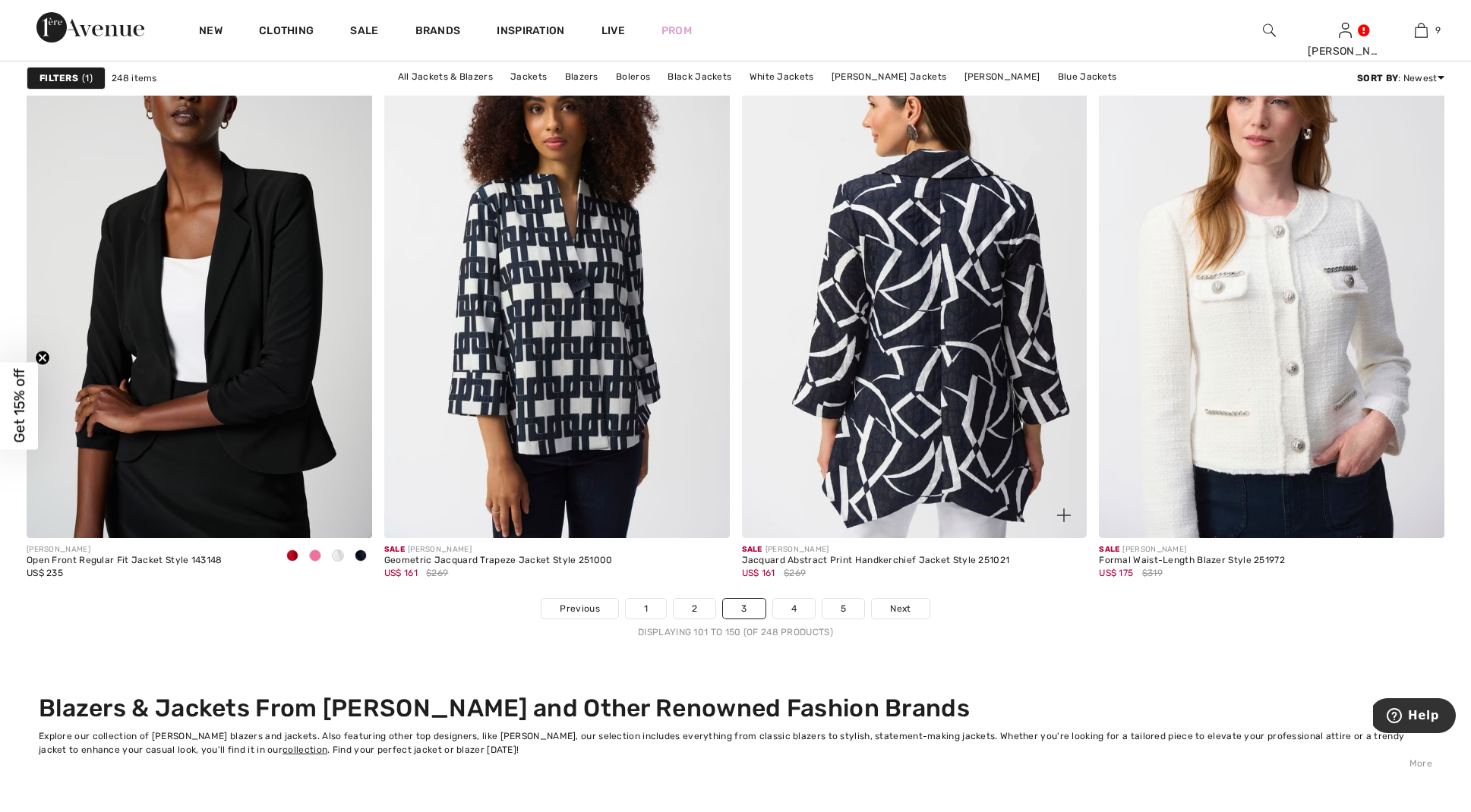
scroll to position [8627, 0]
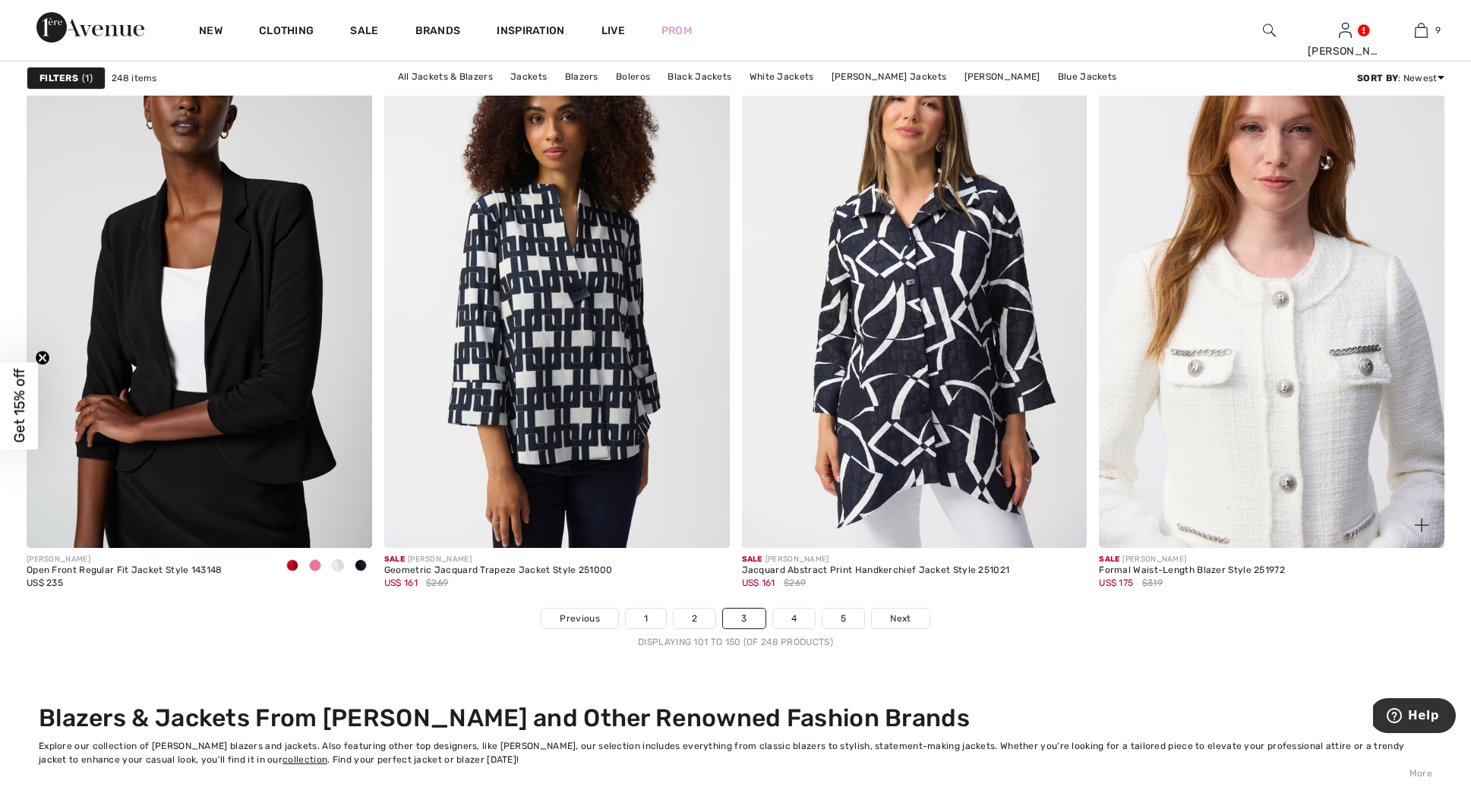
click at [1252, 369] on img at bounding box center [1271, 289] width 345 height 518
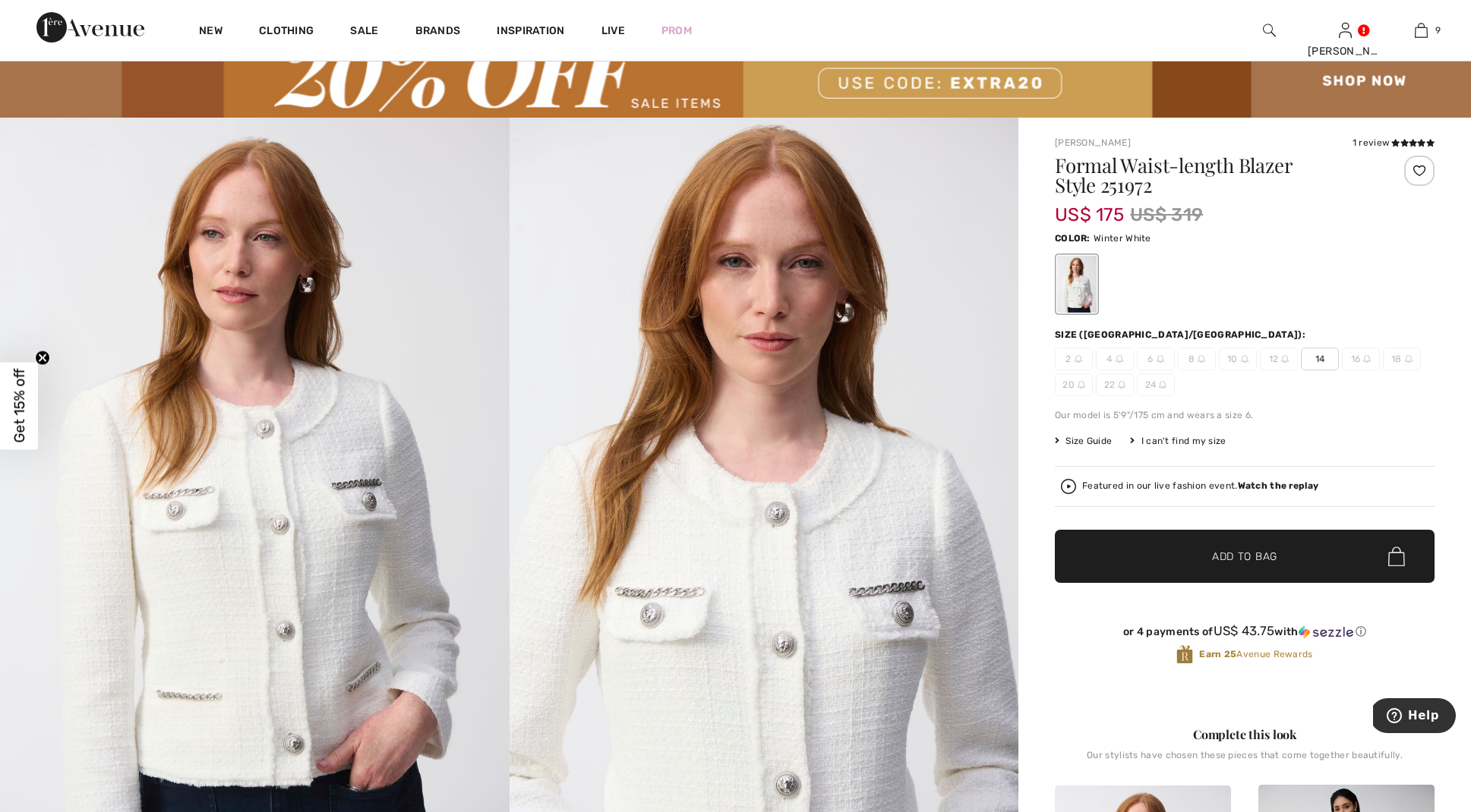
scroll to position [67, 0]
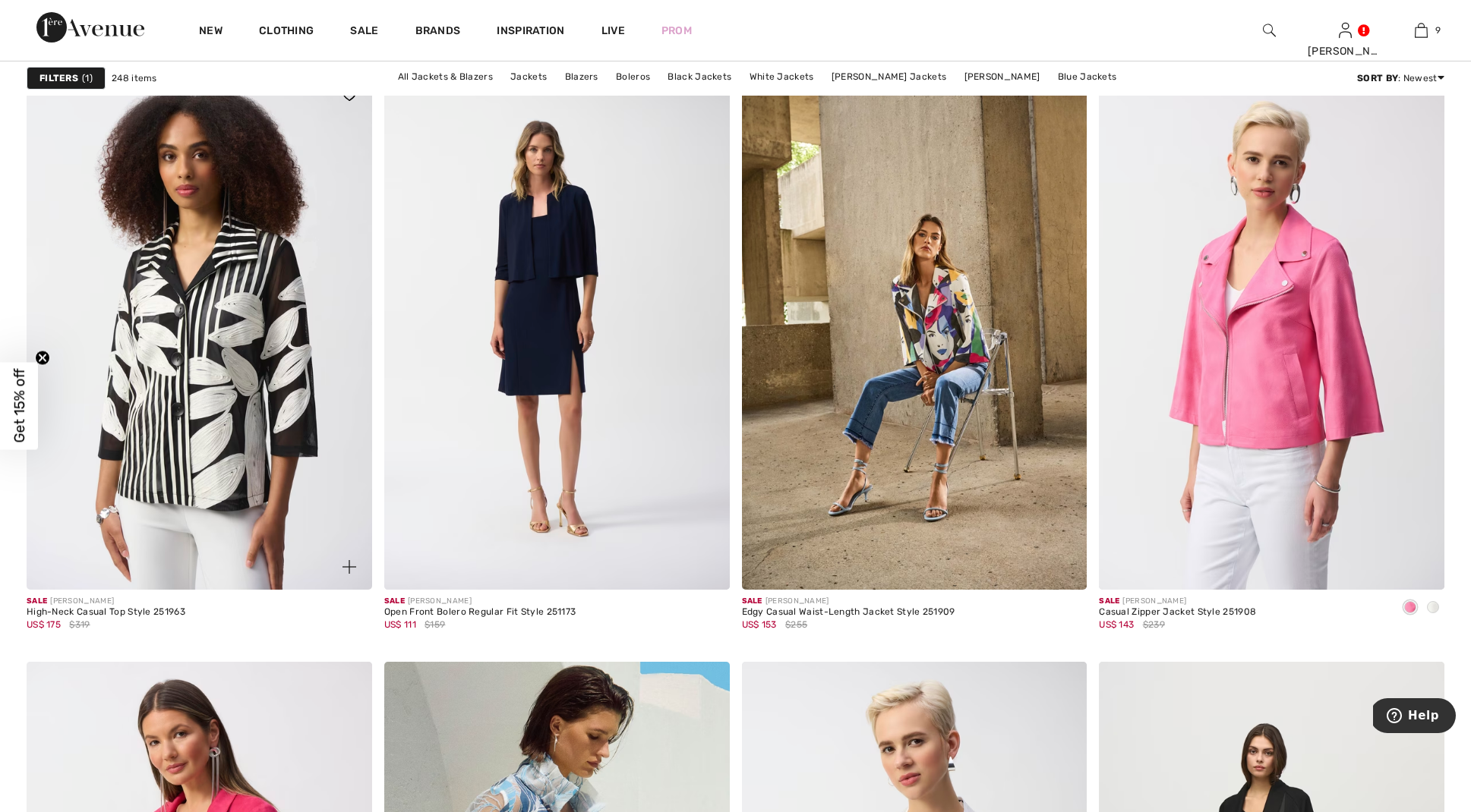
scroll to position [7406, 0]
click at [223, 397] on img at bounding box center [199, 330] width 345 height 518
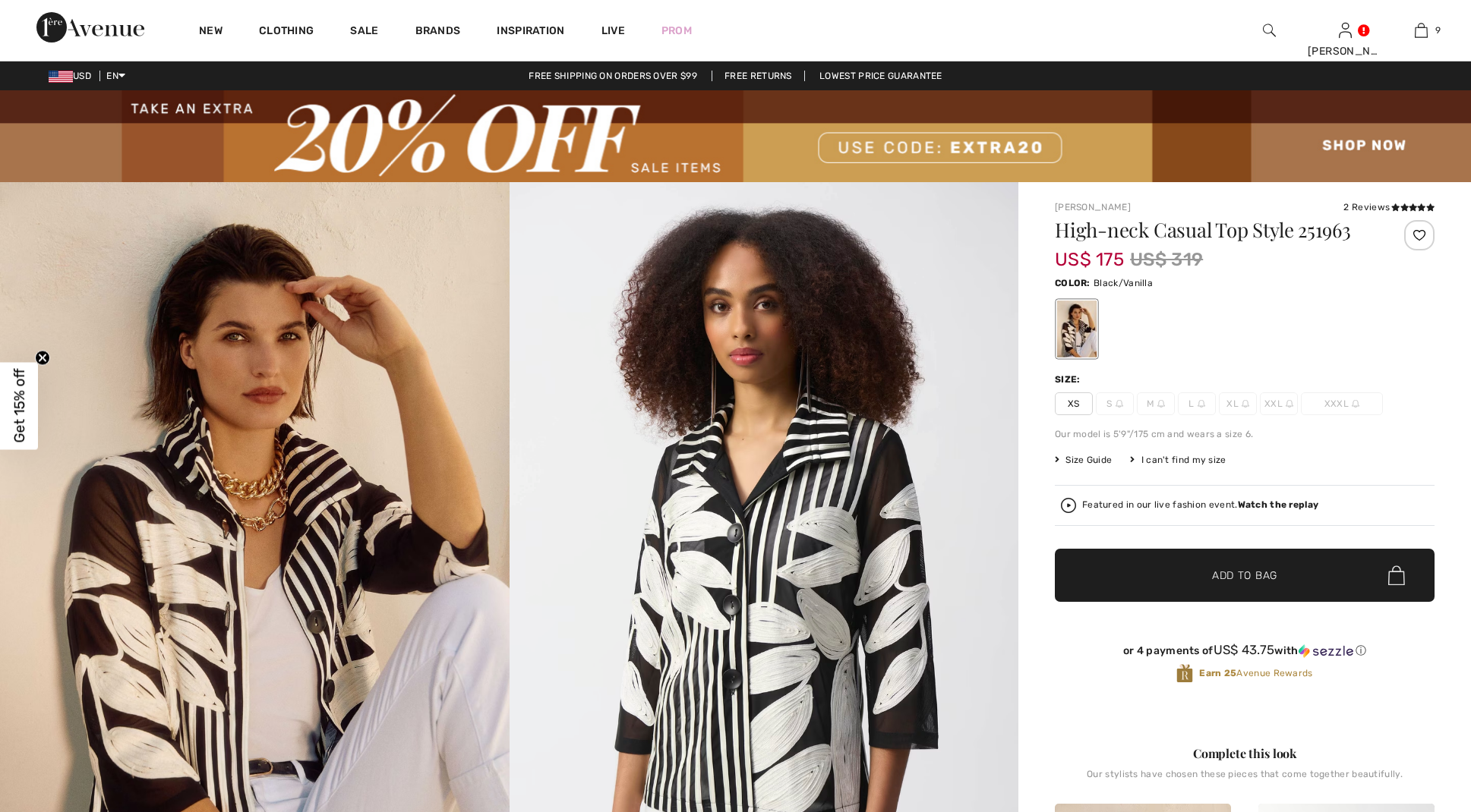
checkbox input "true"
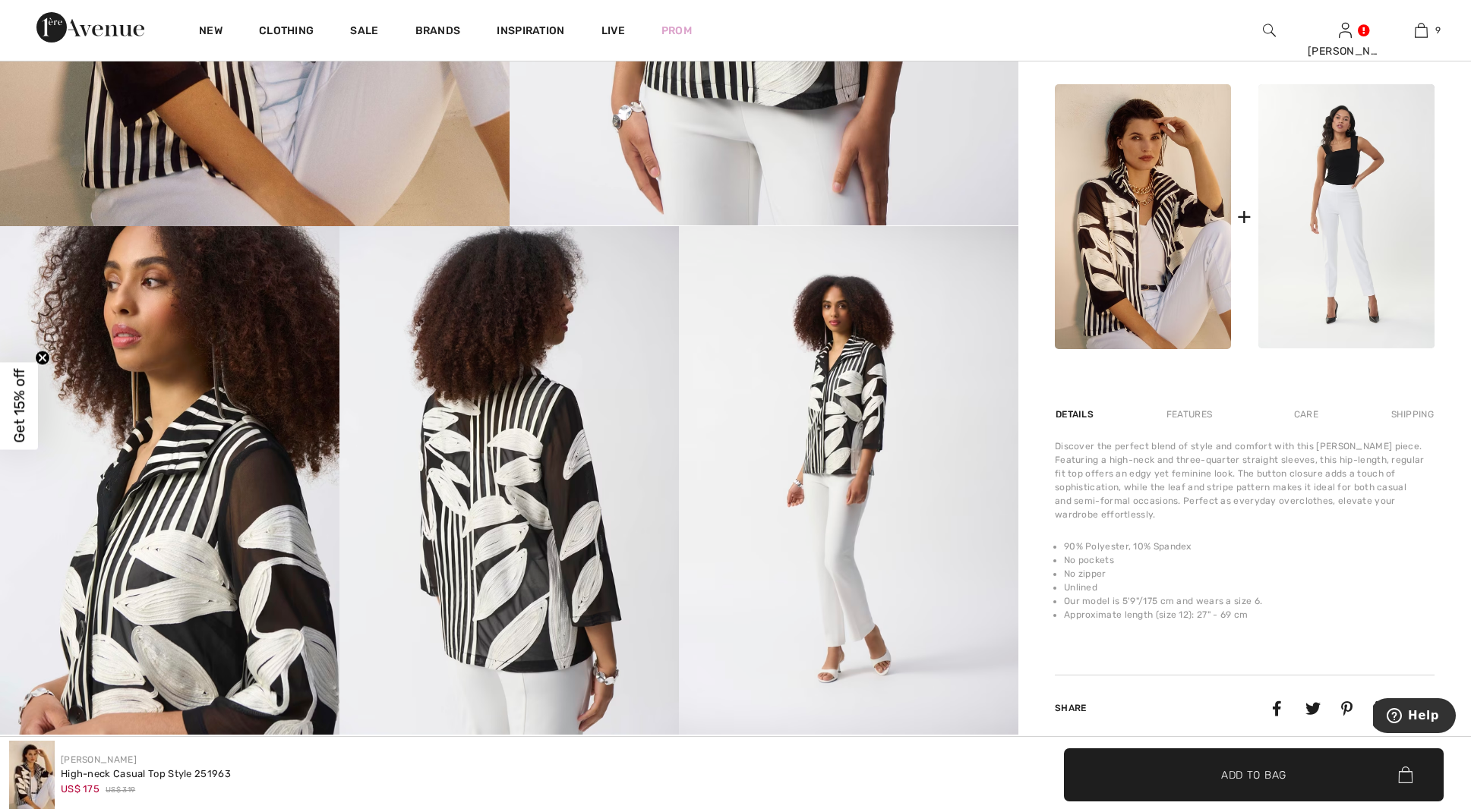
scroll to position [711, 1]
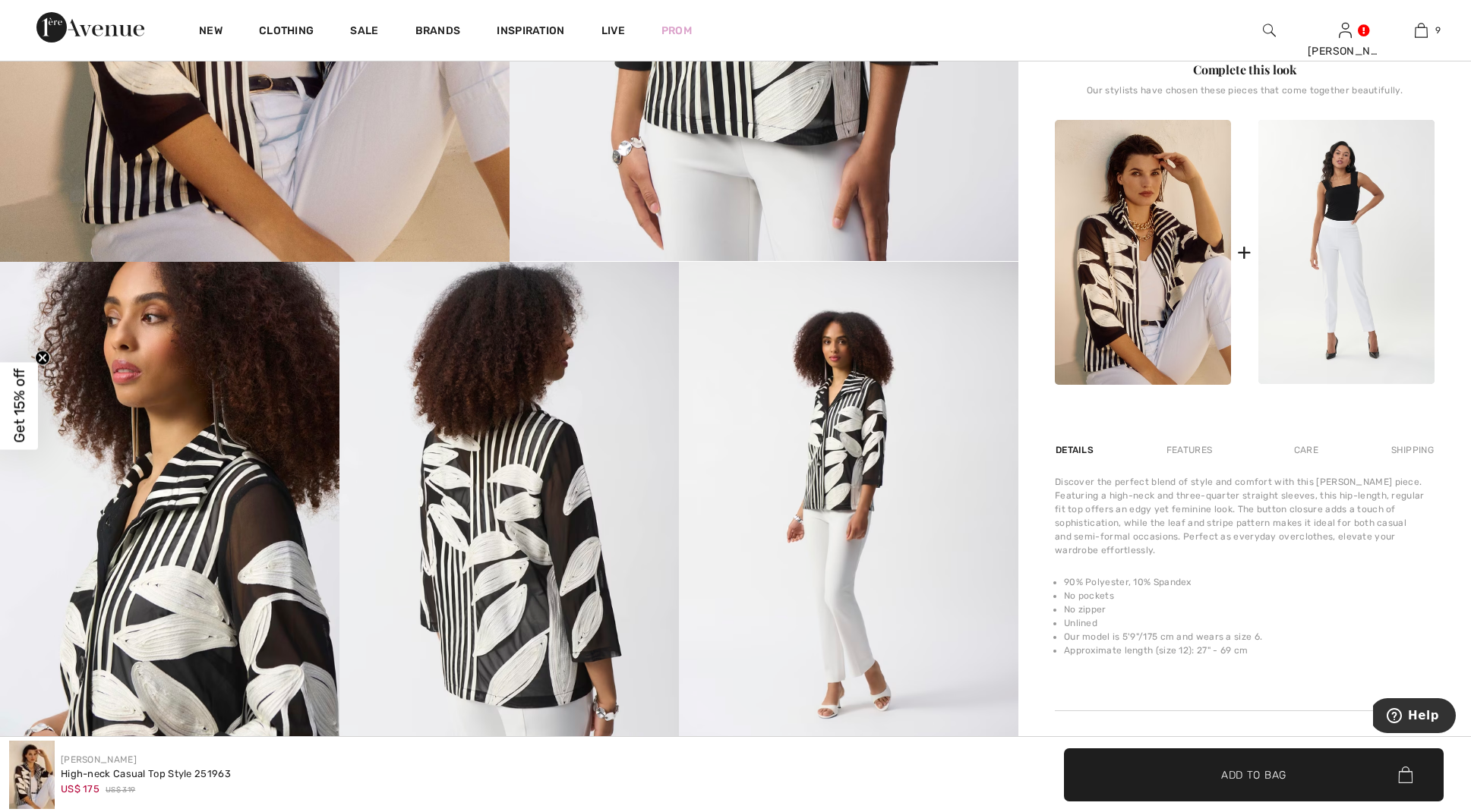
click at [867, 621] on img at bounding box center [848, 516] width 340 height 509
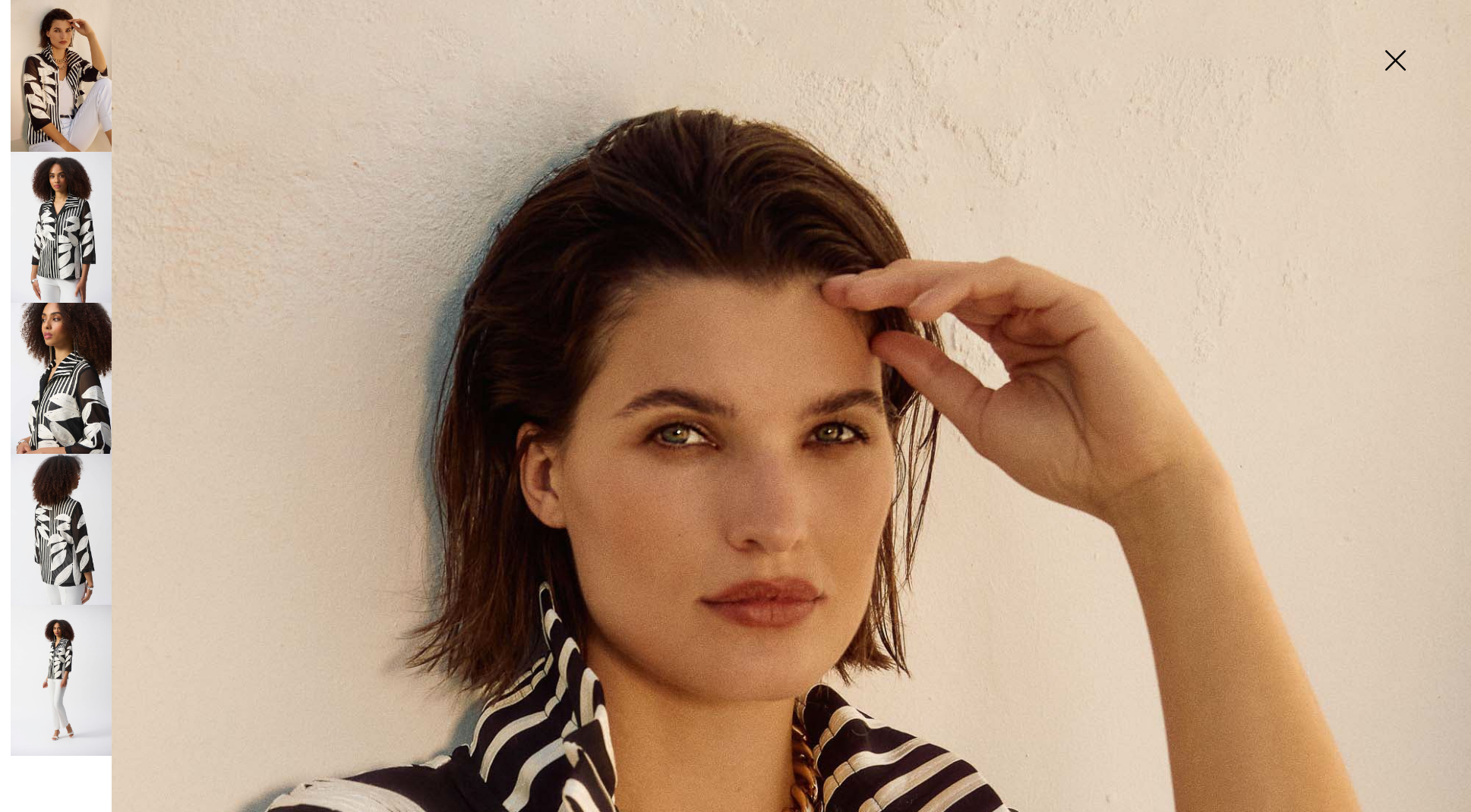
scroll to position [13, 0]
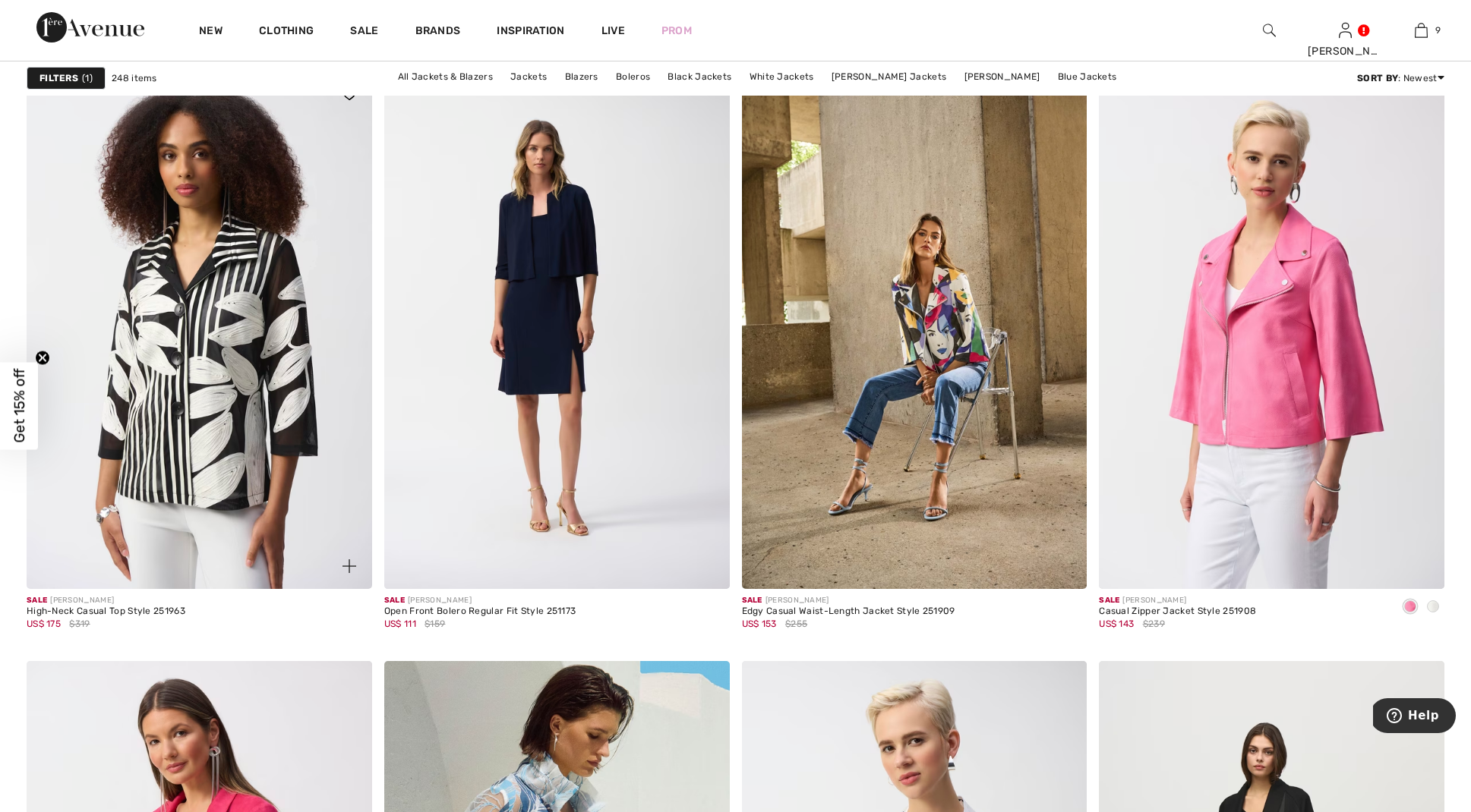
click at [239, 428] on img at bounding box center [199, 330] width 345 height 518
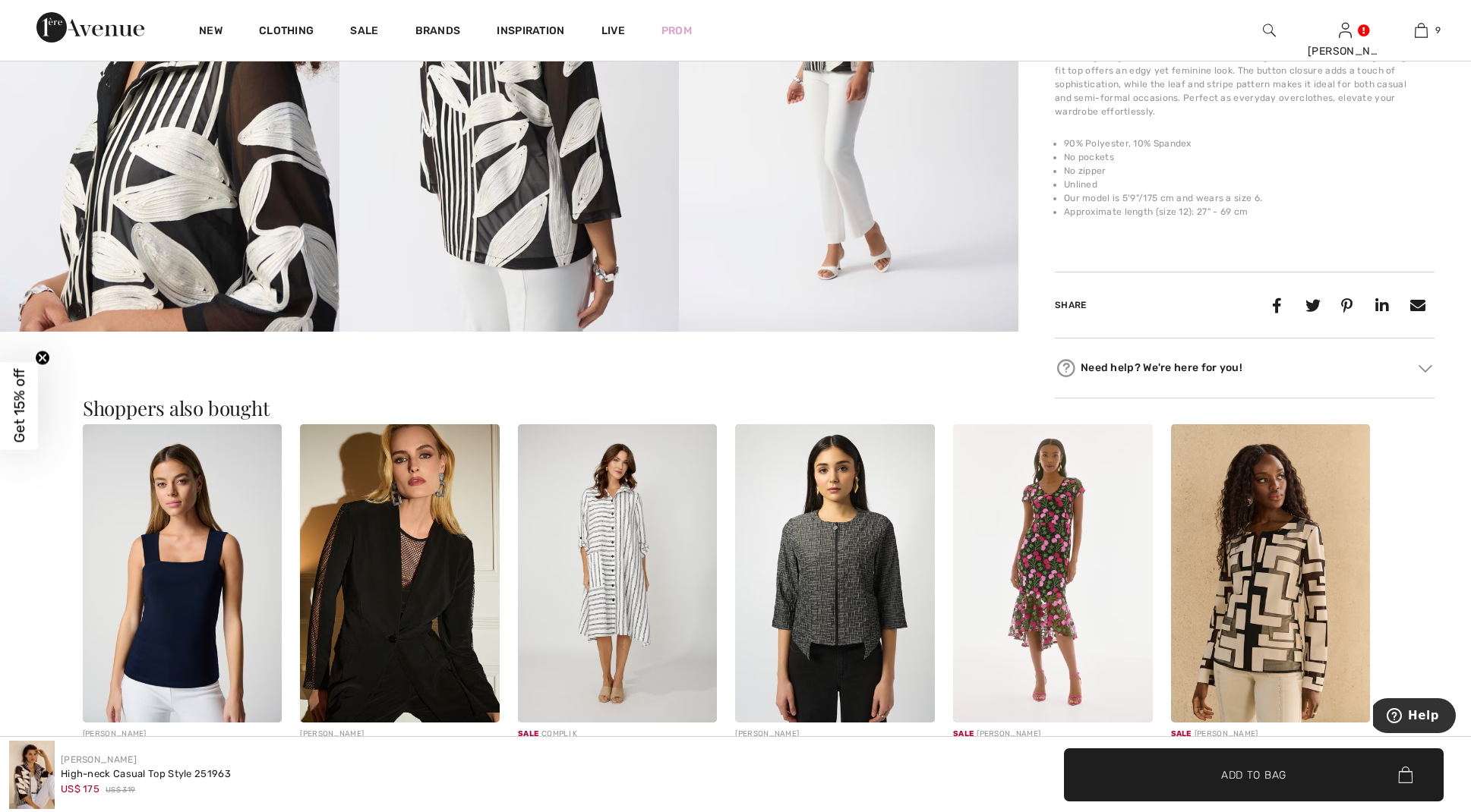
scroll to position [1164, 0]
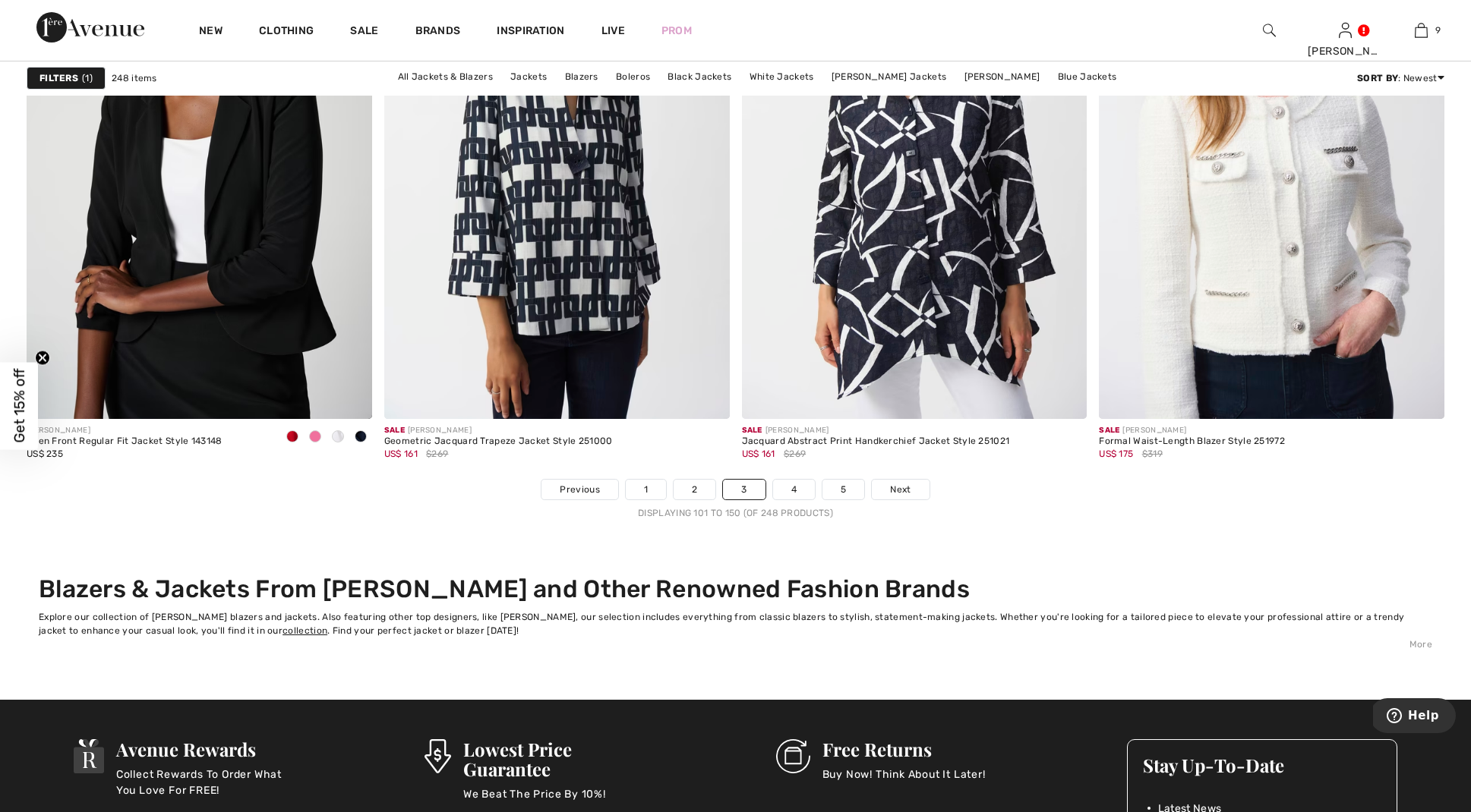
scroll to position [8768, 0]
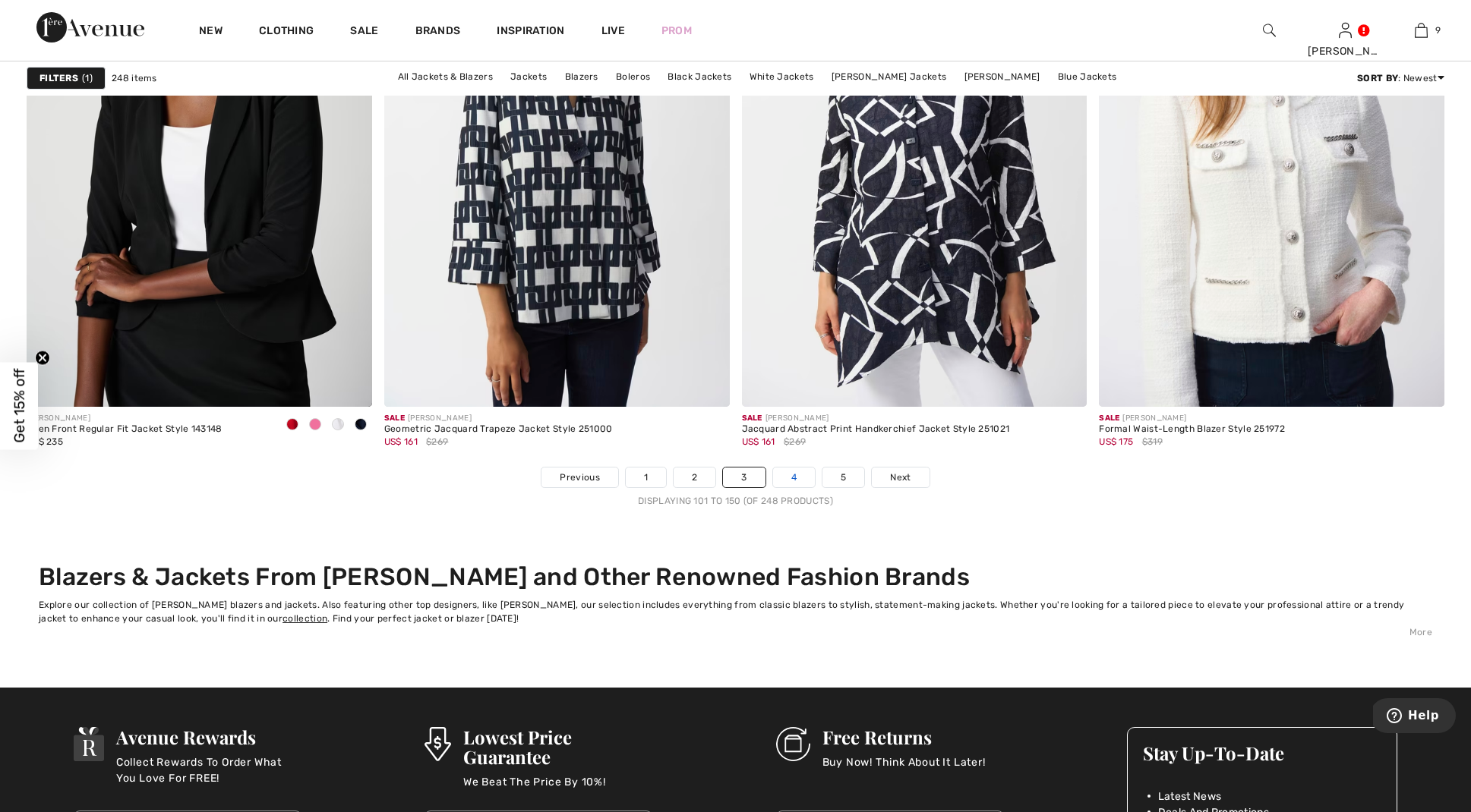
click at [788, 472] on link "4" at bounding box center [793, 478] width 42 height 20
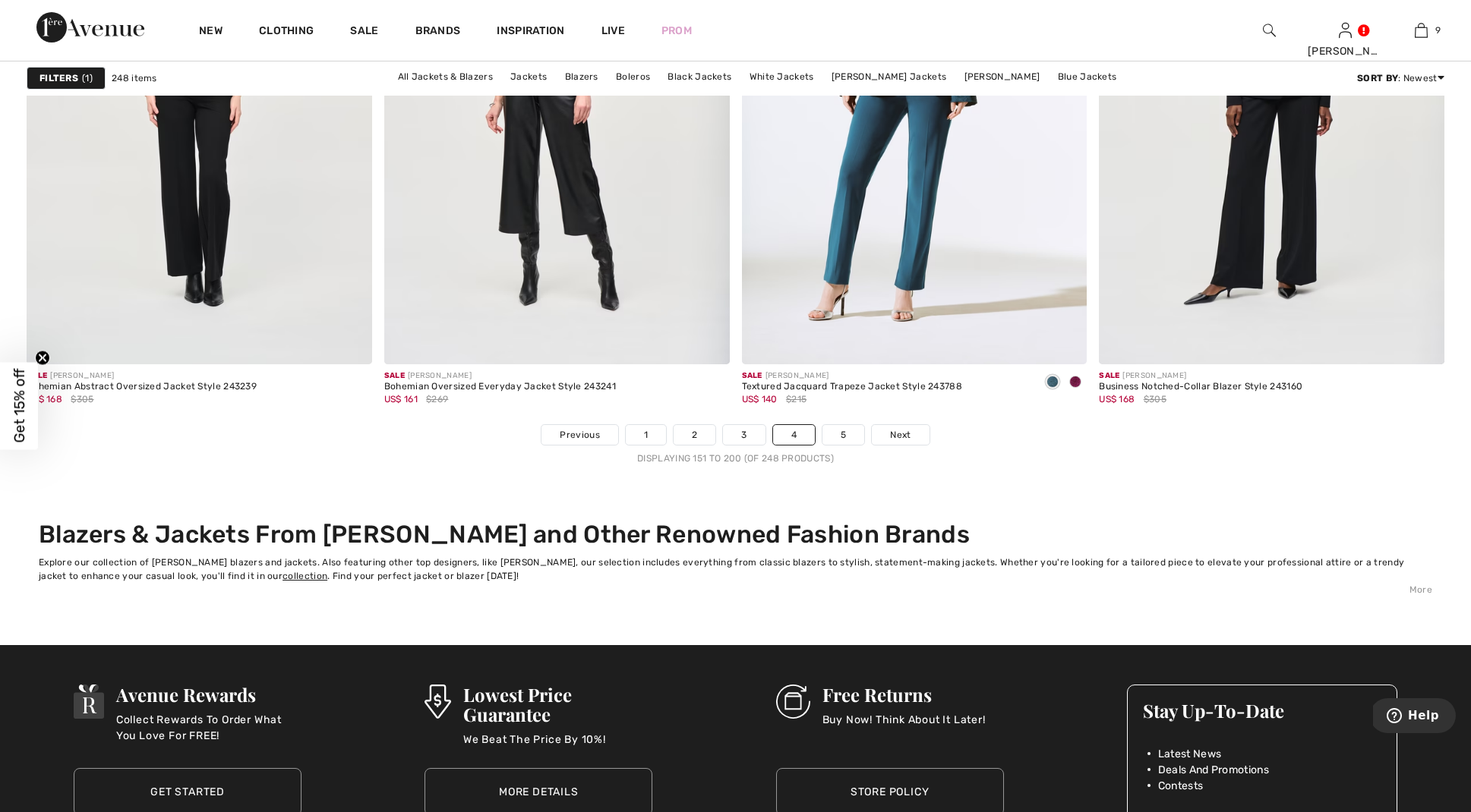
scroll to position [8814, 0]
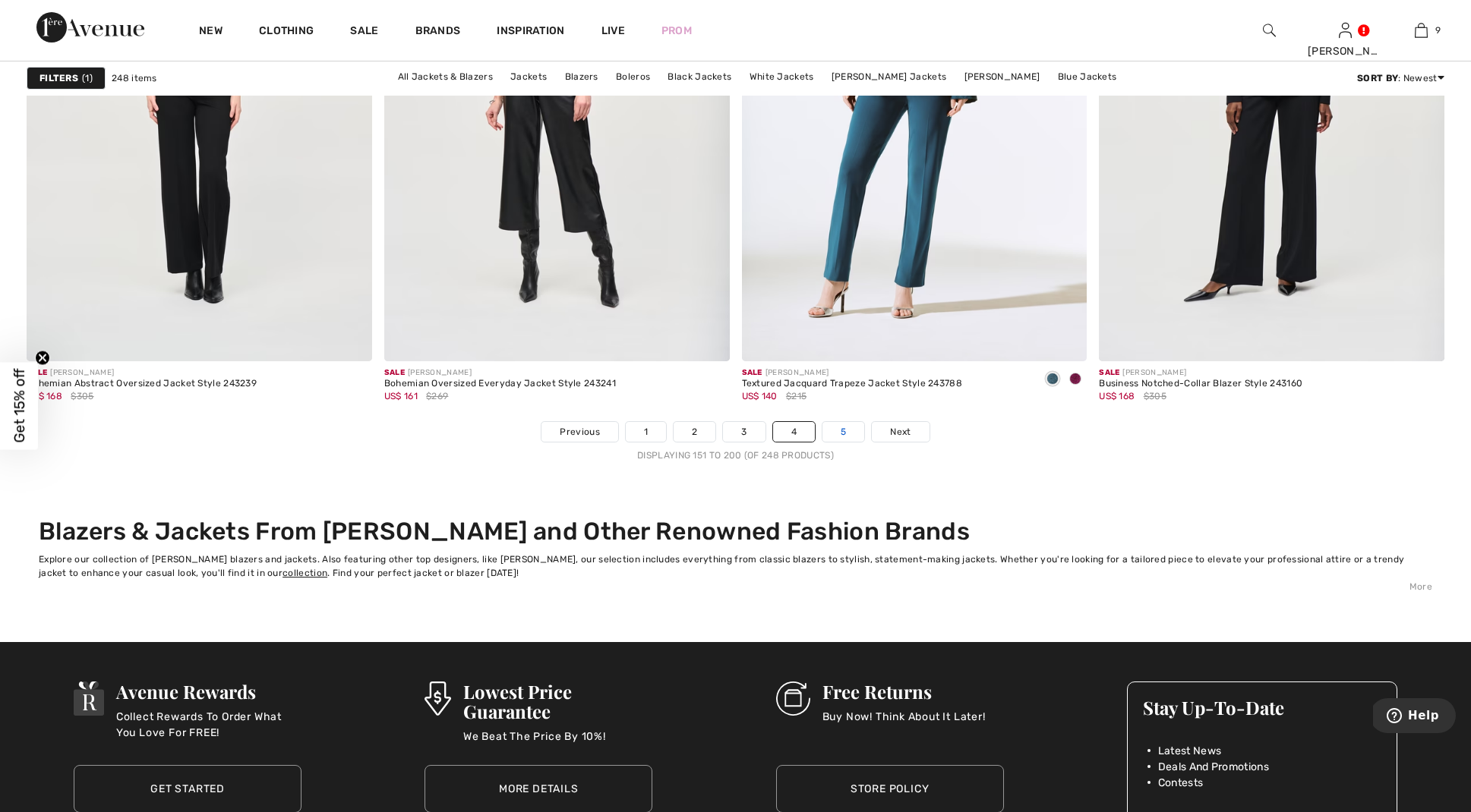
click at [840, 425] on link "5" at bounding box center [843, 432] width 42 height 20
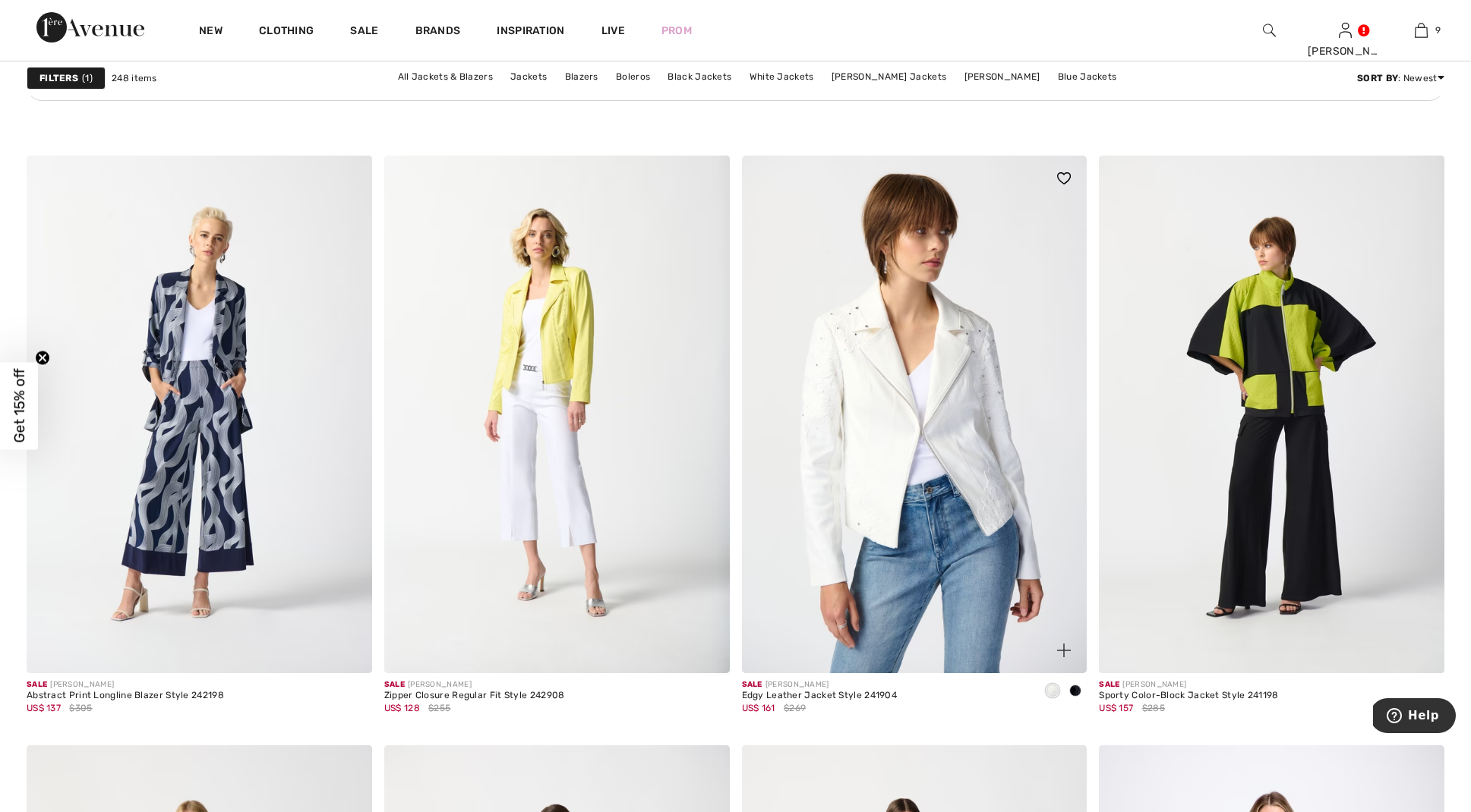
scroll to position [2741, 0]
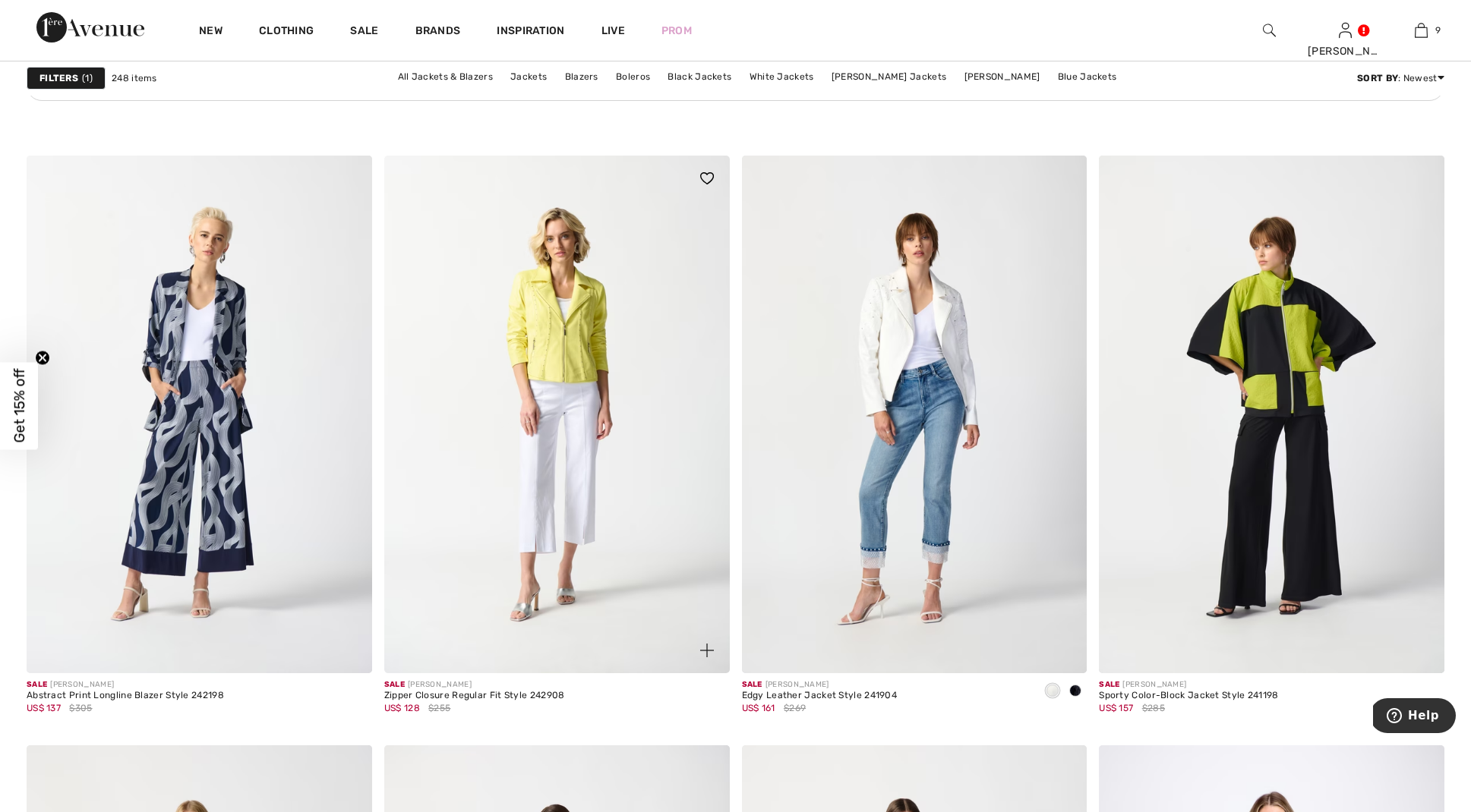
click at [554, 365] on img at bounding box center [557, 414] width 345 height 518
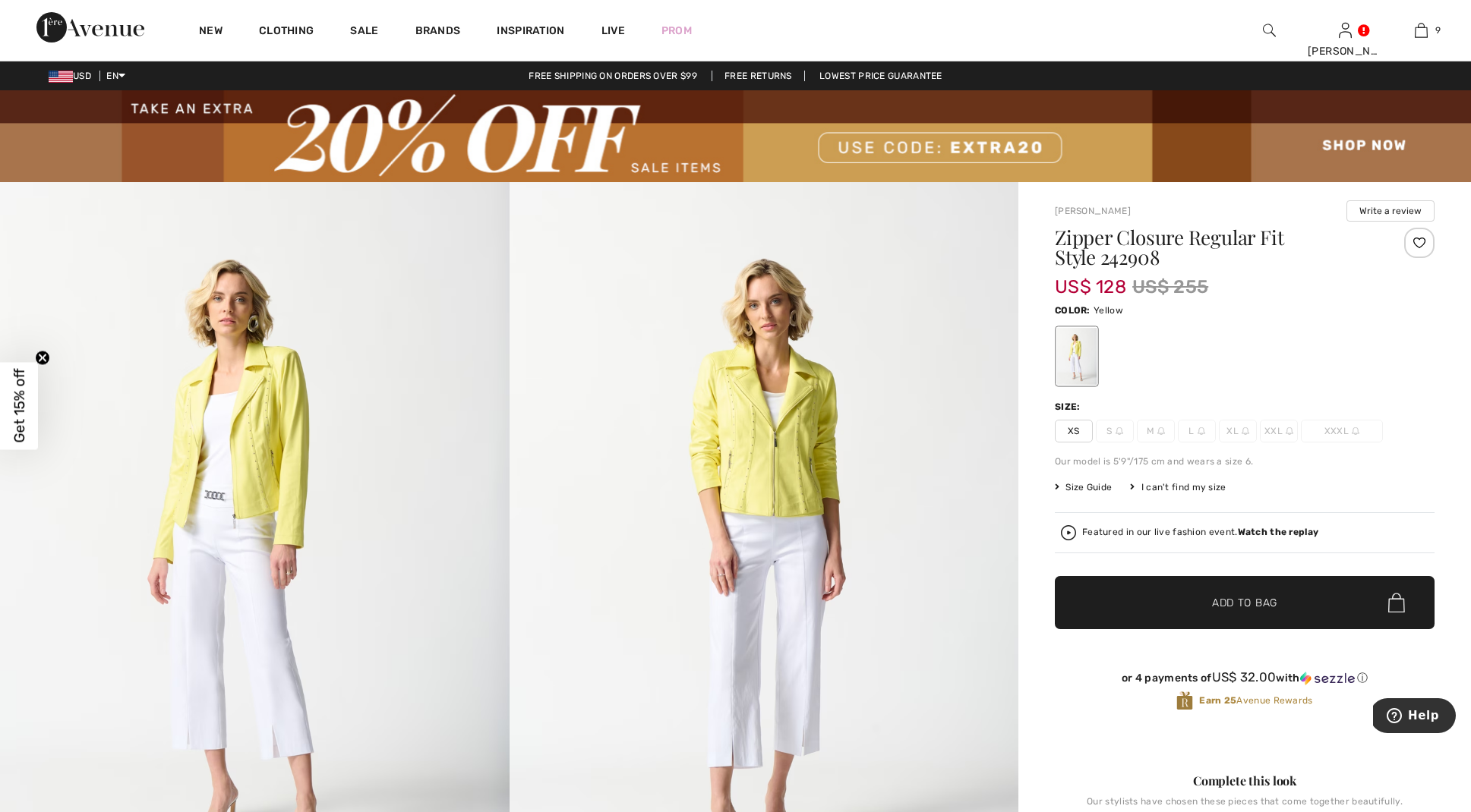
click at [1071, 427] on span "XS" at bounding box center [1073, 431] width 38 height 23
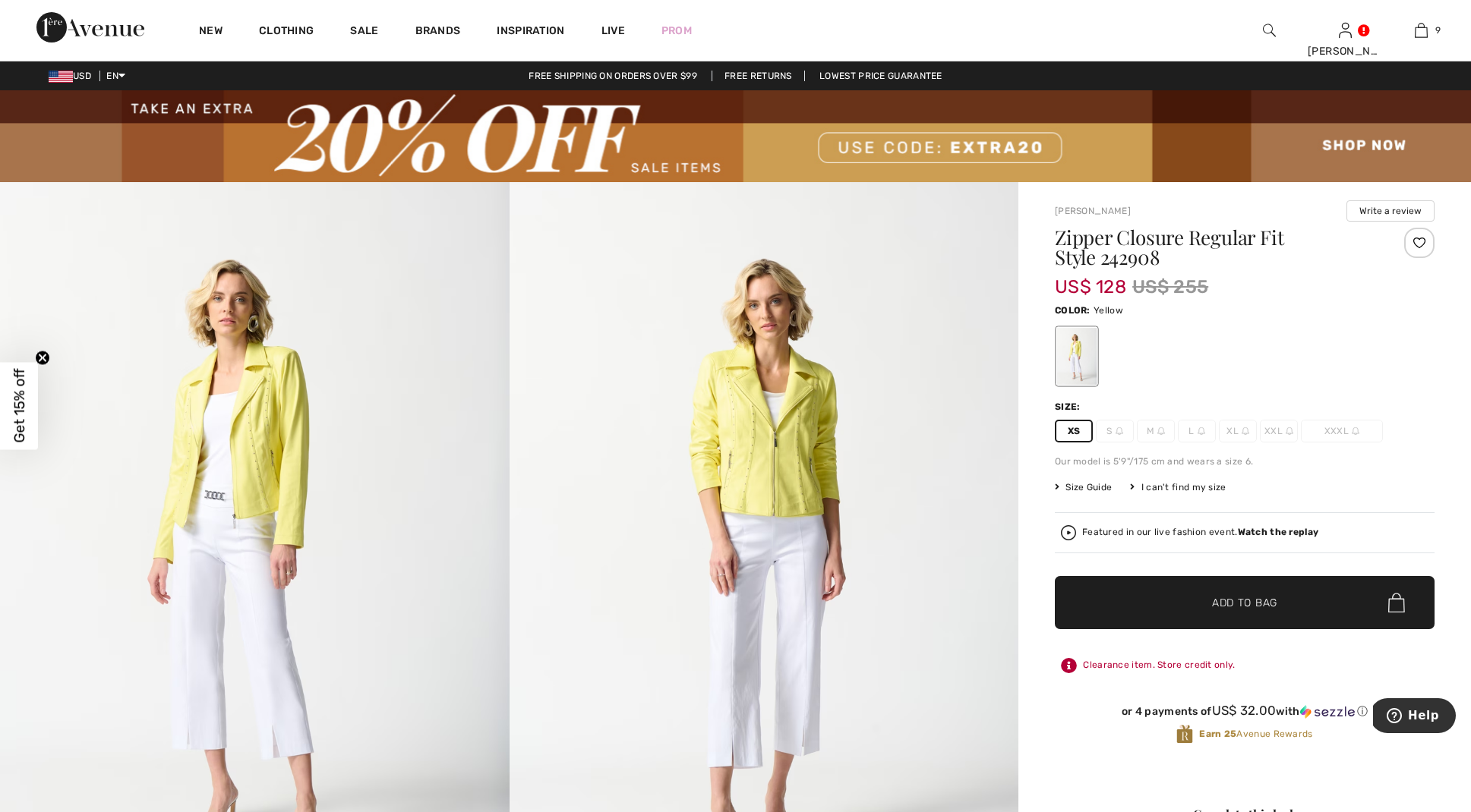
click at [1242, 600] on span "Add to Bag" at bounding box center [1244, 603] width 65 height 16
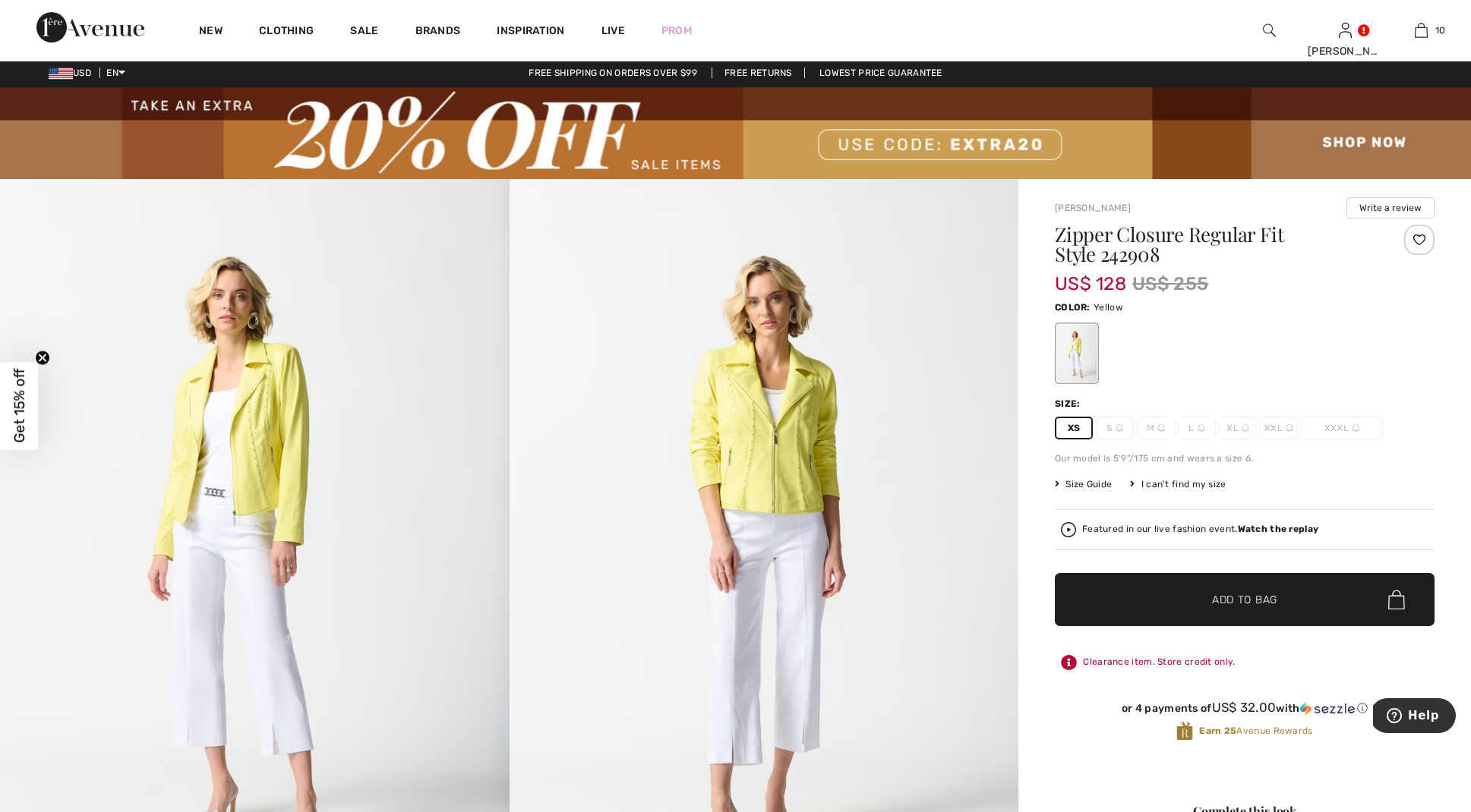
scroll to position [3, 1]
click at [1234, 596] on span "Add to Bag" at bounding box center [1244, 600] width 65 height 16
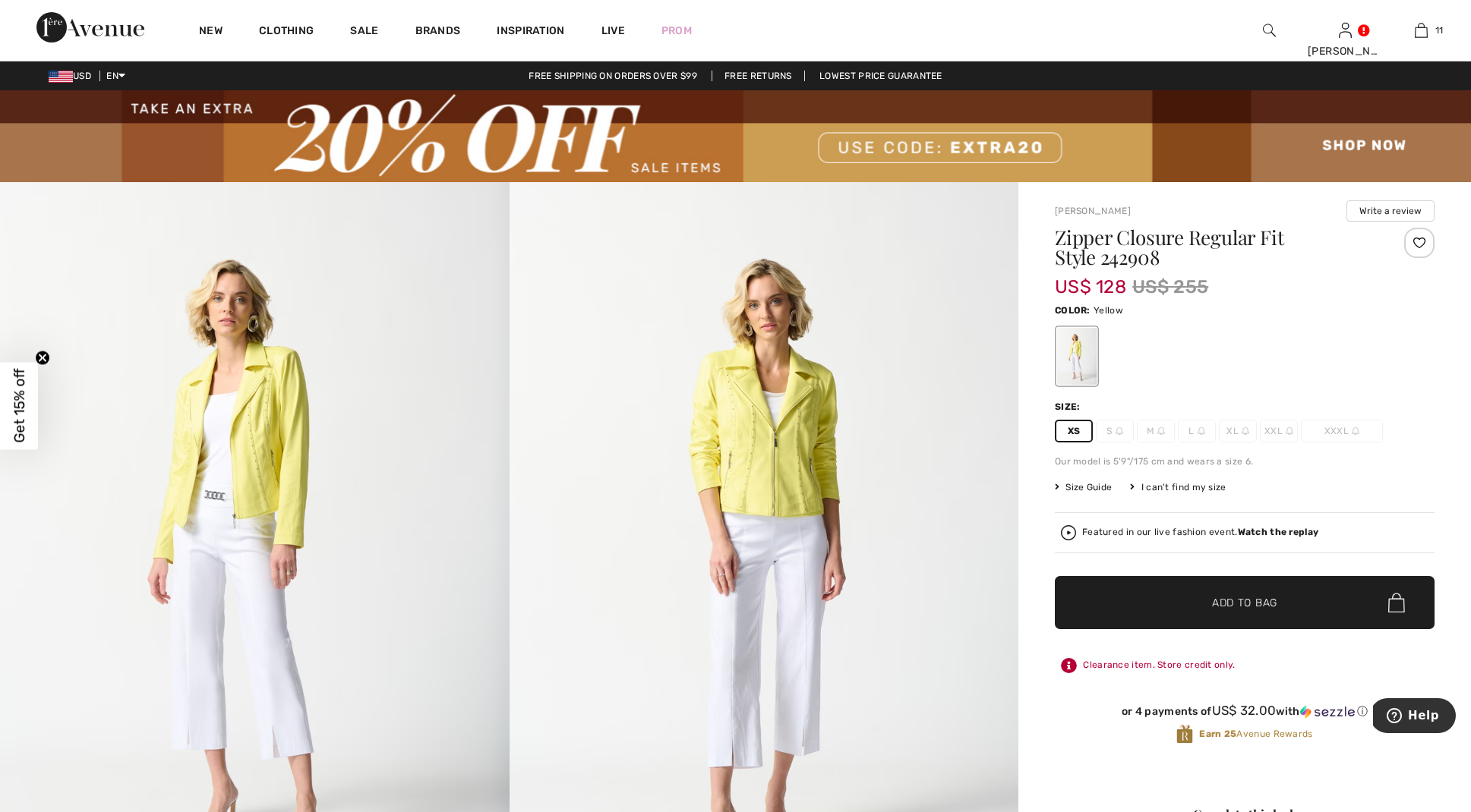
scroll to position [0, 0]
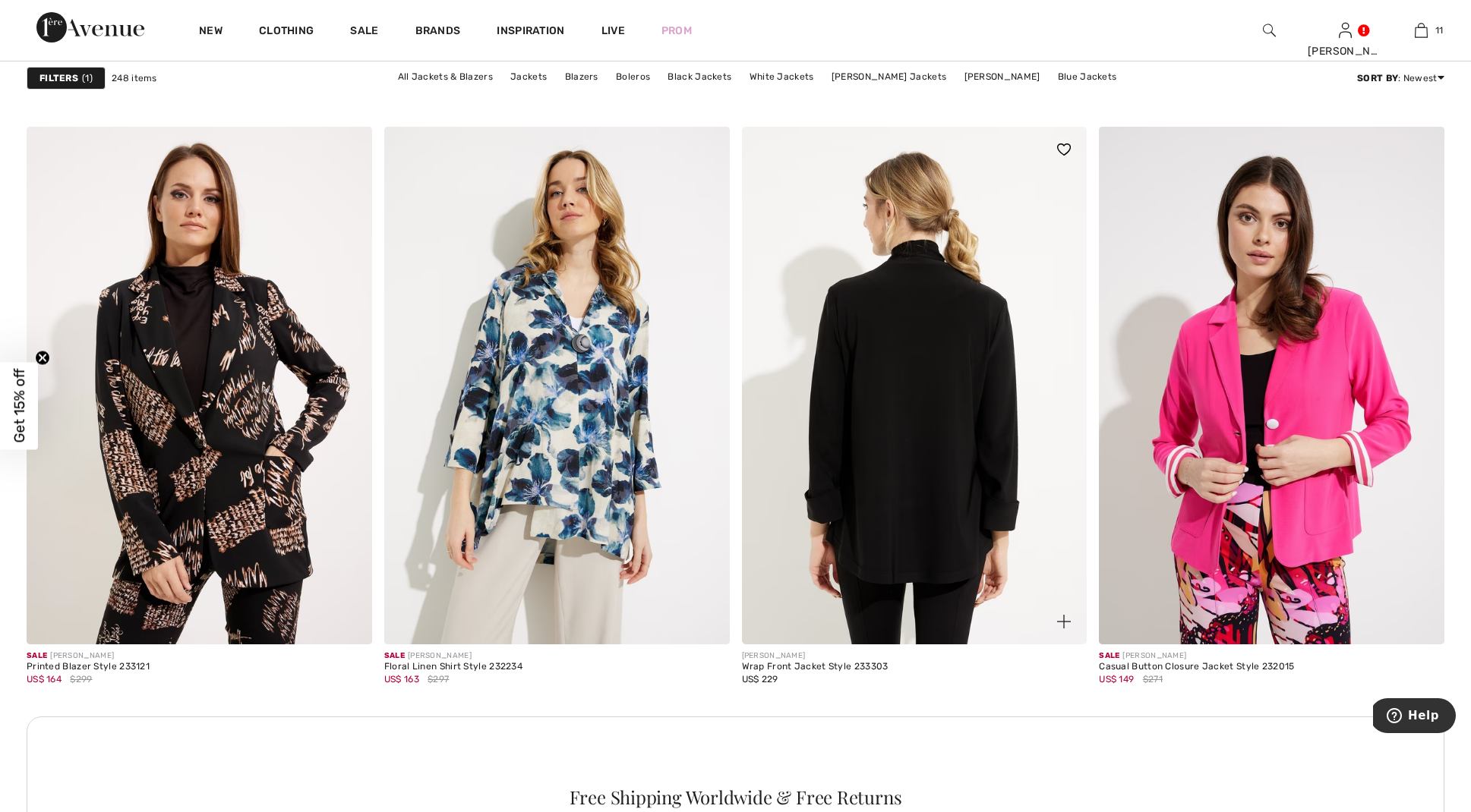
scroll to position [6541, 0]
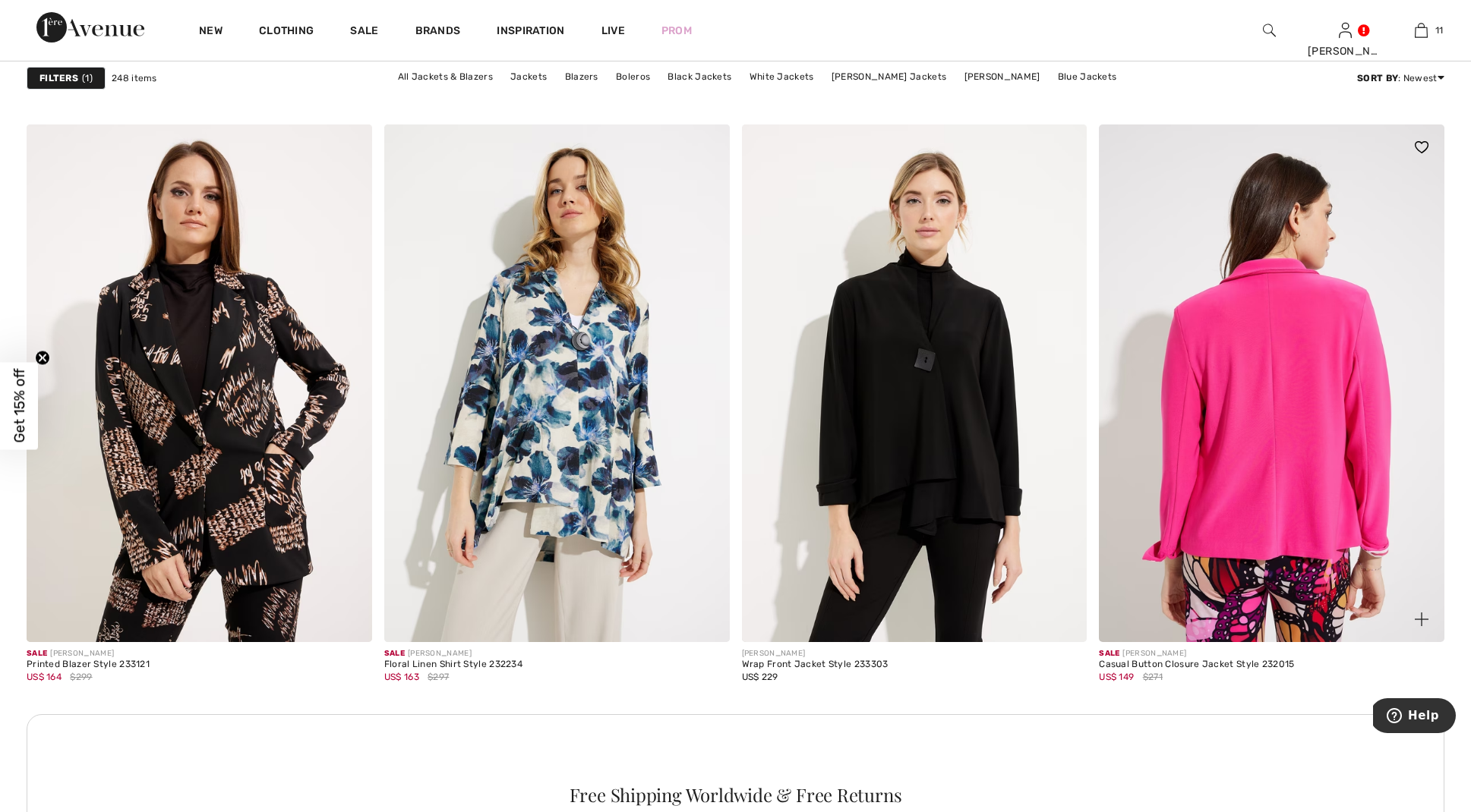
click at [1213, 545] on img at bounding box center [1271, 383] width 345 height 518
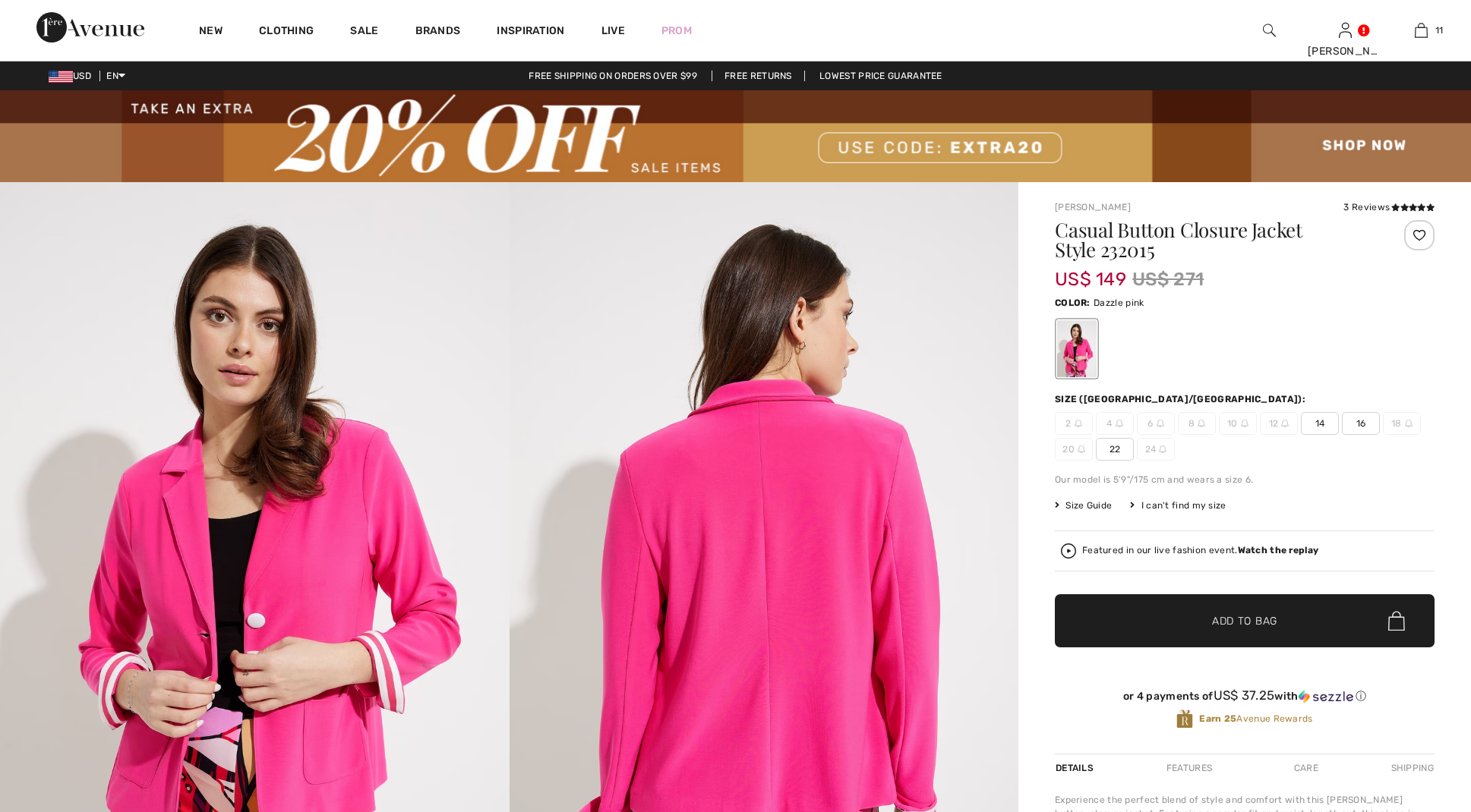
checkbox input "true"
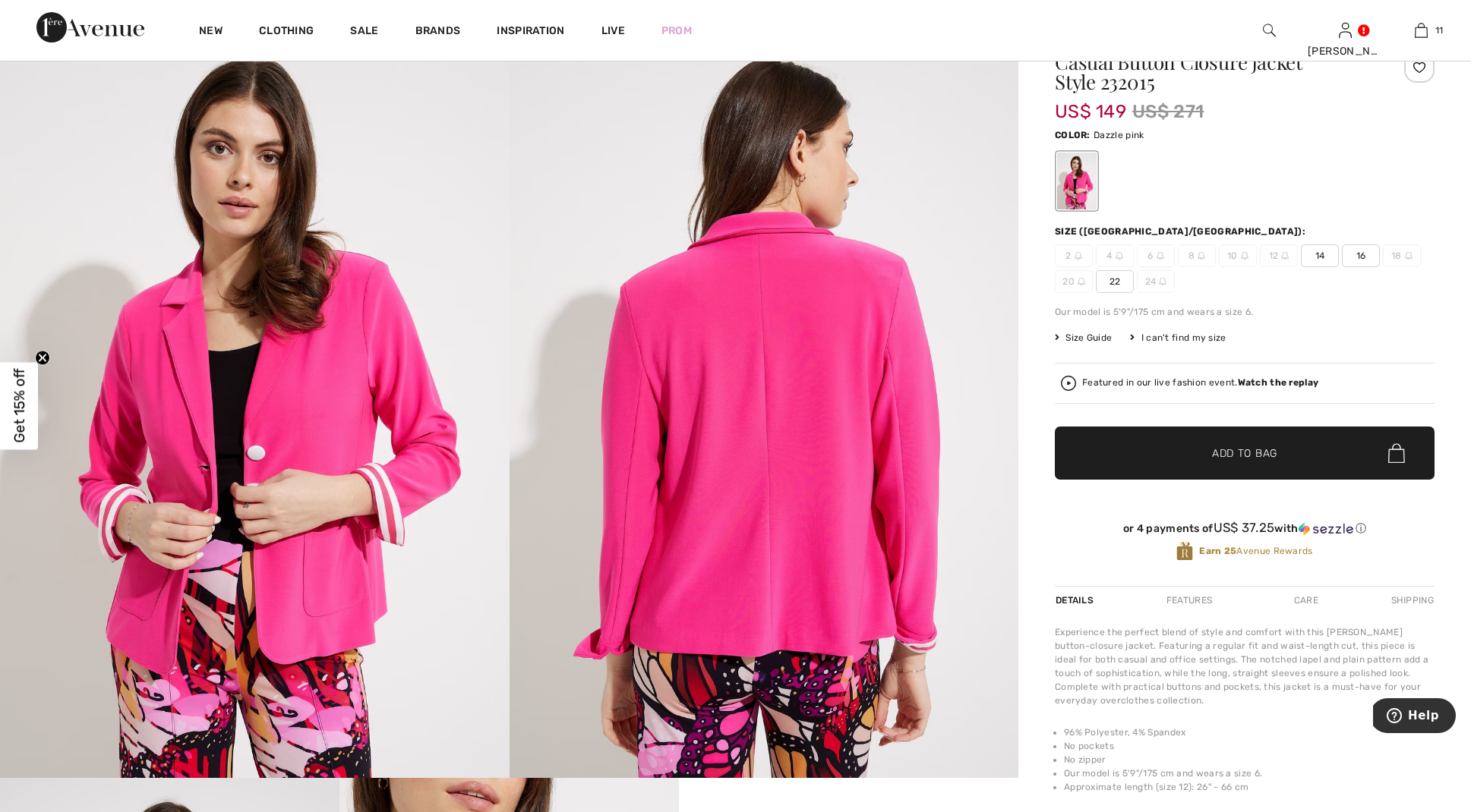
scroll to position [168, 1]
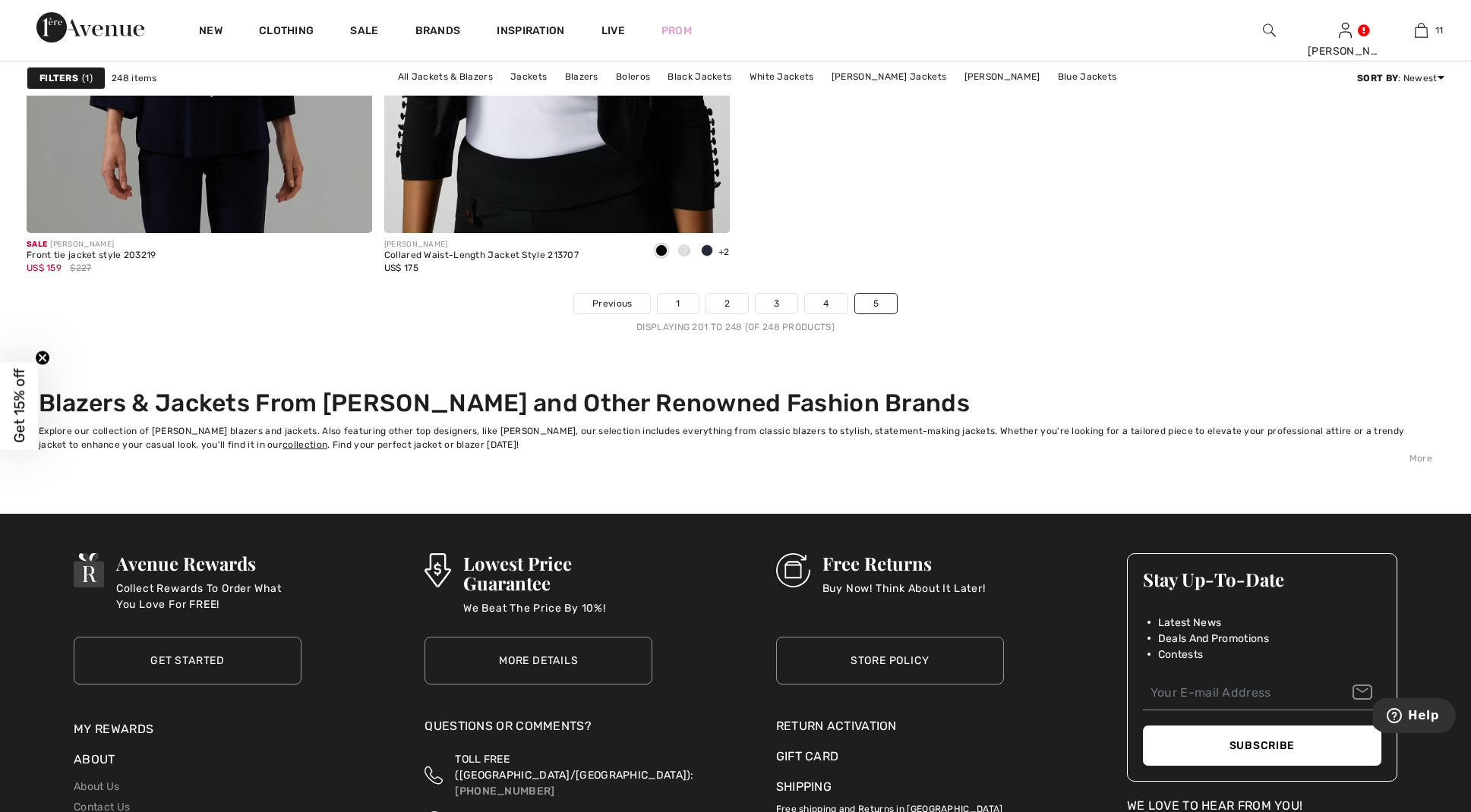
scroll to position [8961, 0]
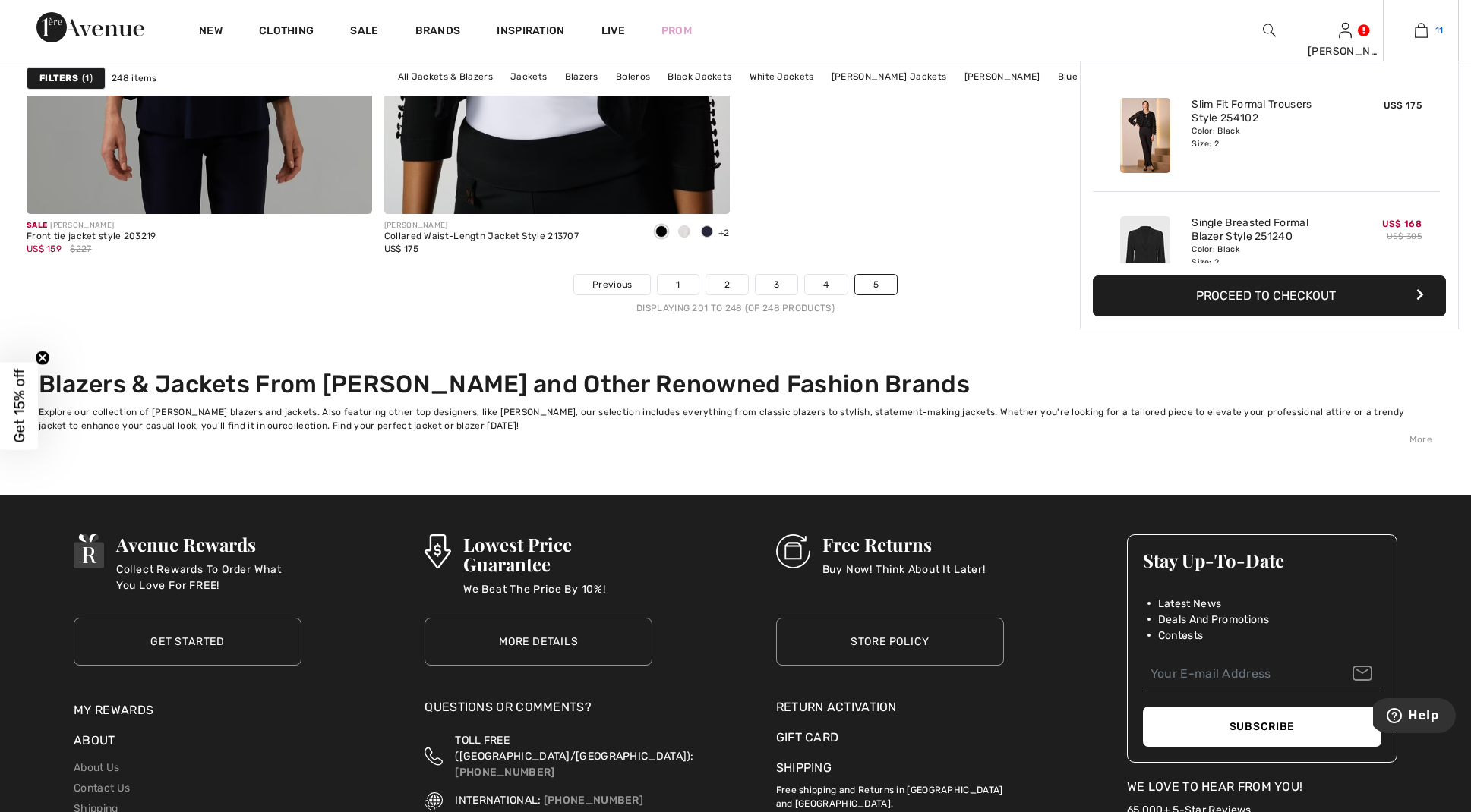
click at [1410, 29] on link "11" at bounding box center [1420, 31] width 74 height 18
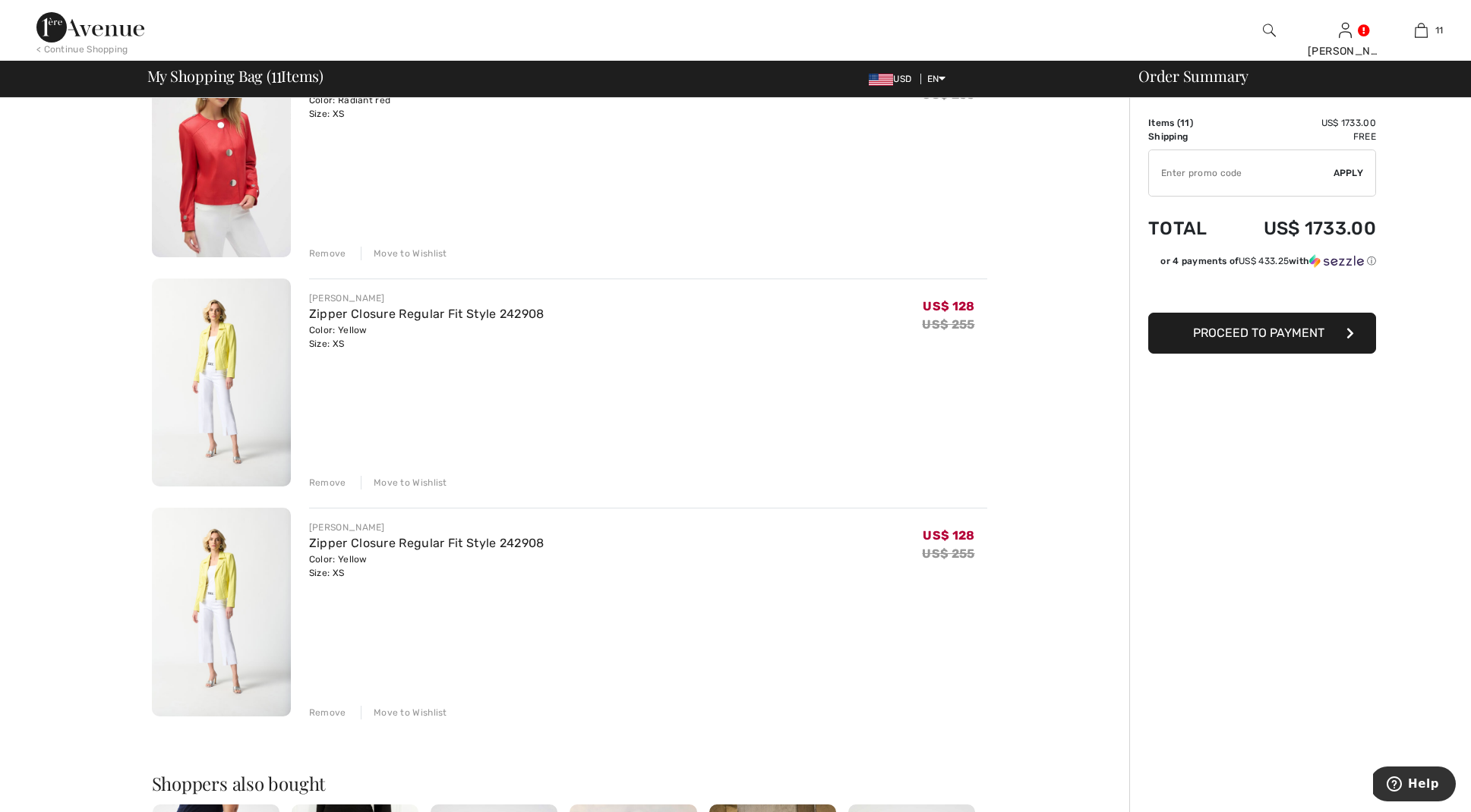
scroll to position [2023, 0]
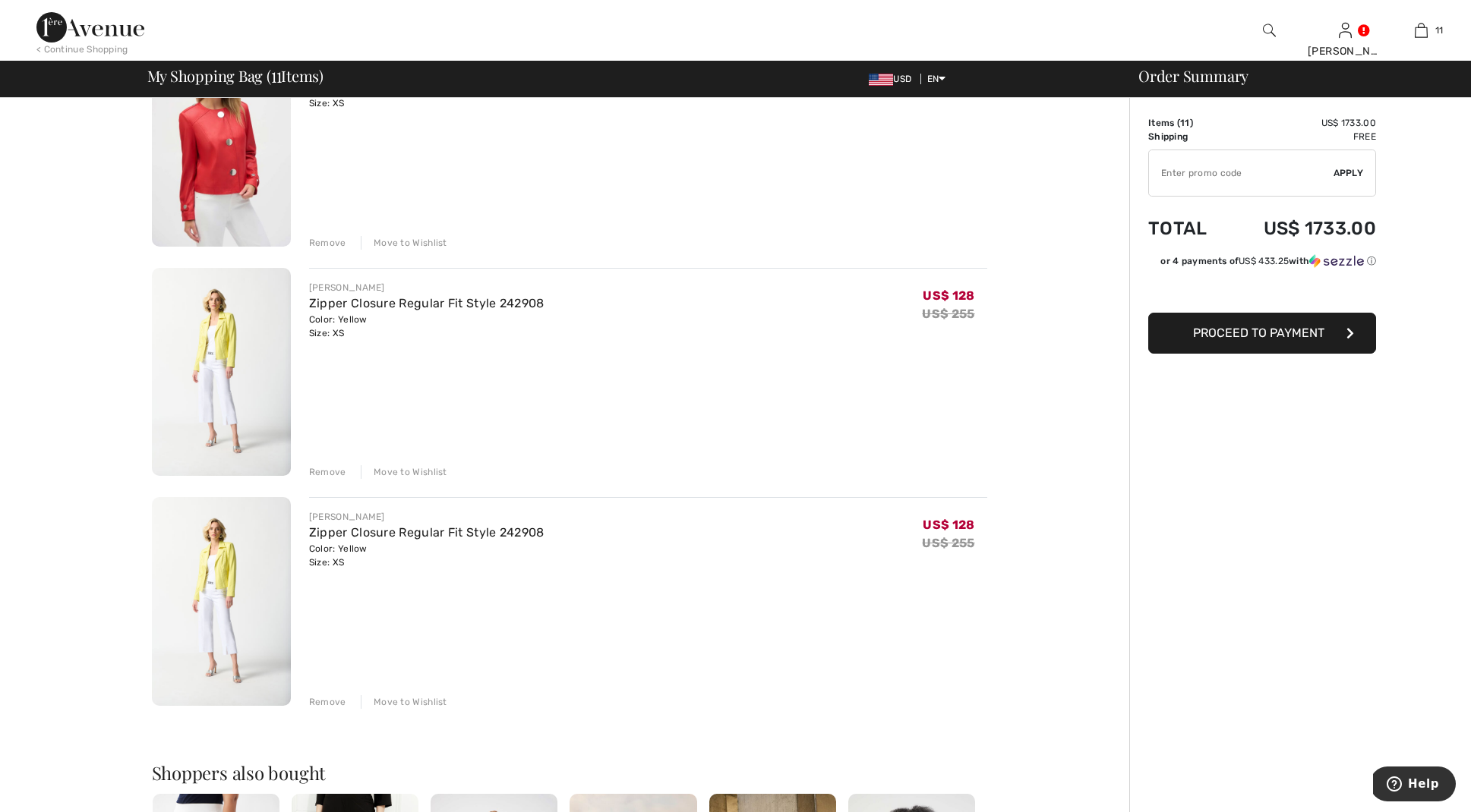
click at [323, 696] on div "Remove" at bounding box center [327, 702] width 37 height 14
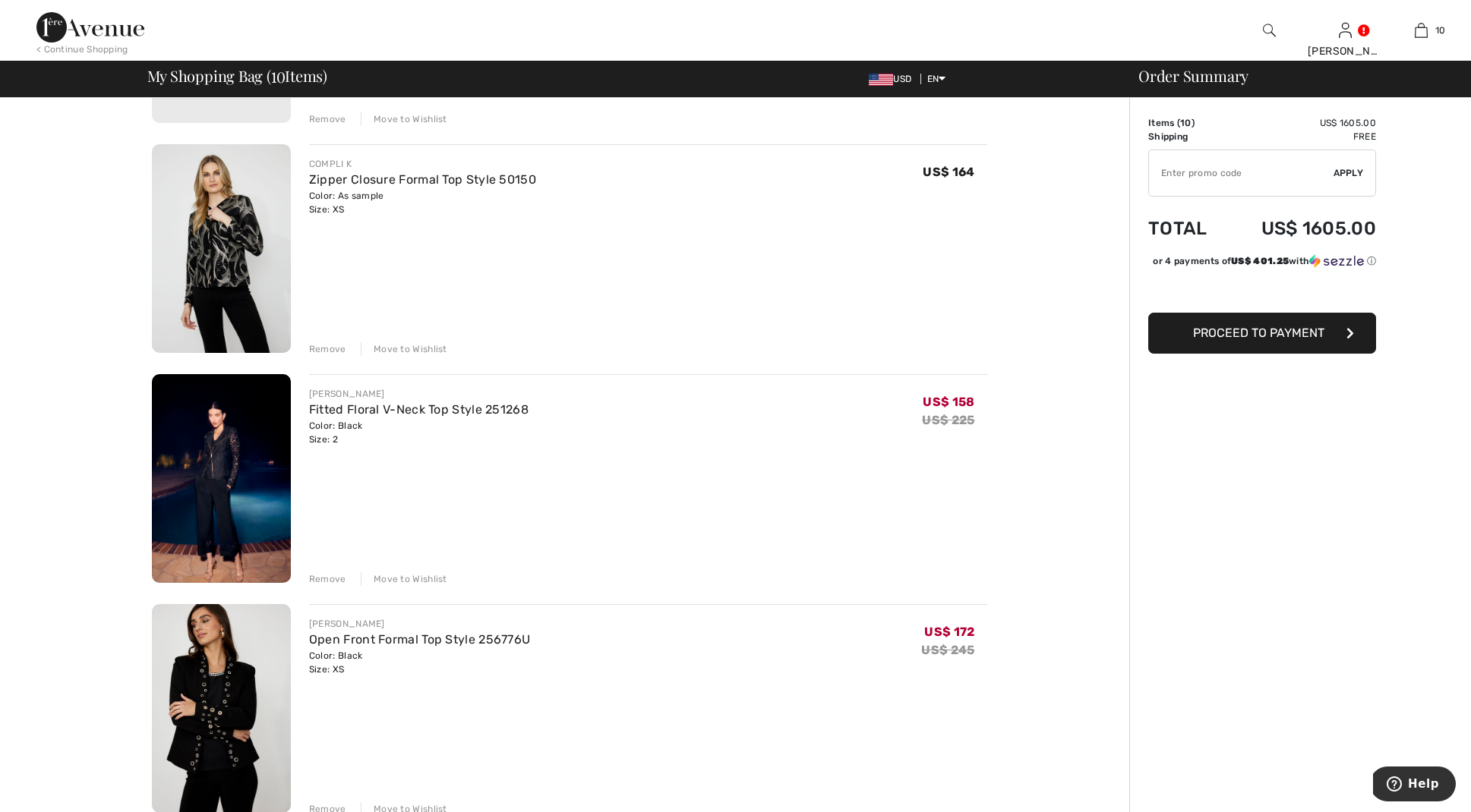
scroll to position [541, 0]
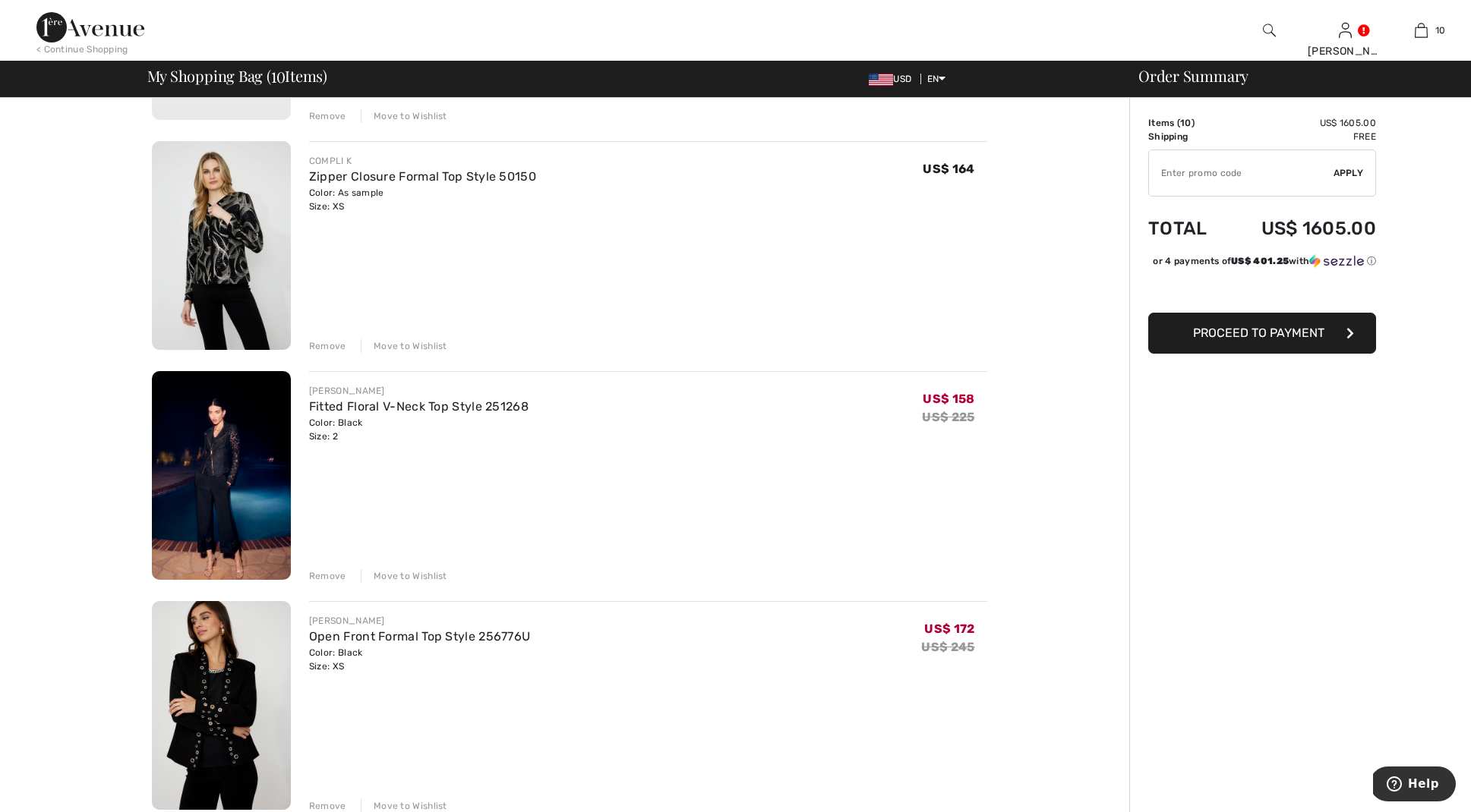
click at [319, 341] on div "Remove" at bounding box center [327, 346] width 37 height 14
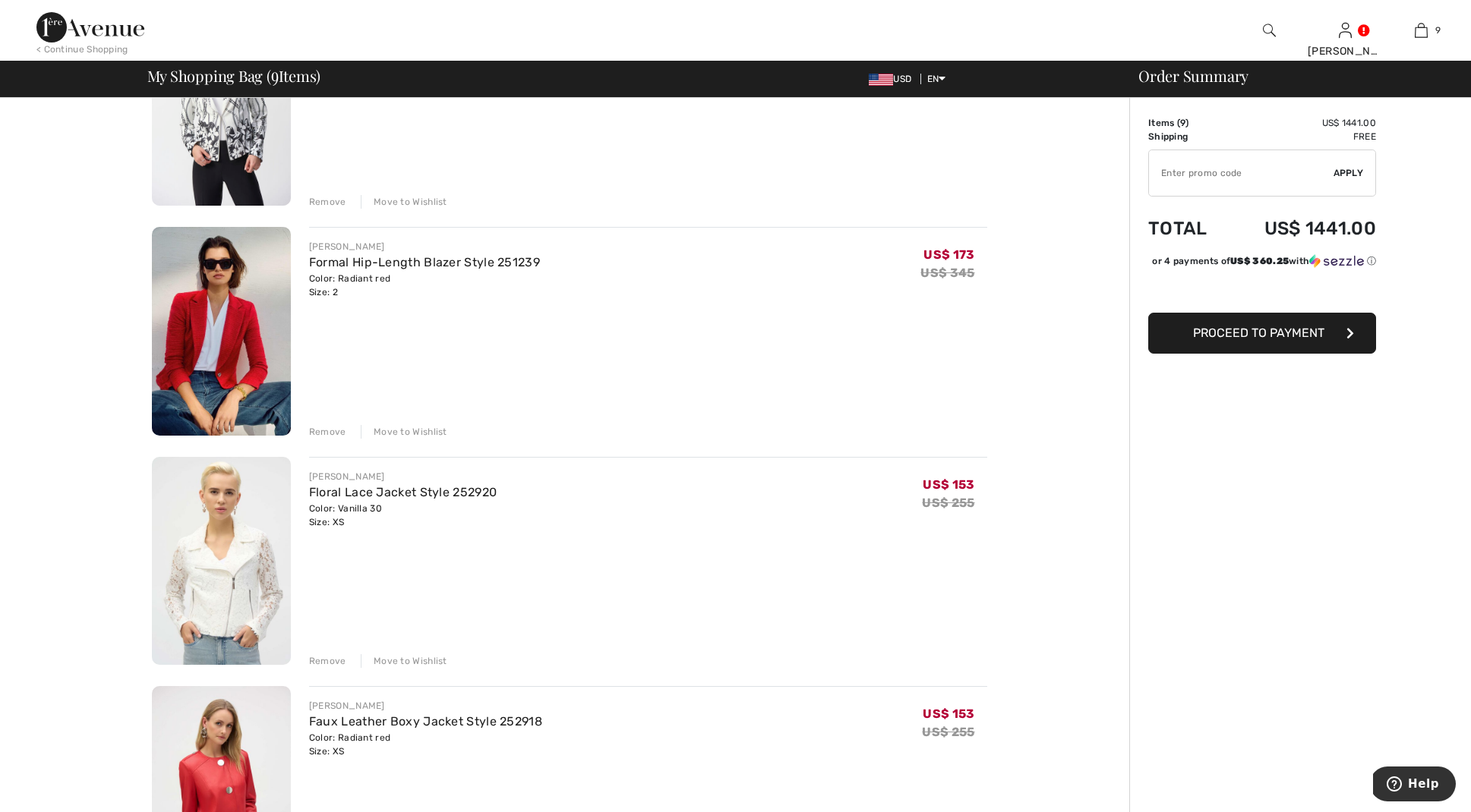
scroll to position [1075, 0]
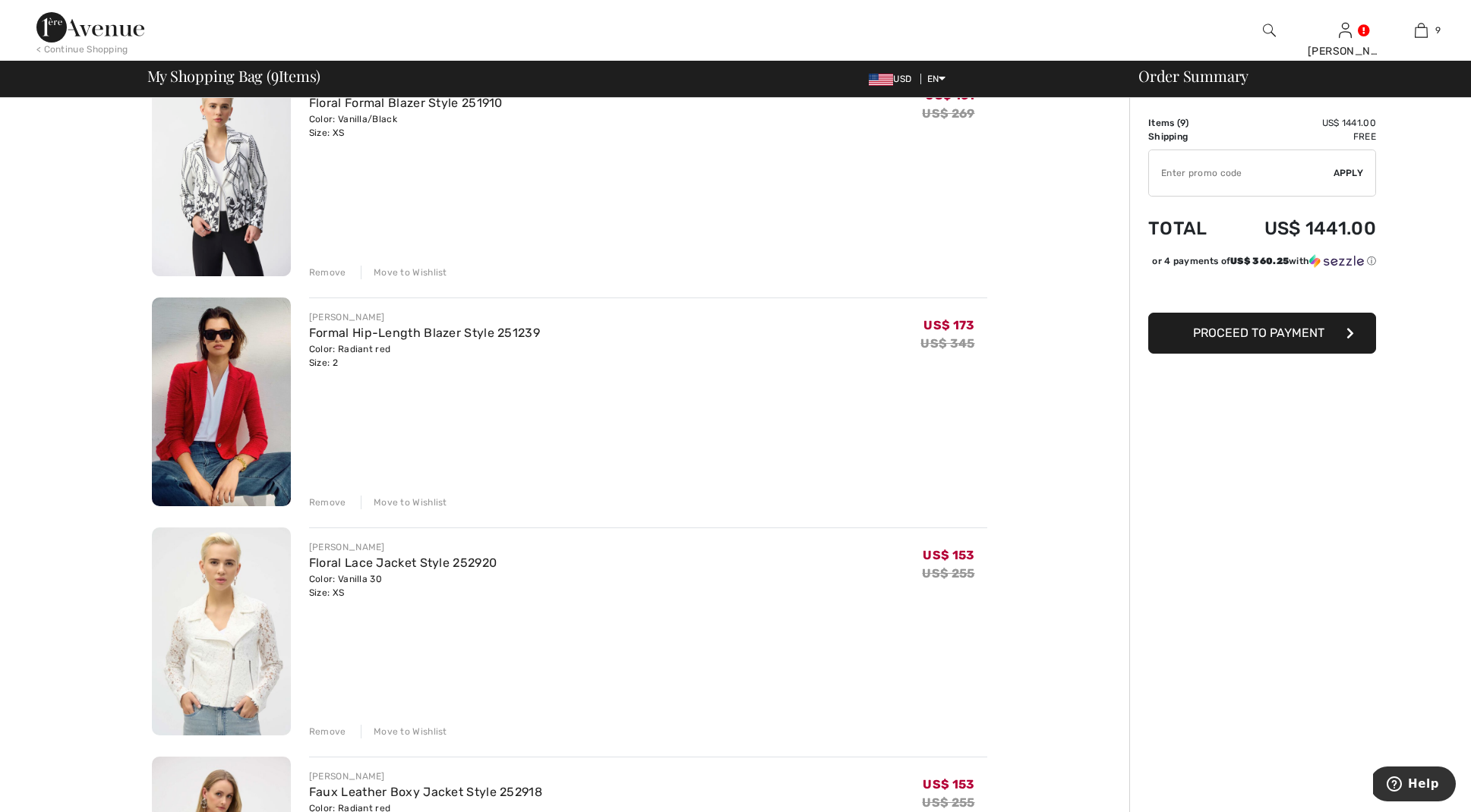
click at [247, 402] on img at bounding box center [221, 401] width 139 height 209
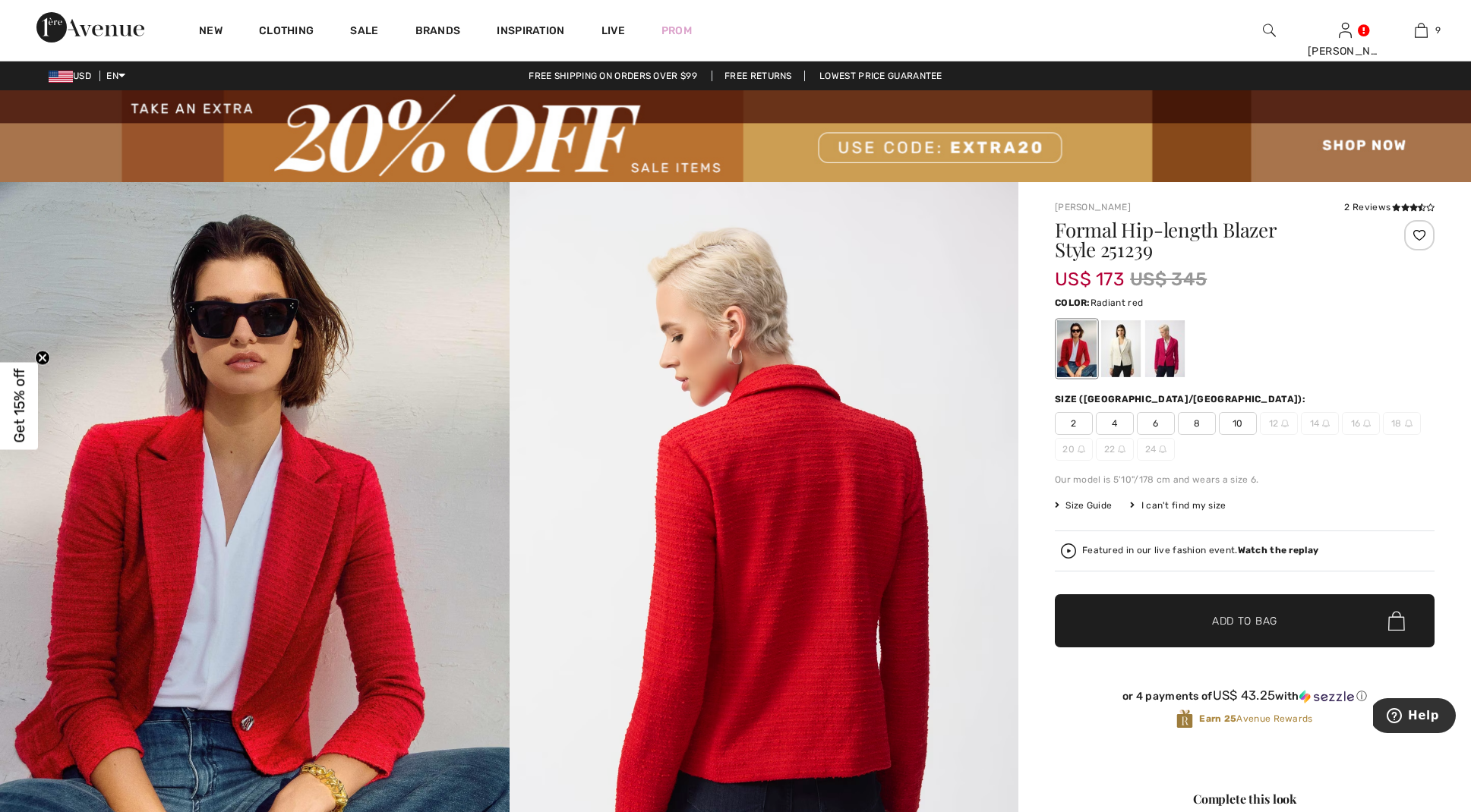
click at [1163, 354] on div at bounding box center [1165, 349] width 40 height 57
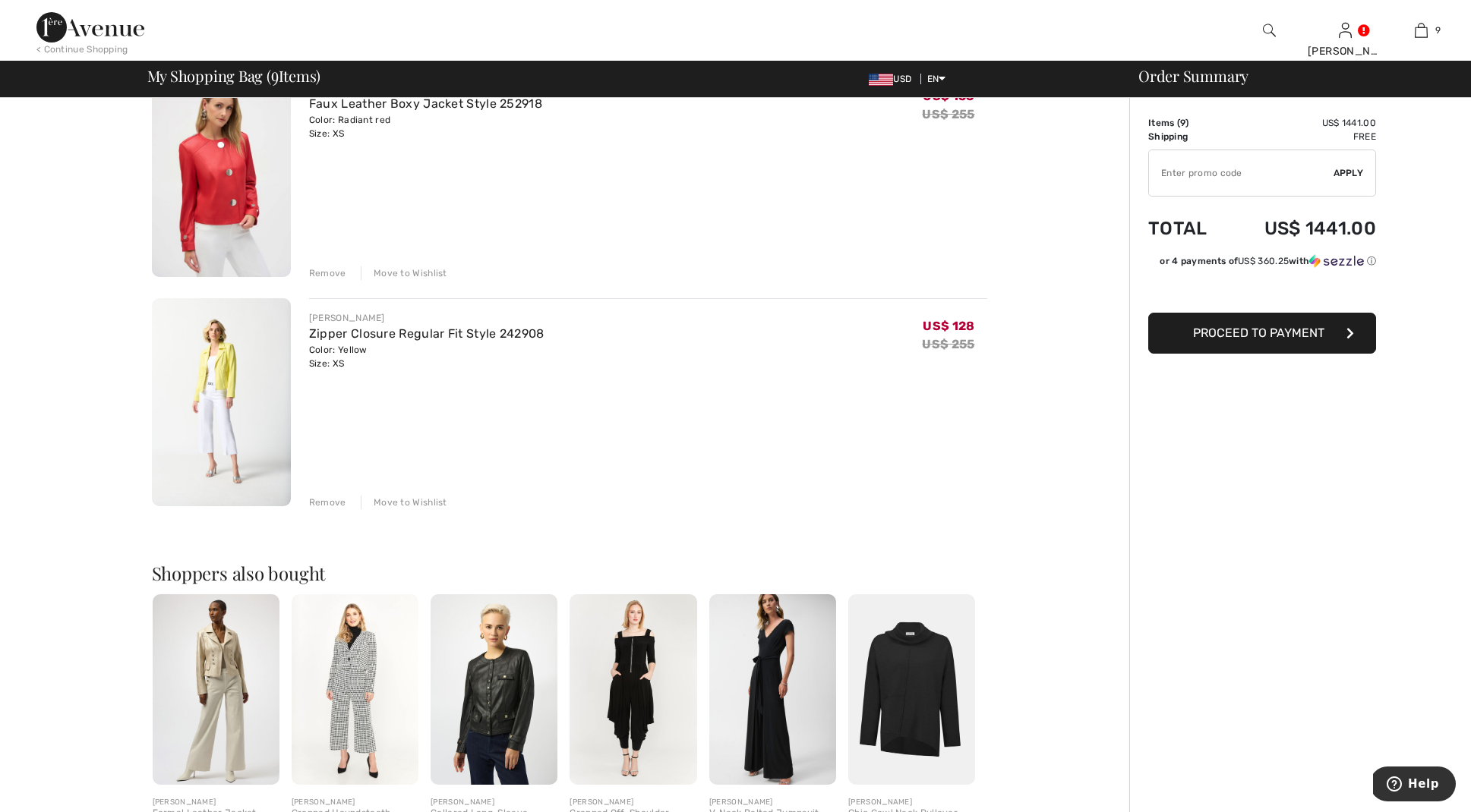
scroll to position [1827, 0]
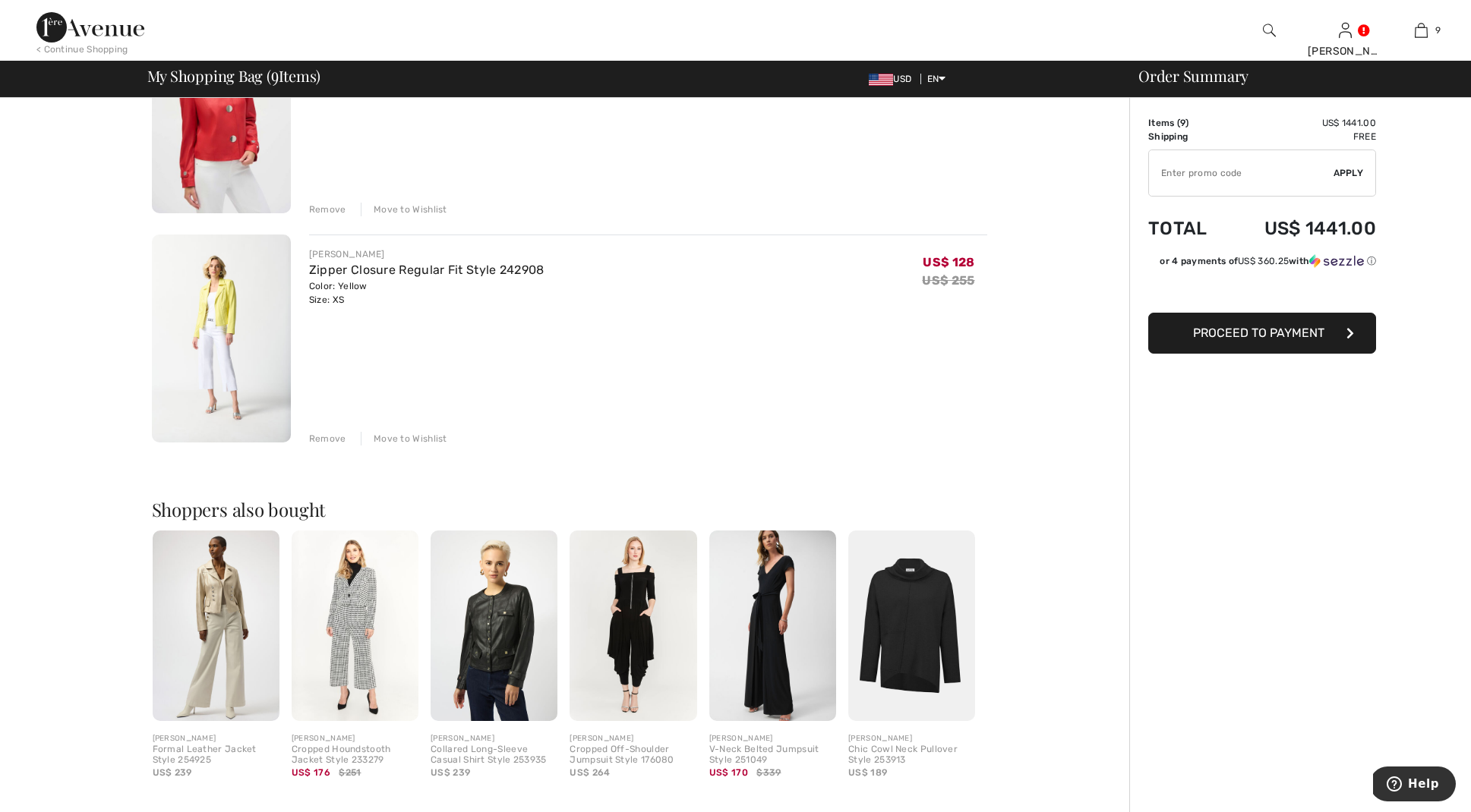
click at [214, 595] on img at bounding box center [216, 625] width 126 height 191
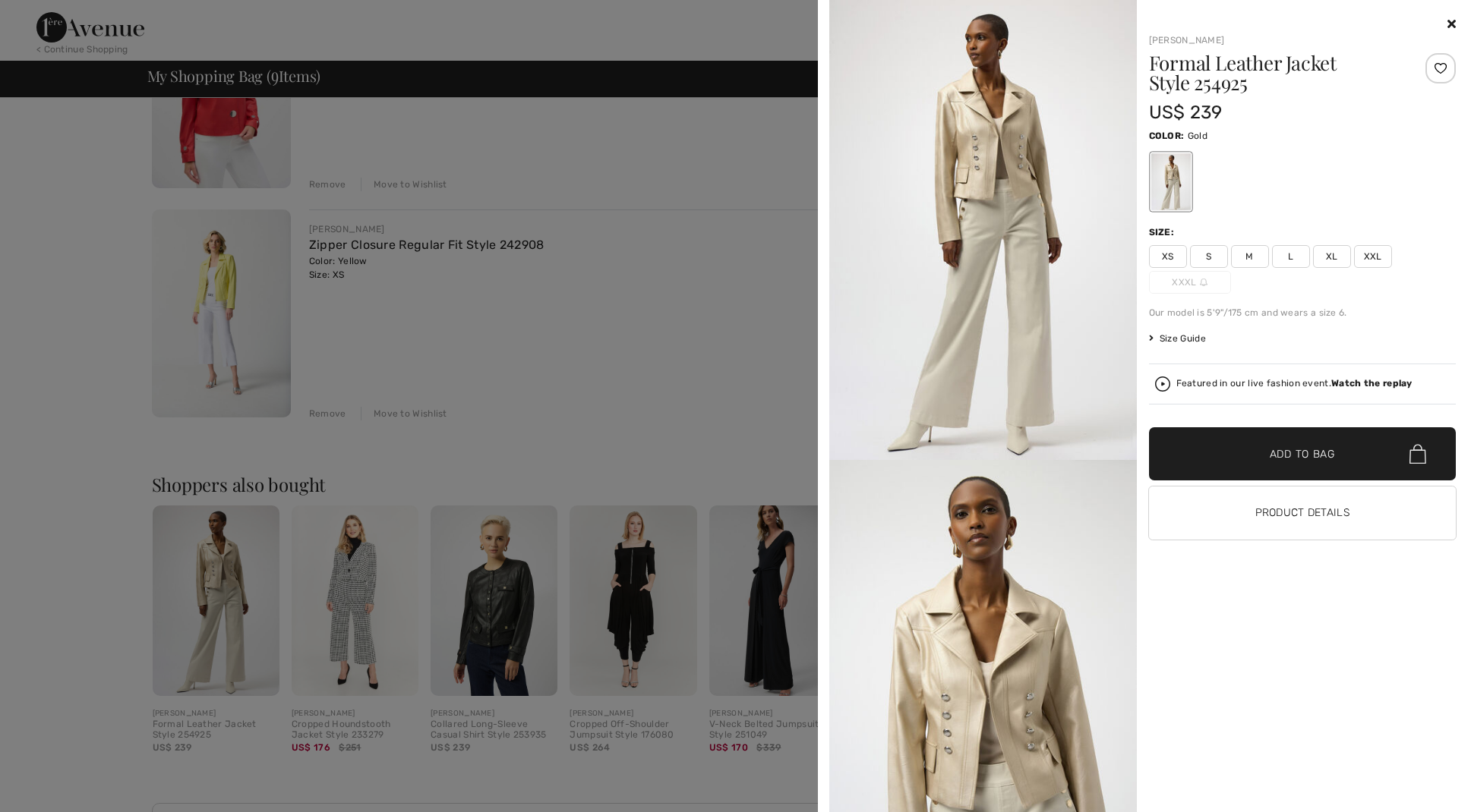
click at [214, 595] on div at bounding box center [736, 406] width 1471 height 812
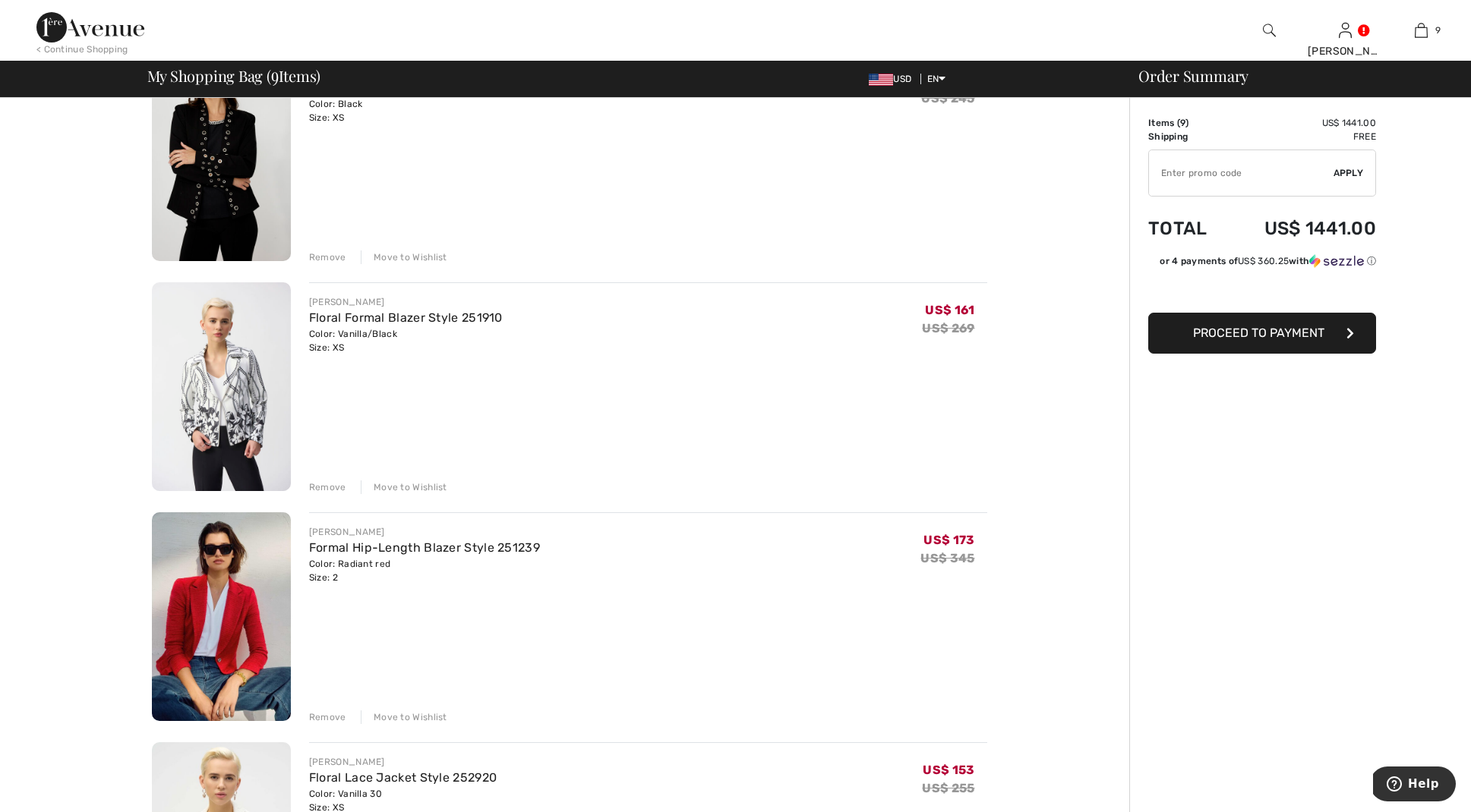
scroll to position [859, 0]
click at [325, 716] on div "Remove" at bounding box center [327, 717] width 37 height 14
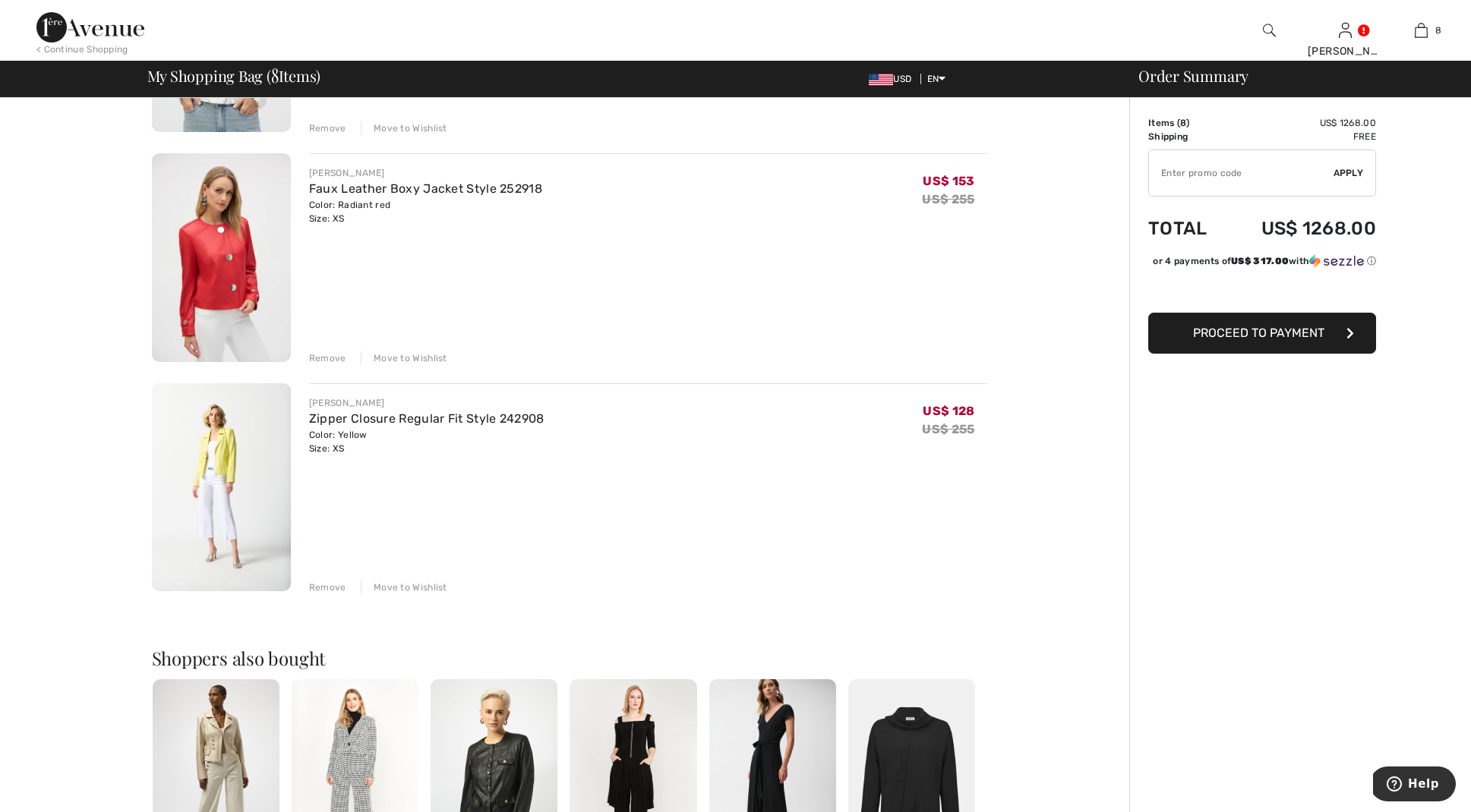
scroll to position [1449, 0]
click at [240, 479] on img at bounding box center [221, 487] width 139 height 209
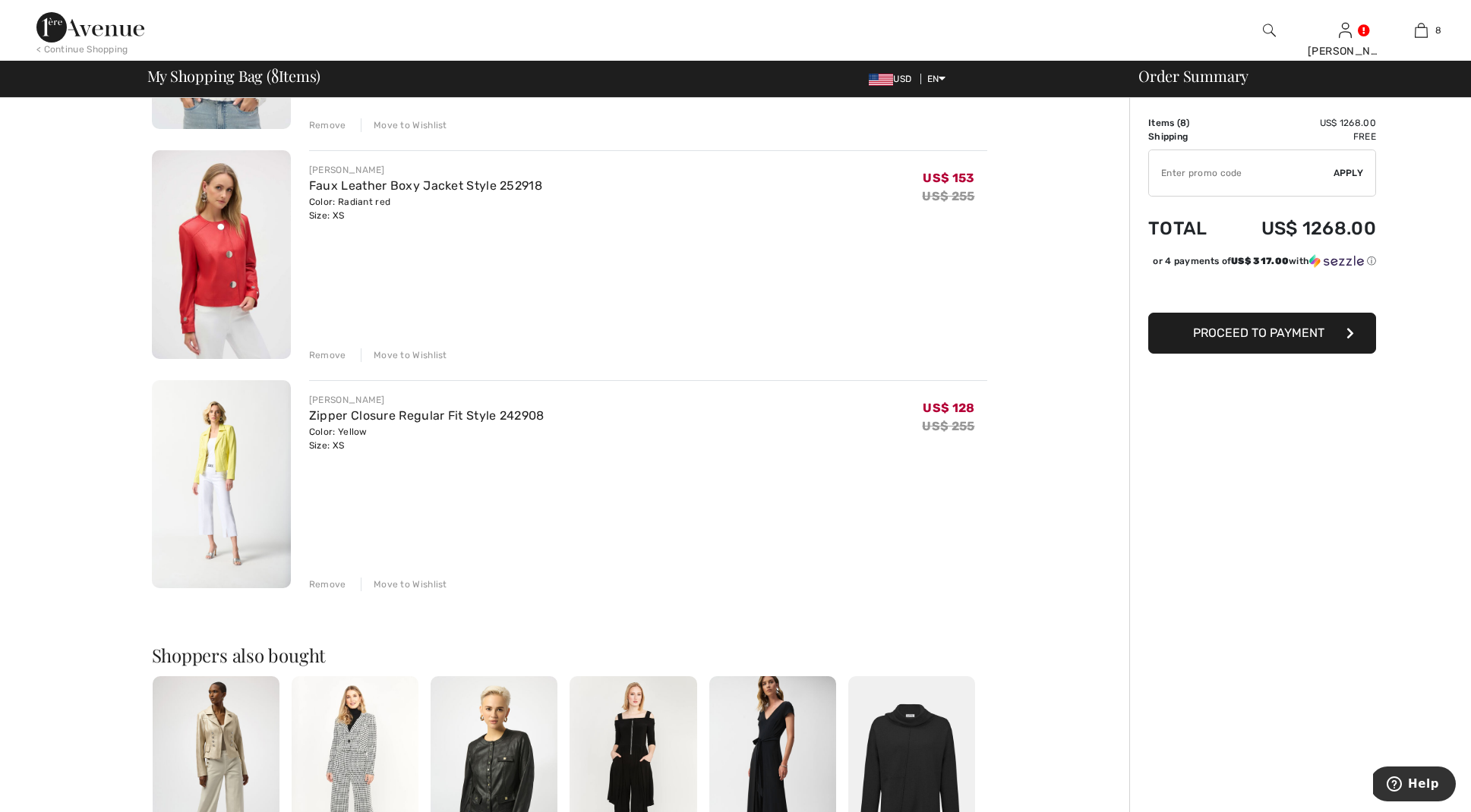
click at [200, 259] on img at bounding box center [221, 254] width 139 height 209
click at [197, 263] on img at bounding box center [221, 254] width 139 height 209
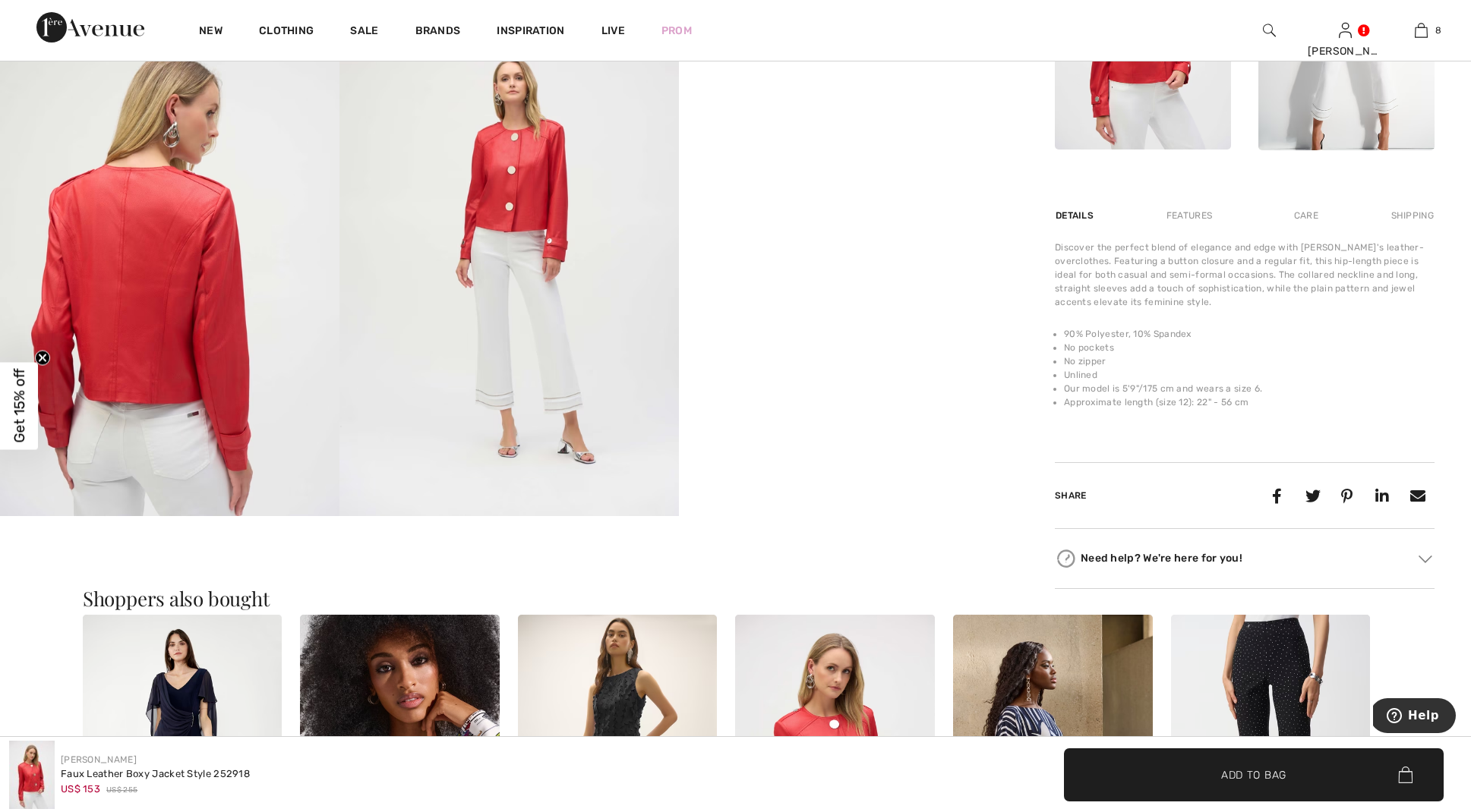
scroll to position [939, 0]
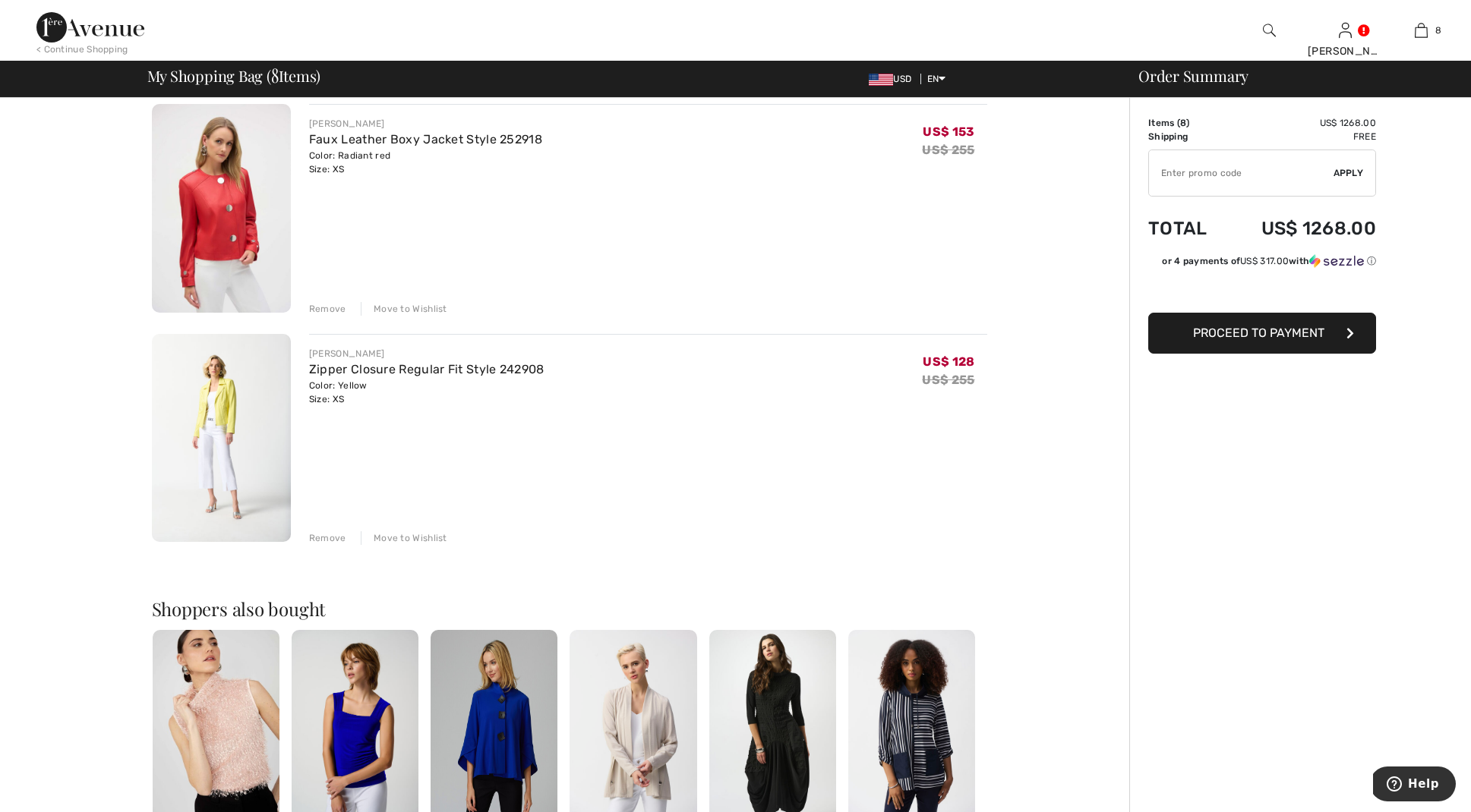
scroll to position [1498, 0]
click at [223, 397] on img at bounding box center [221, 437] width 139 height 209
click at [221, 397] on img at bounding box center [221, 437] width 139 height 209
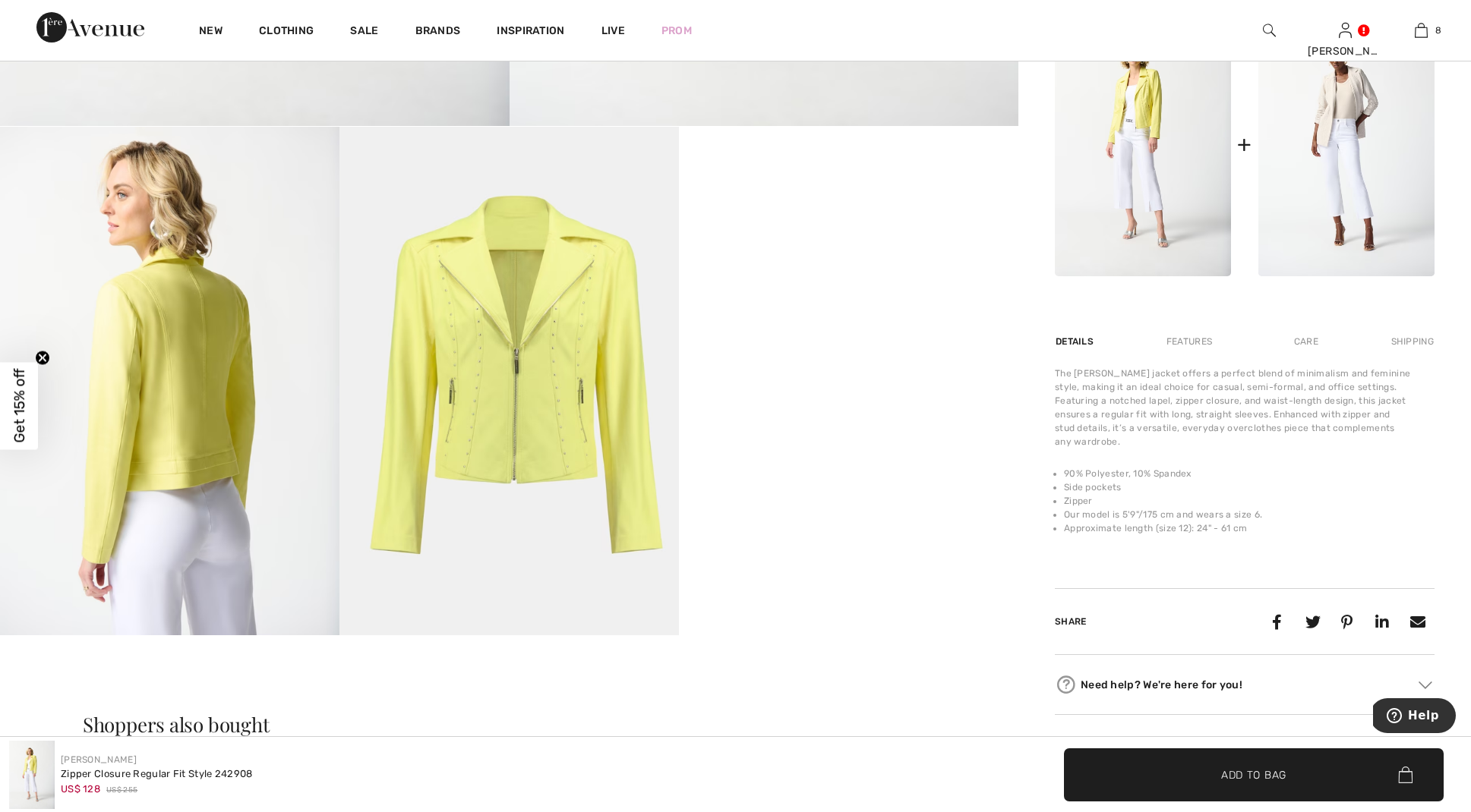
scroll to position [819, 0]
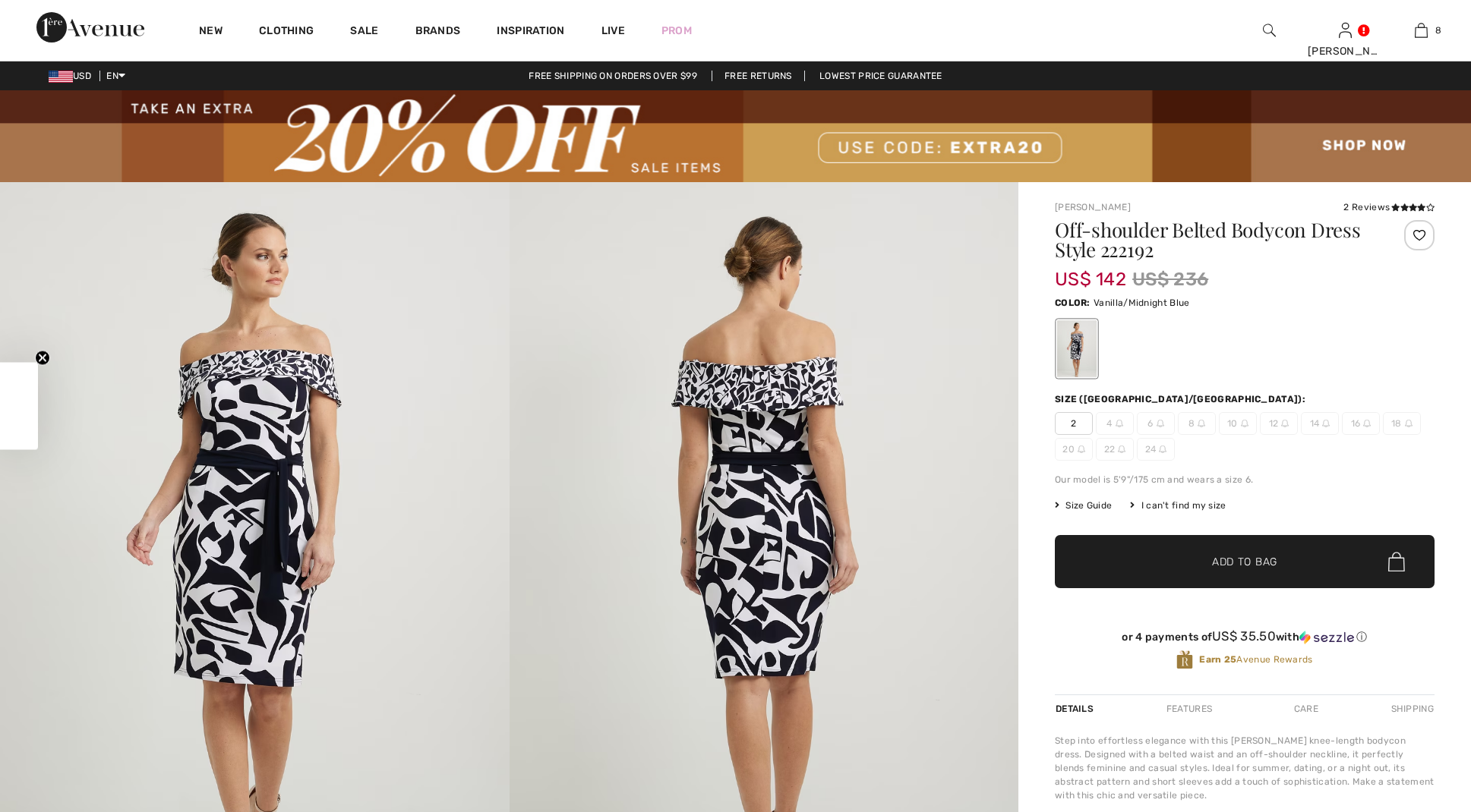
checkbox input "true"
